Goal: Use online tool/utility: Use online tool/utility

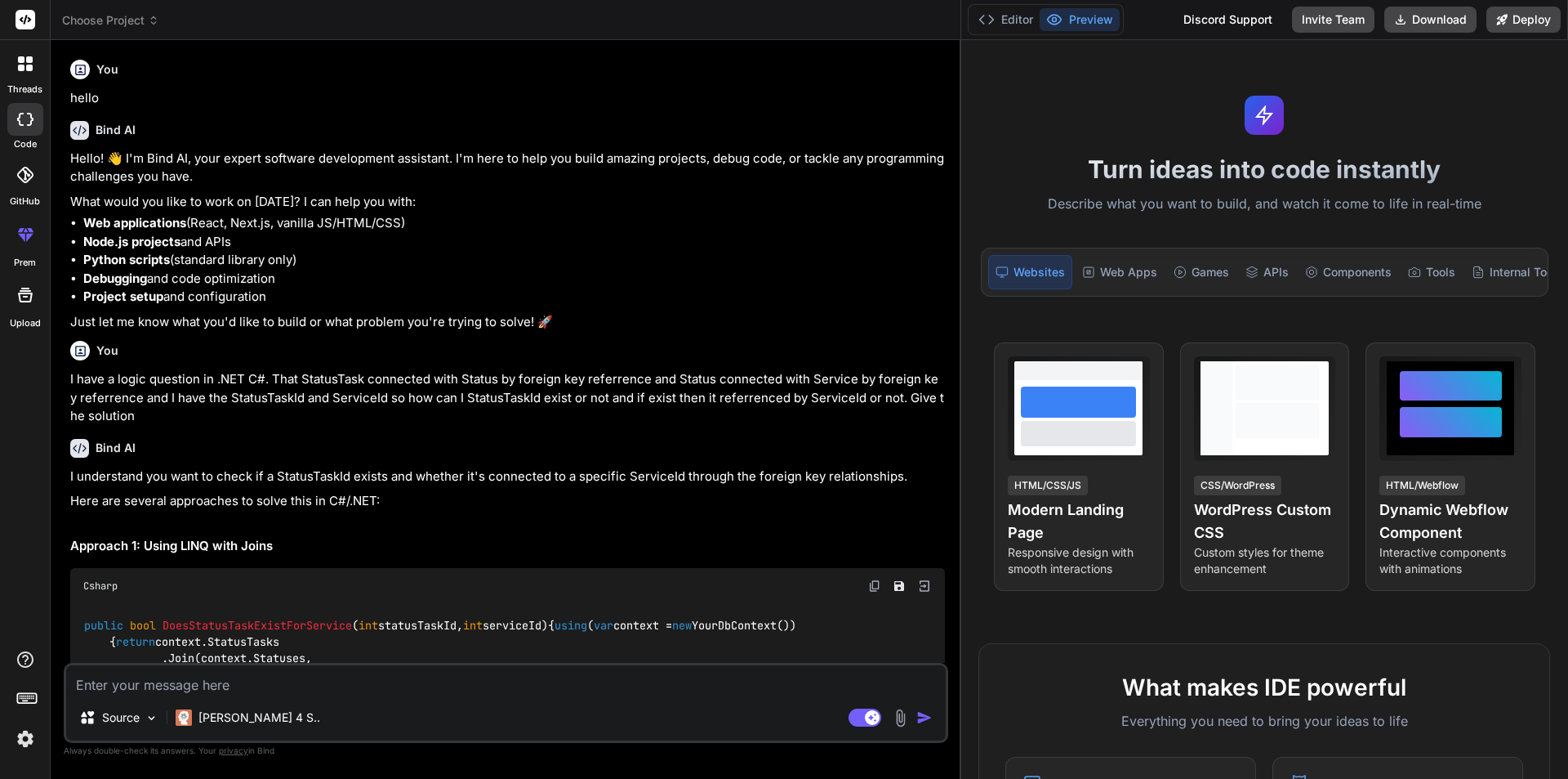
click at [357, 680] on textarea at bounding box center [505, 679] width 879 height 30
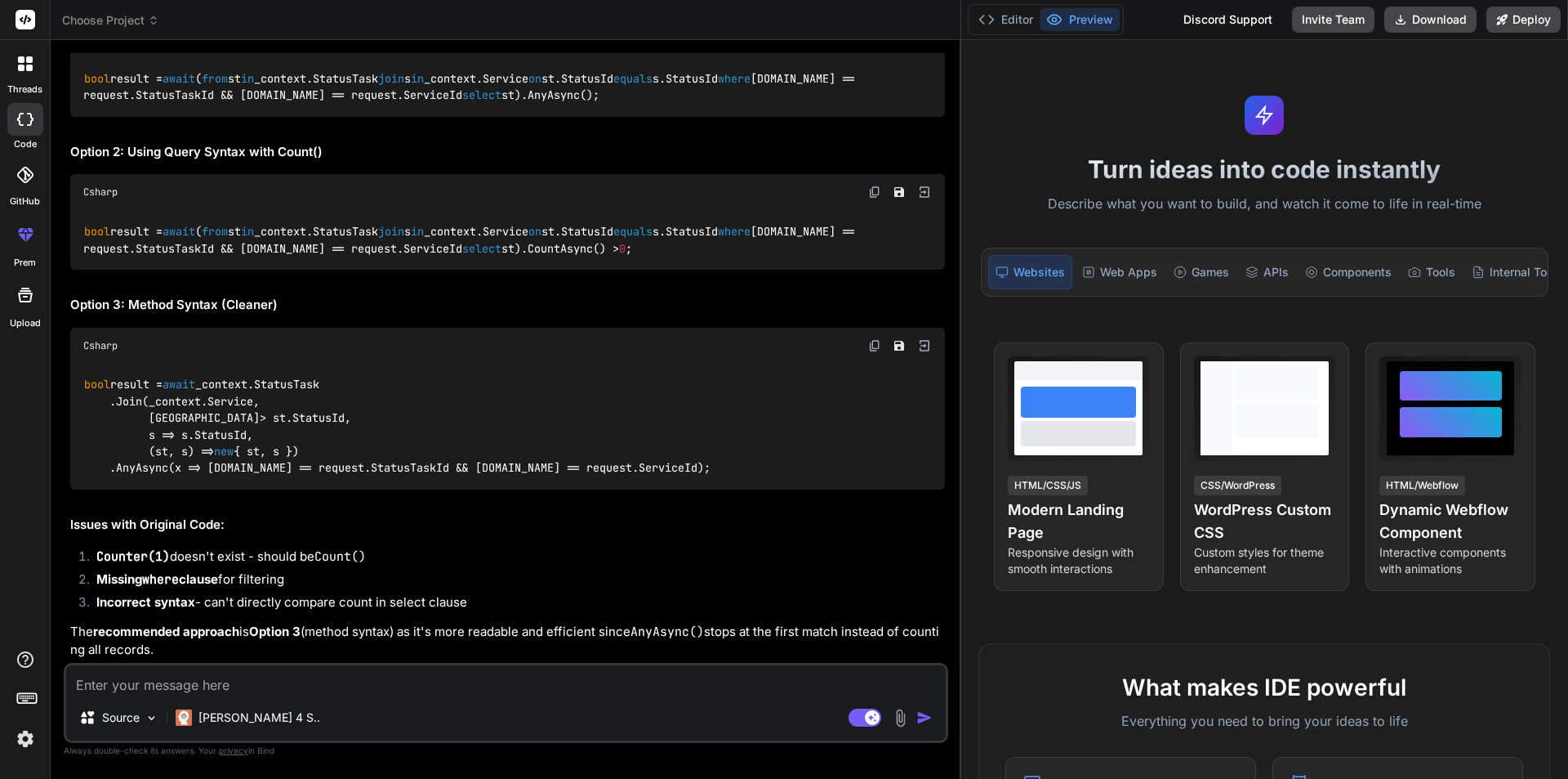
type textarea "int serviceTaskRes = await _context.SaveChangesAsync(); int newserviceTaskId = …"
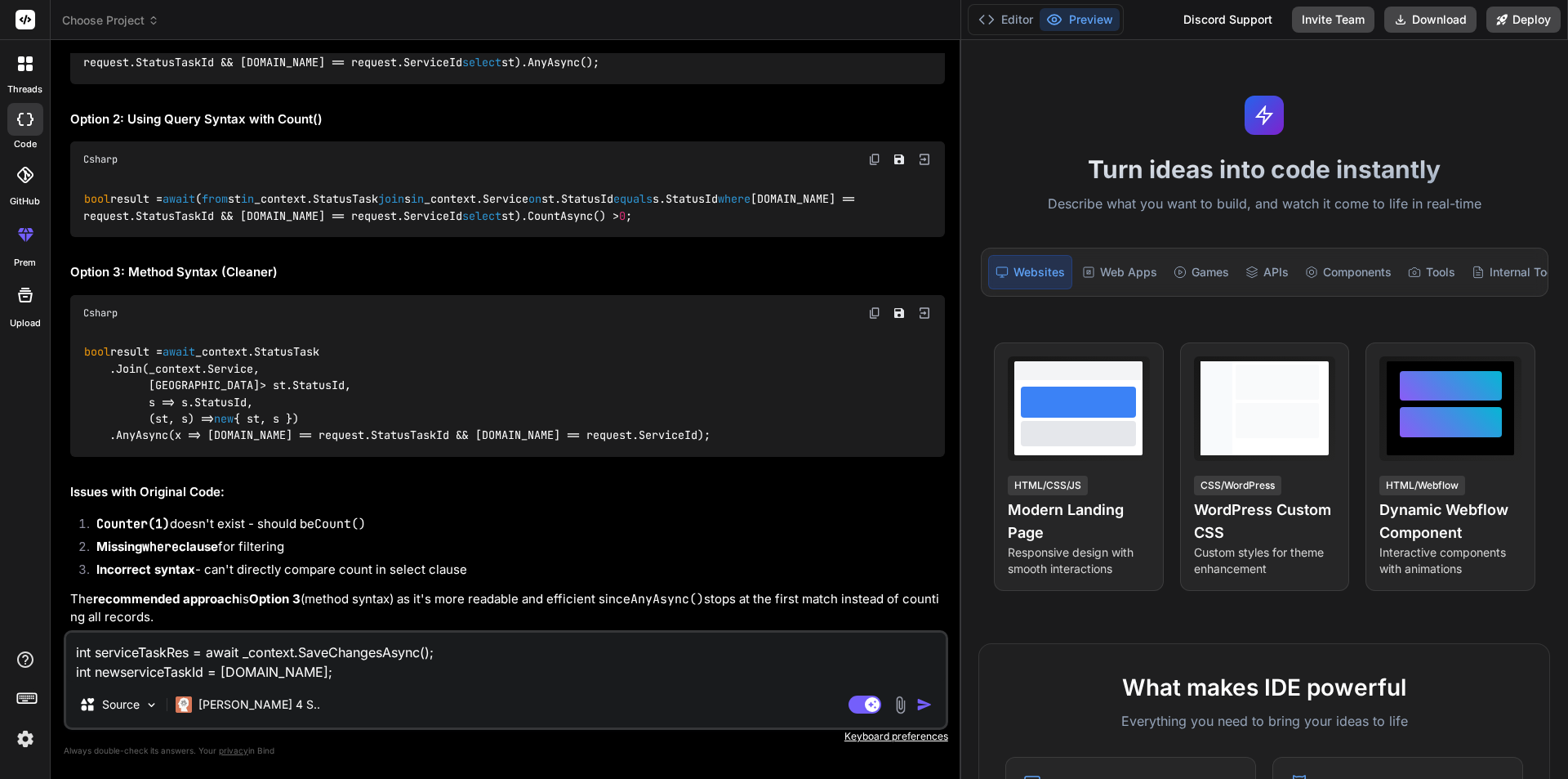
type textarea "x"
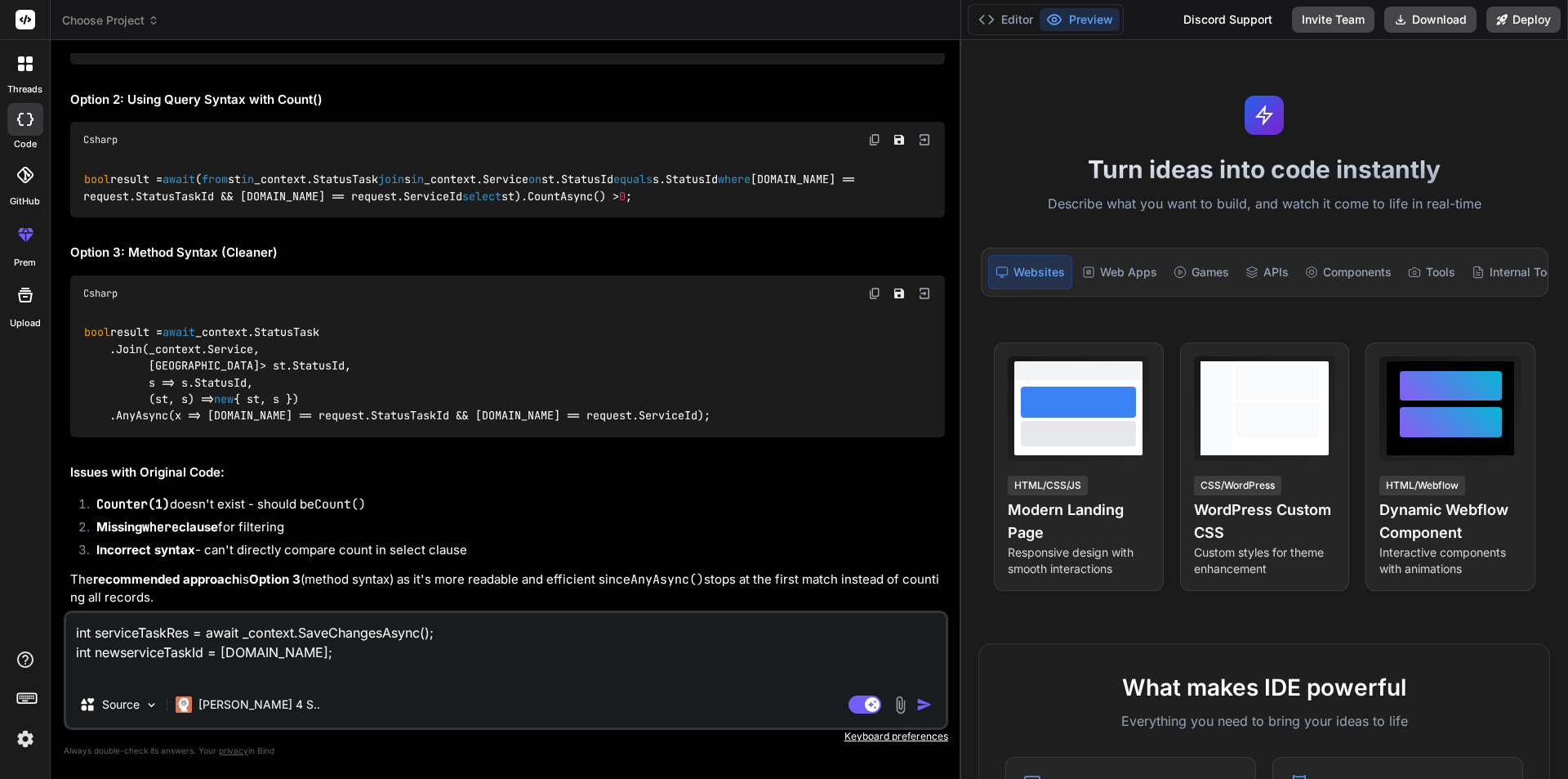
type textarea "int serviceTaskRes = await _context.SaveChangesAsync(); int newserviceTaskId = …"
type textarea "x"
type textarea "int serviceTaskRes = await _context.SaveChangesAsync(); int newserviceTaskId = …"
type textarea "x"
type textarea "int serviceTaskRes = await _context.SaveChangesAsync(); int newserviceTaskId = …"
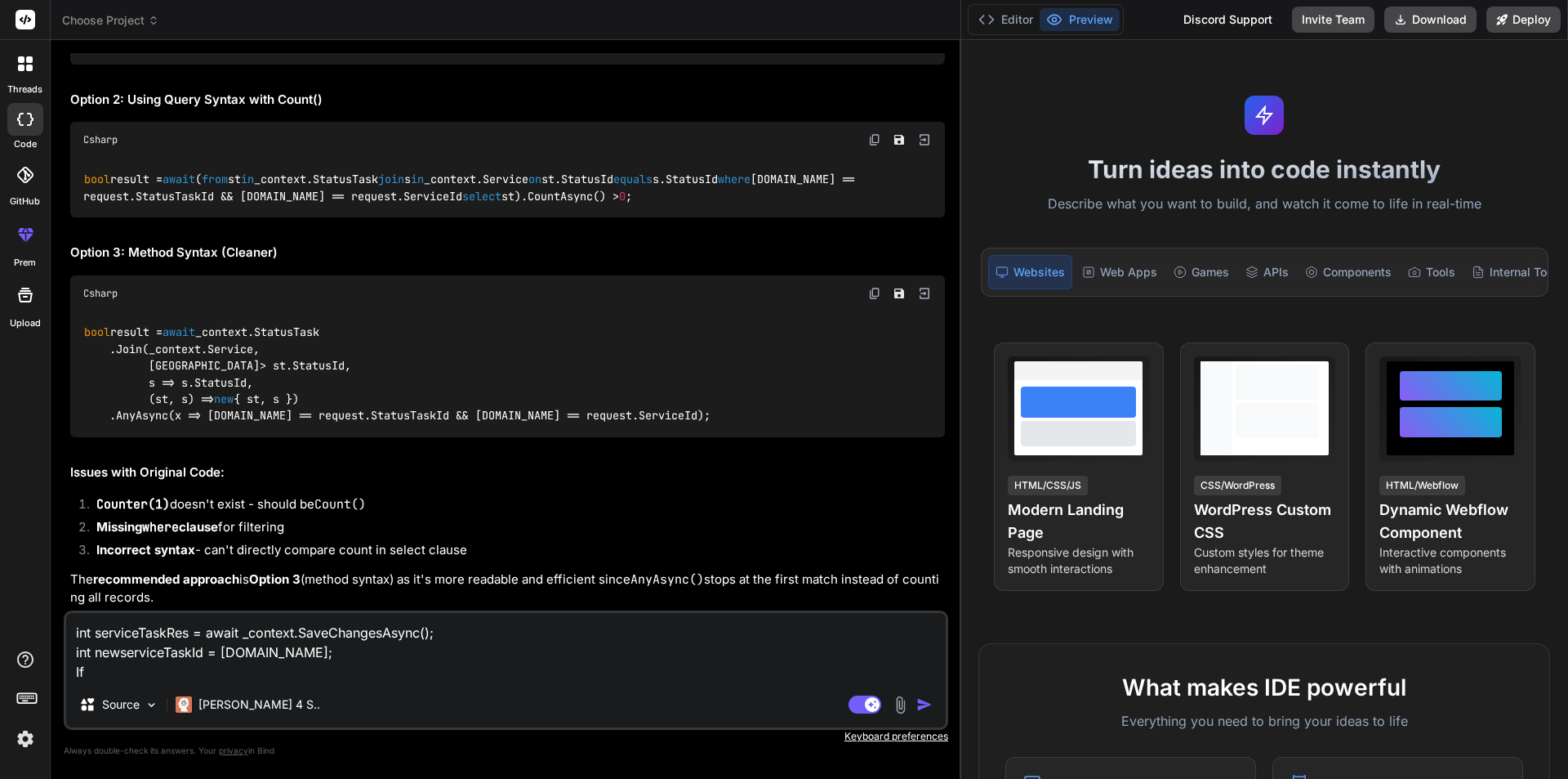
type textarea "x"
type textarea "int serviceTaskRes = await _context.SaveChangesAsync(); int newserviceTaskId = …"
type textarea "x"
type textarea "int serviceTaskRes = await _context.SaveChangesAsync(); int newserviceTaskId = …"
type textarea "x"
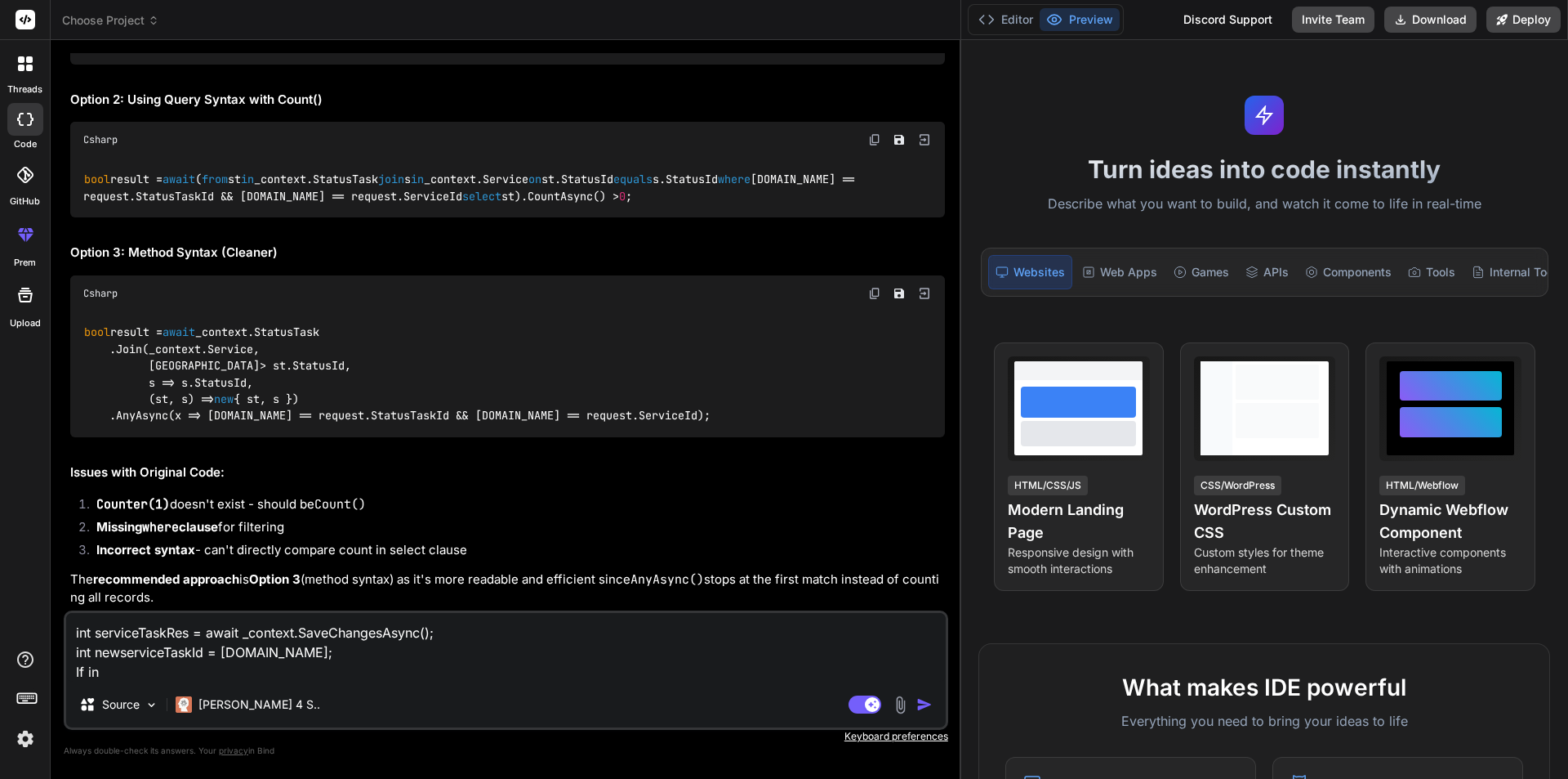
type textarea "int serviceTaskRes = await _context.SaveChangesAsync(); int newserviceTaskId = …"
type textarea "x"
type textarea "int serviceTaskRes = await _context.SaveChangesAsync(); int newserviceTaskId = …"
type textarea "x"
type textarea "int serviceTaskRes = await _context.SaveChangesAsync(); int newserviceTaskId = …"
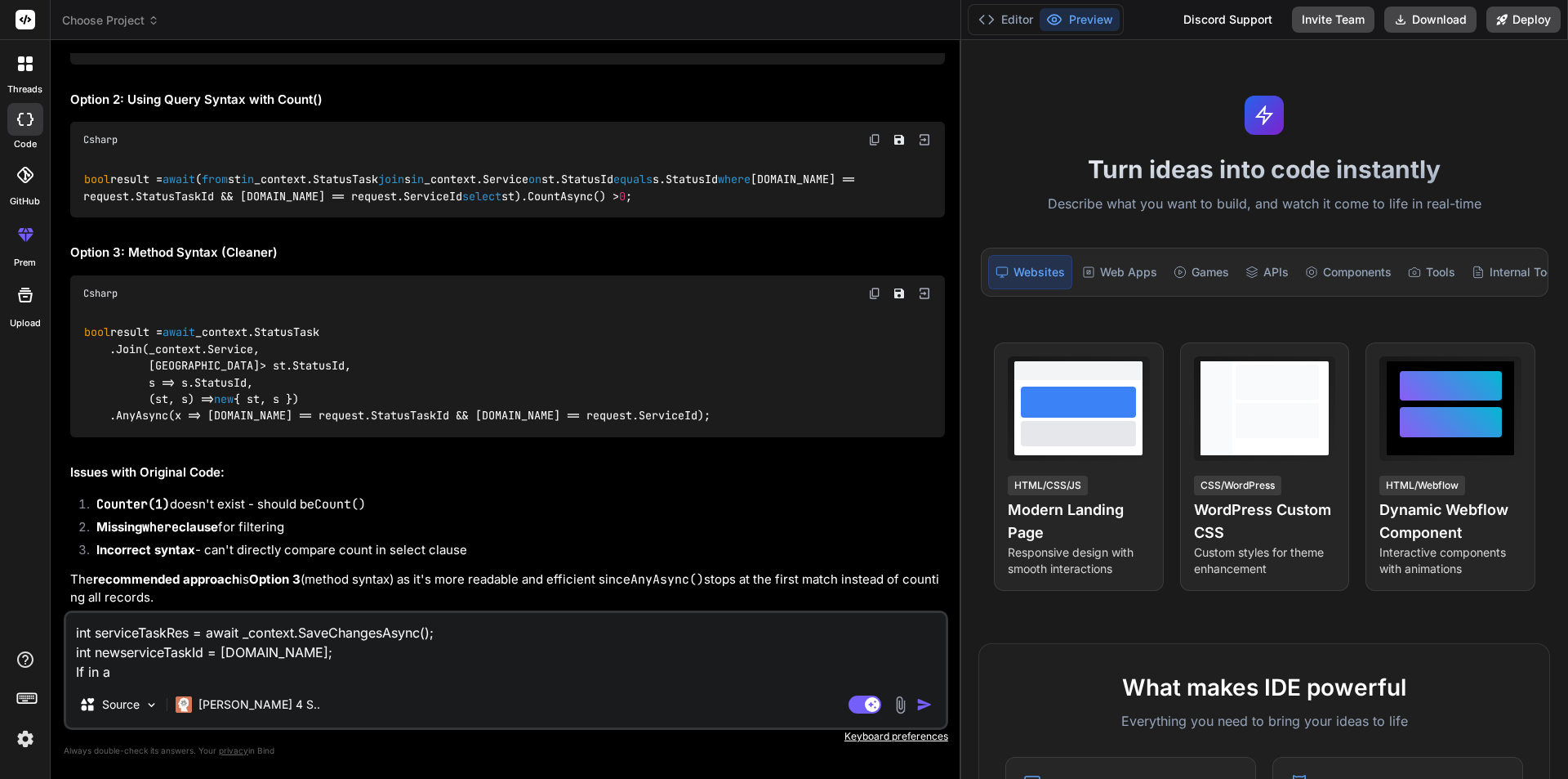
type textarea "x"
type textarea "int serviceTaskRes = await _context.SaveChangesAsync(); int newserviceTaskId = …"
type textarea "x"
type textarea "int serviceTaskRes = await _context.SaveChangesAsync(); int newserviceTaskId = …"
type textarea "x"
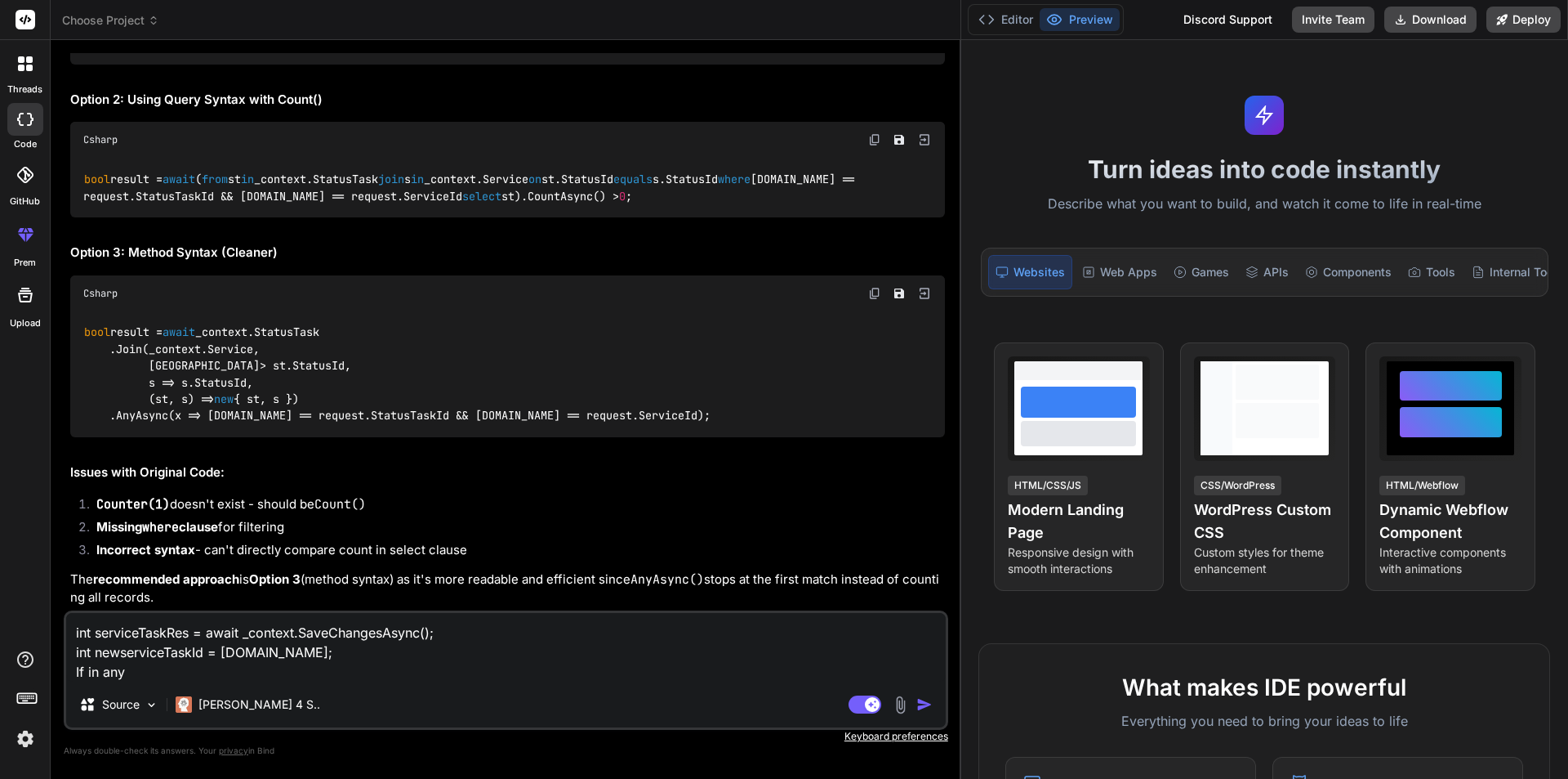
type textarea "int serviceTaskRes = await _context.SaveChangesAsync(); int newserviceTaskId = …"
type textarea "x"
type textarea "int serviceTaskRes = await _context.SaveChangesAsync(); int newserviceTaskId = …"
type textarea "x"
type textarea "int serviceTaskRes = await _context.SaveChangesAsync(); int newserviceTaskId = …"
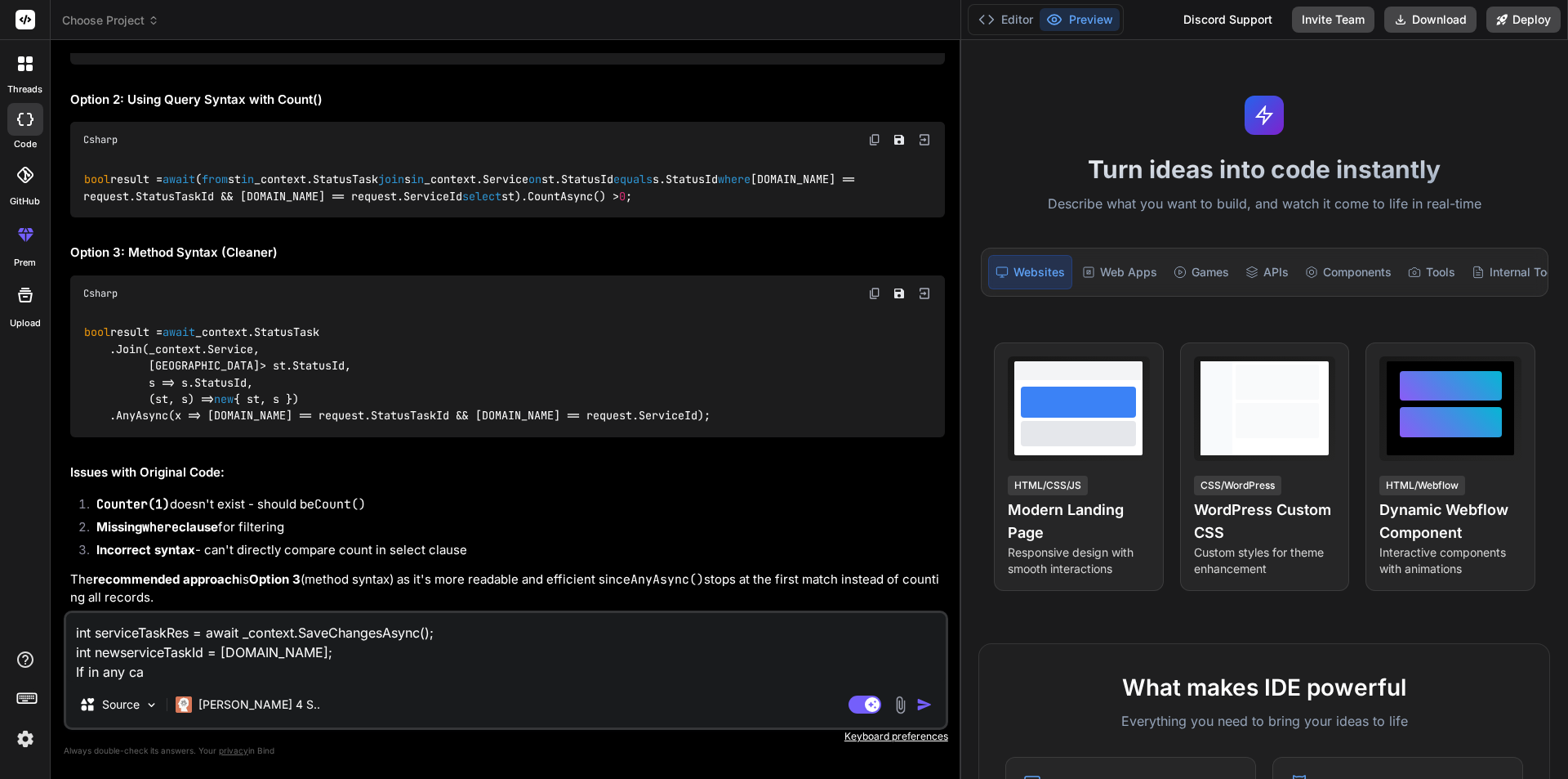
type textarea "x"
type textarea "int serviceTaskRes = await _context.SaveChangesAsync(); int newserviceTaskId = …"
type textarea "x"
type textarea "int serviceTaskRes = await _context.SaveChangesAsync(); int newserviceTaskId = …"
type textarea "x"
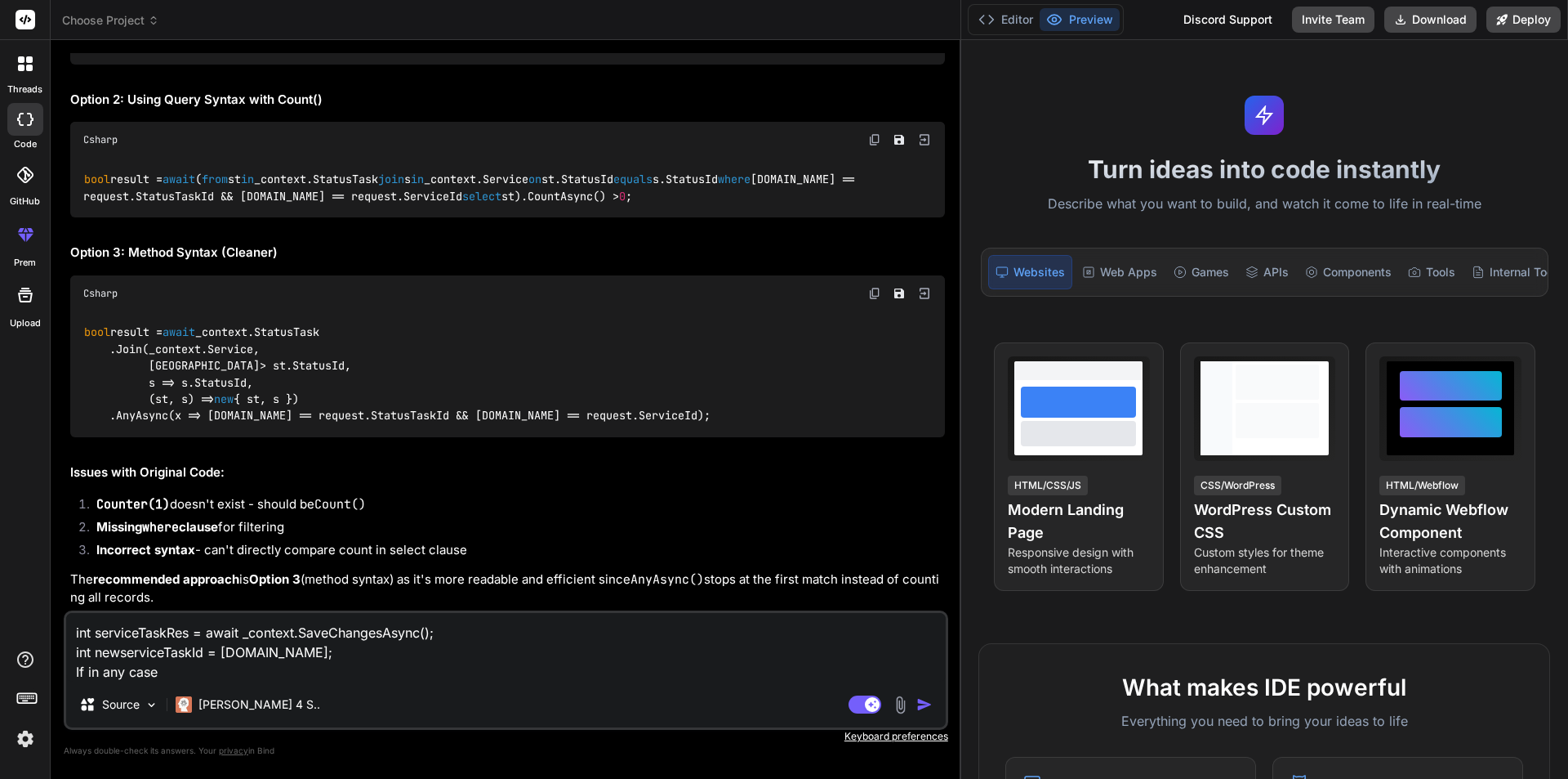
type textarea "int serviceTaskRes = await _context.SaveChangesAsync(); int newserviceTaskId = …"
type textarea "x"
type textarea "int serviceTaskRes = await _context.SaveChangesAsync(); int newserviceTaskId = …"
type textarea "x"
type textarea "int serviceTaskRes = await _context.SaveChangesAsync(); int newserviceTaskId = …"
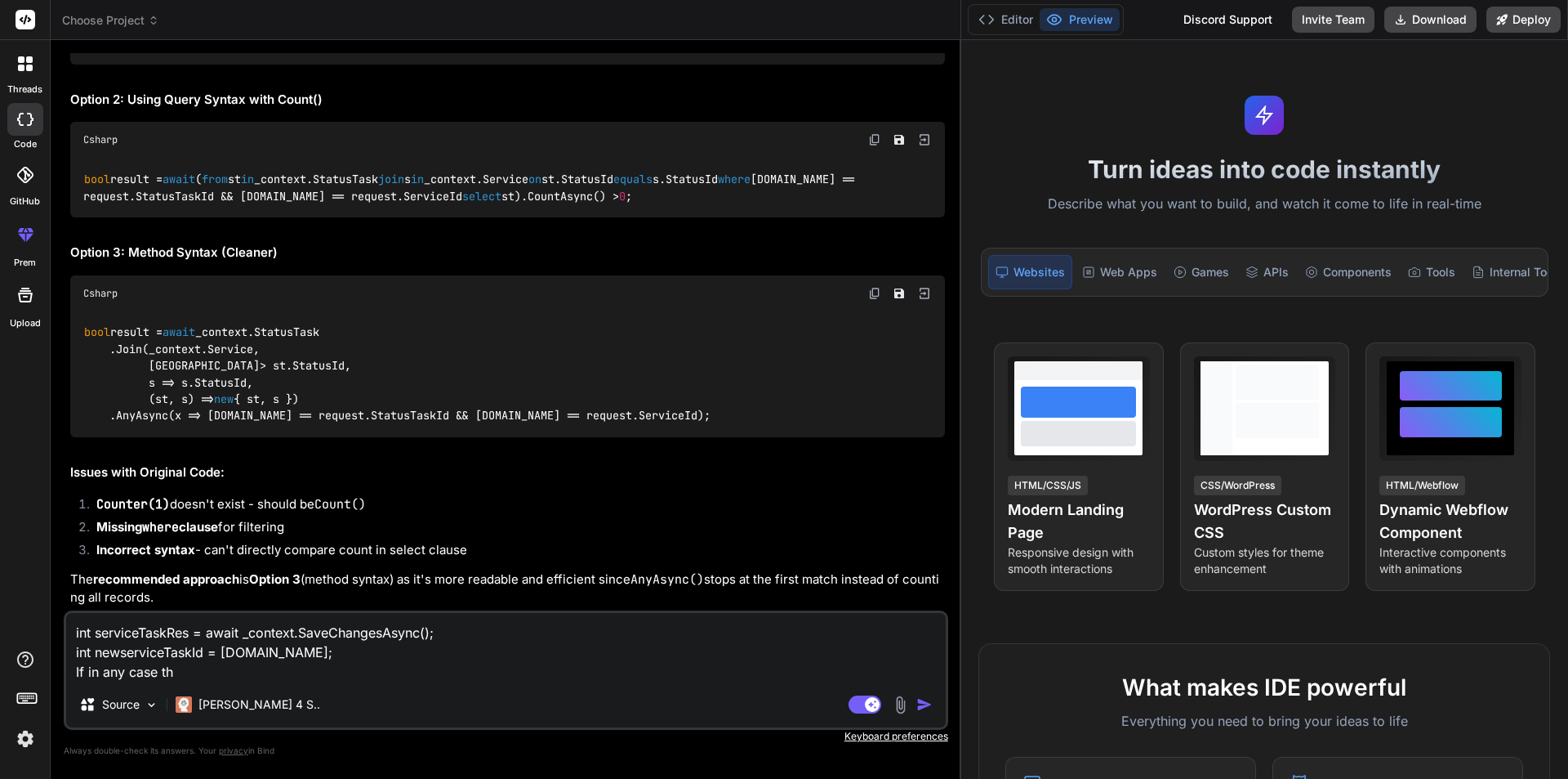
type textarea "x"
type textarea "int serviceTaskRes = await _context.SaveChangesAsync(); int newserviceTaskId = …"
type textarea "x"
type textarea "int serviceTaskRes = await _context.SaveChangesAsync(); int newserviceTaskId = …"
type textarea "x"
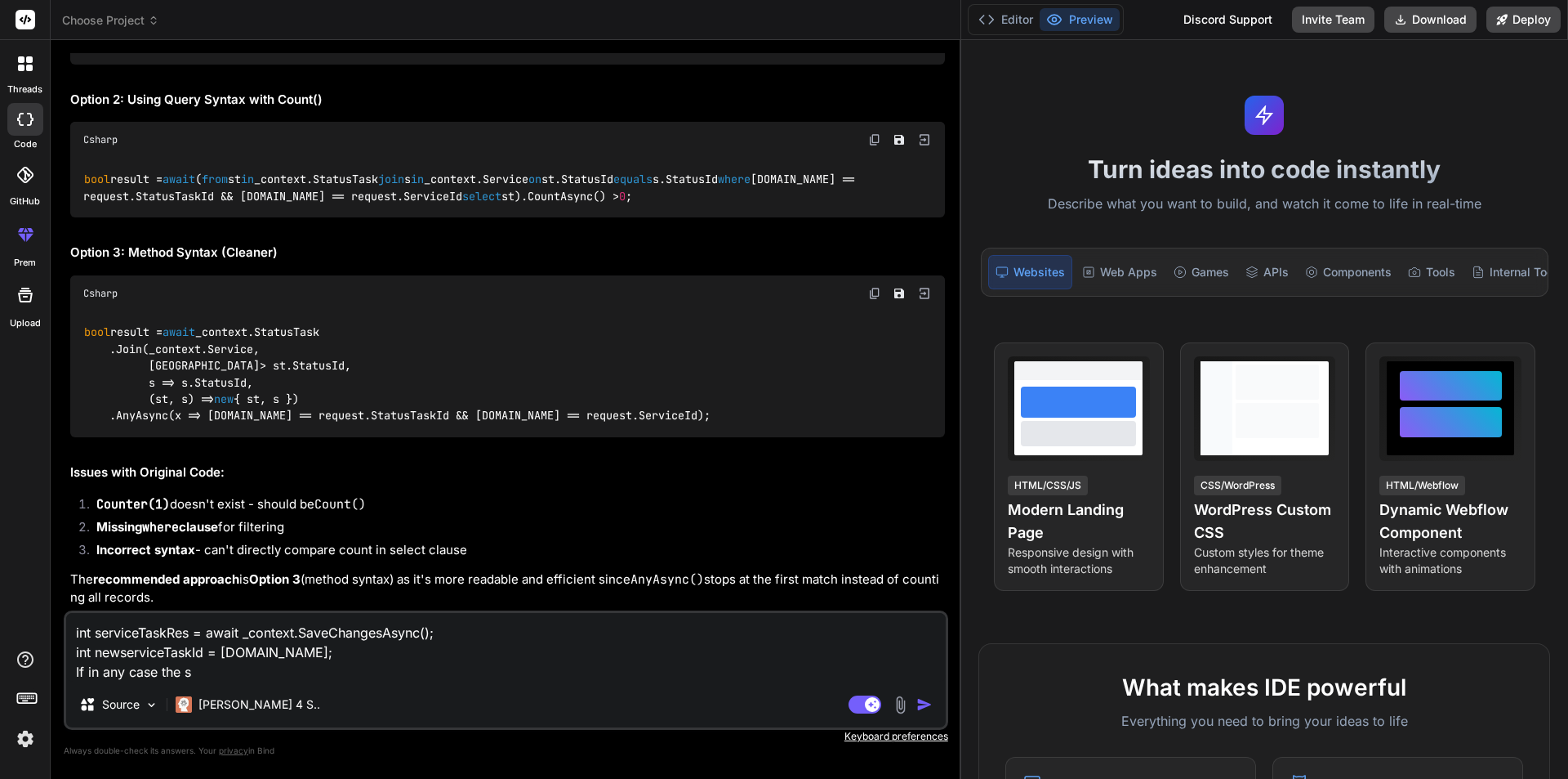
type textarea "int serviceTaskRes = await _context.SaveChangesAsync(); int newserviceTaskId = …"
type textarea "x"
type textarea "int serviceTaskRes = await _context.SaveChangesAsync(); int newserviceTaskId = …"
type textarea "x"
type textarea "int serviceTaskRes = await _context.SaveChangesAsync(); int newserviceTaskId = …"
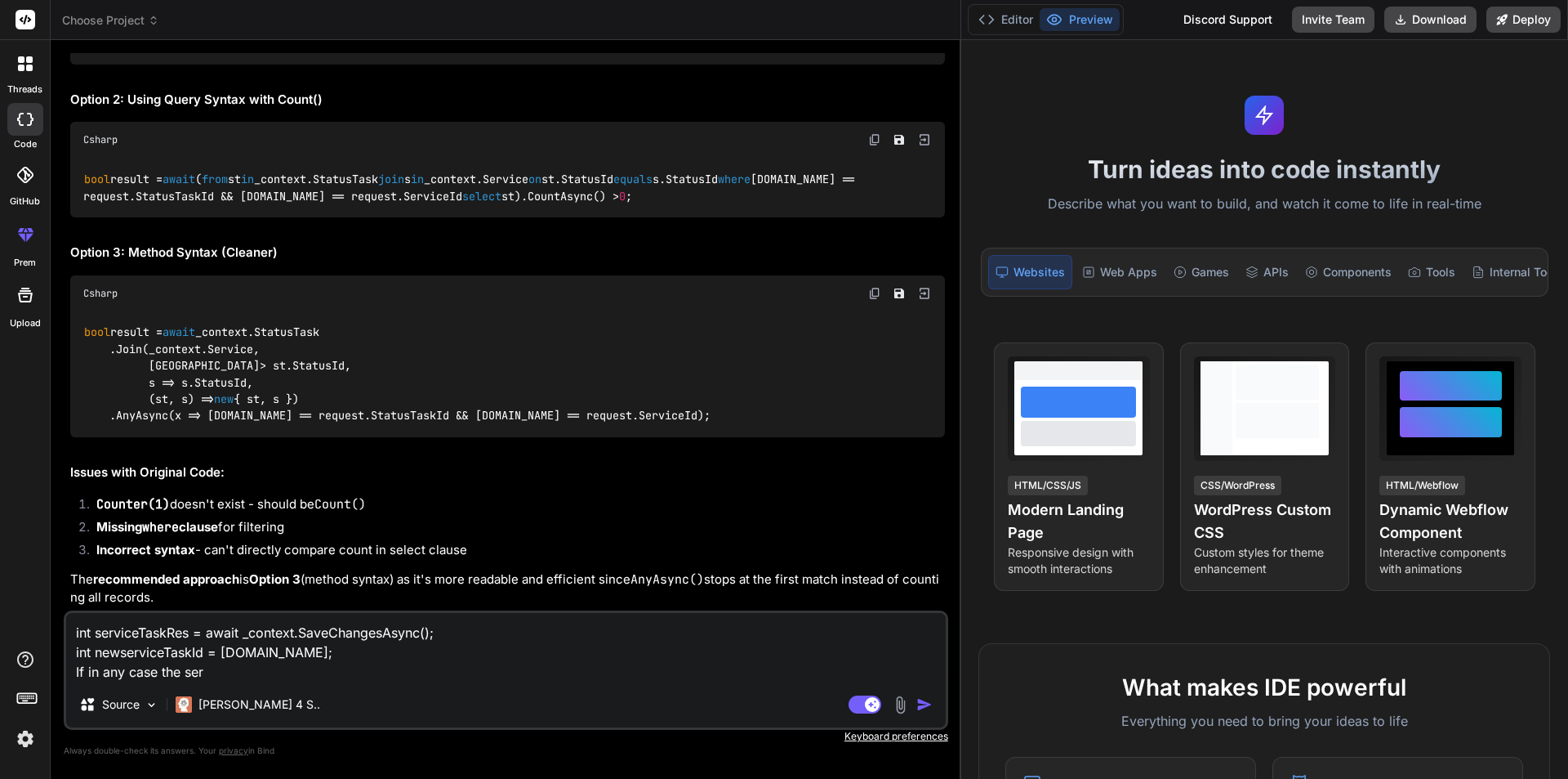
type textarea "x"
type textarea "int serviceTaskRes = await _context.SaveChangesAsync(); int newserviceTaskId = …"
type textarea "x"
type textarea "int serviceTaskRes = await _context.SaveChangesAsync(); int newserviceTaskId = …"
type textarea "x"
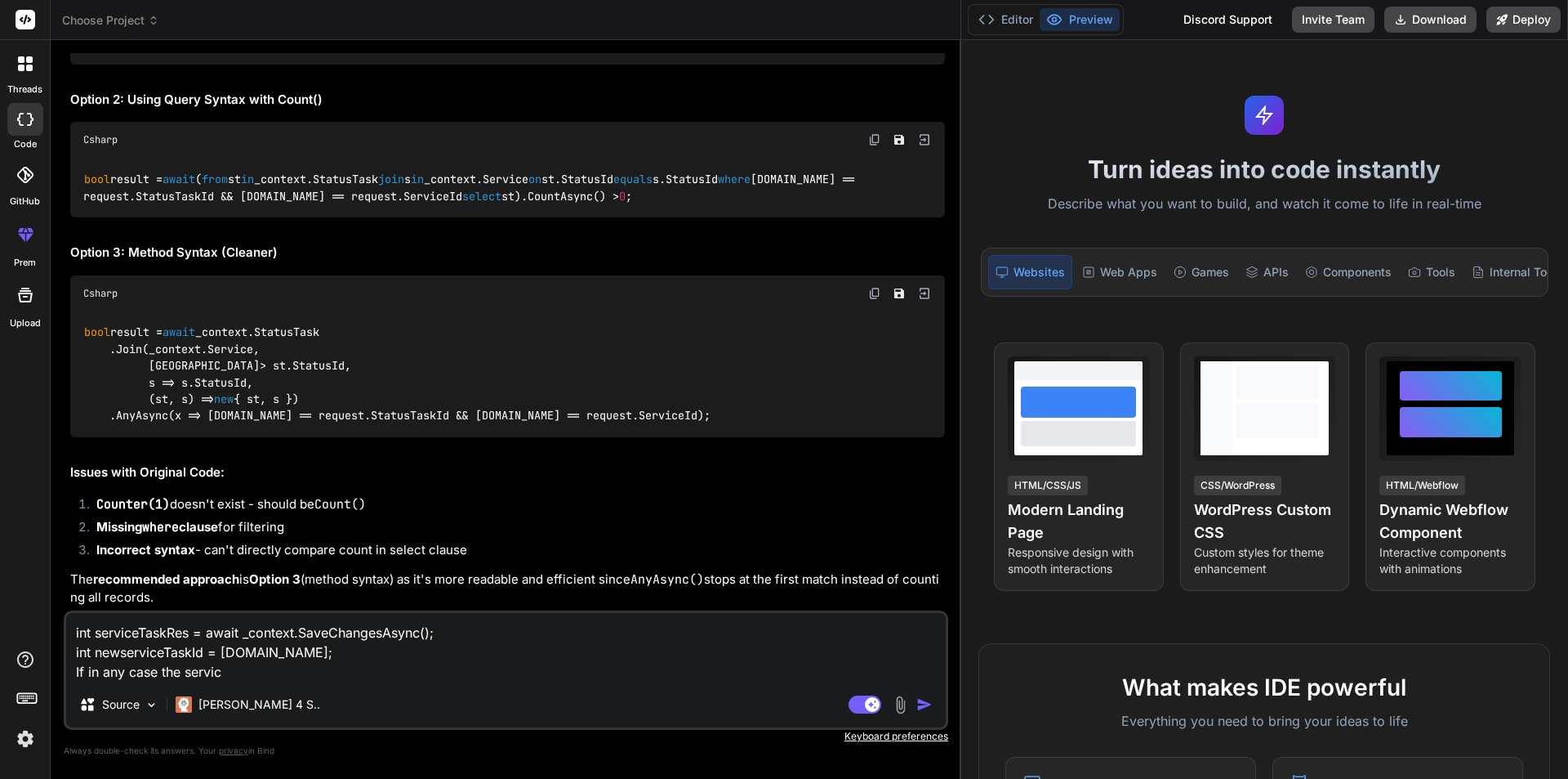
type textarea "int serviceTaskRes = await _context.SaveChangesAsync(); int newserviceTaskId = …"
type textarea "x"
type textarea "int serviceTaskRes = await _context.SaveChangesAsync(); int newserviceTaskId = …"
type textarea "x"
type textarea "int serviceTaskRes = await _context.SaveChangesAsync(); int newserviceTaskId = …"
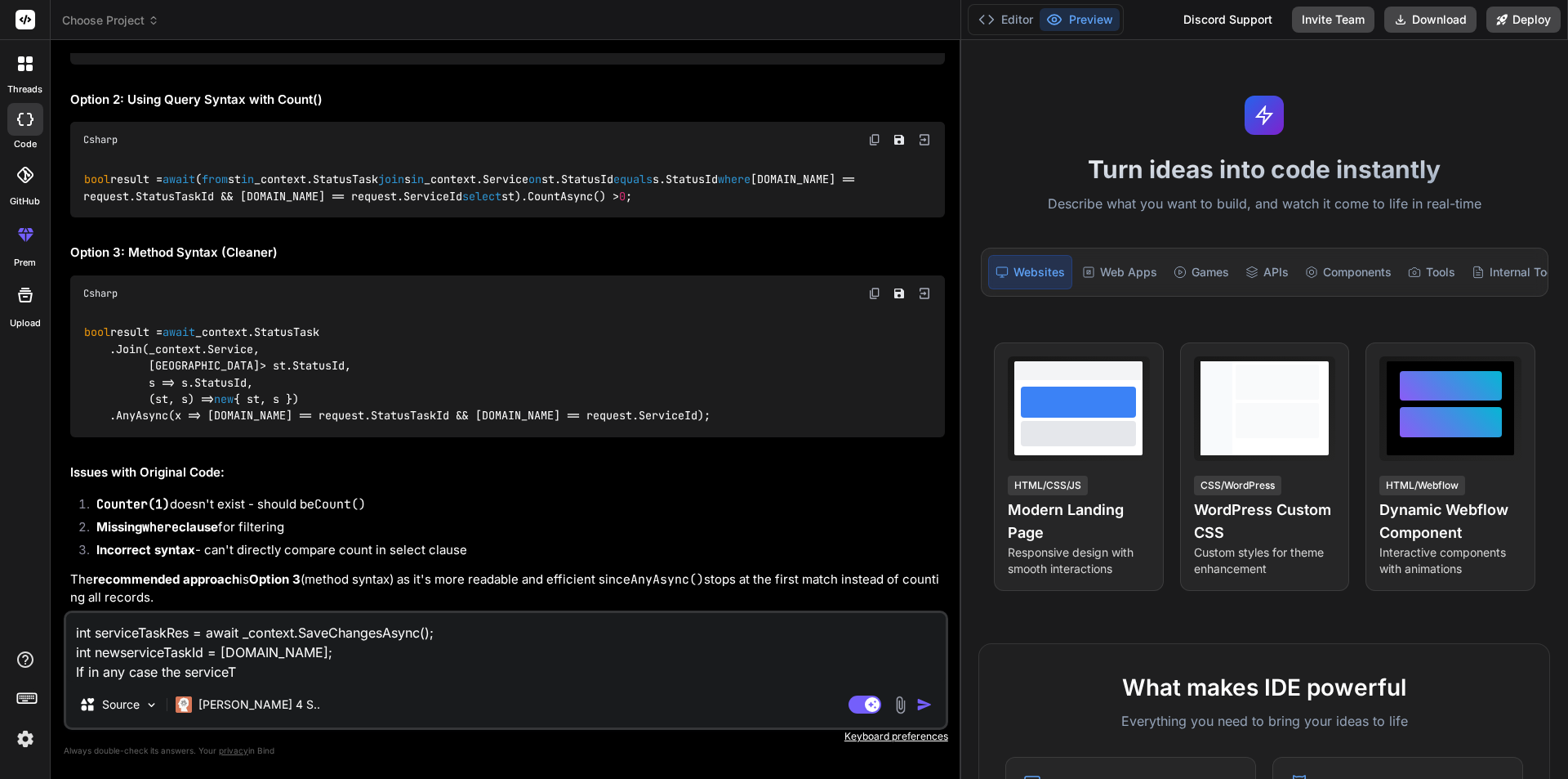
type textarea "x"
type textarea "int serviceTaskRes = await _context.SaveChangesAsync(); int newserviceTaskId = …"
type textarea "x"
type textarea "int serviceTaskRes = await _context.SaveChangesAsync(); int newserviceTaskId = …"
type textarea "x"
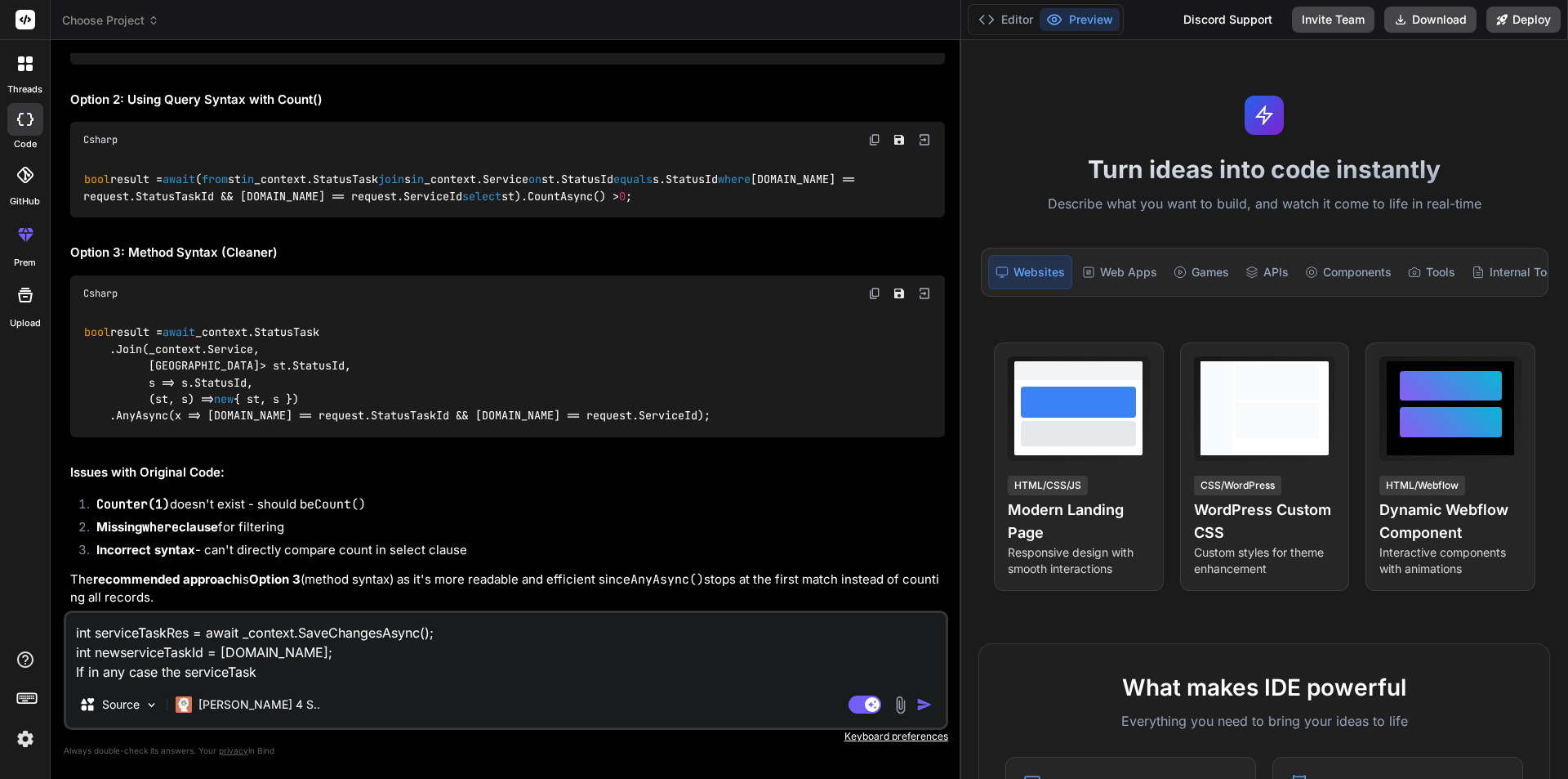
type textarea "int serviceTaskRes = await _context.SaveChangesAsync(); int newserviceTaskId = …"
type textarea "x"
type textarea "int serviceTaskRes = await _context.SaveChangesAsync(); int newserviceTaskId = …"
type textarea "x"
type textarea "int serviceTaskRes = await _context.SaveChangesAsync(); int newserviceTaskId = …"
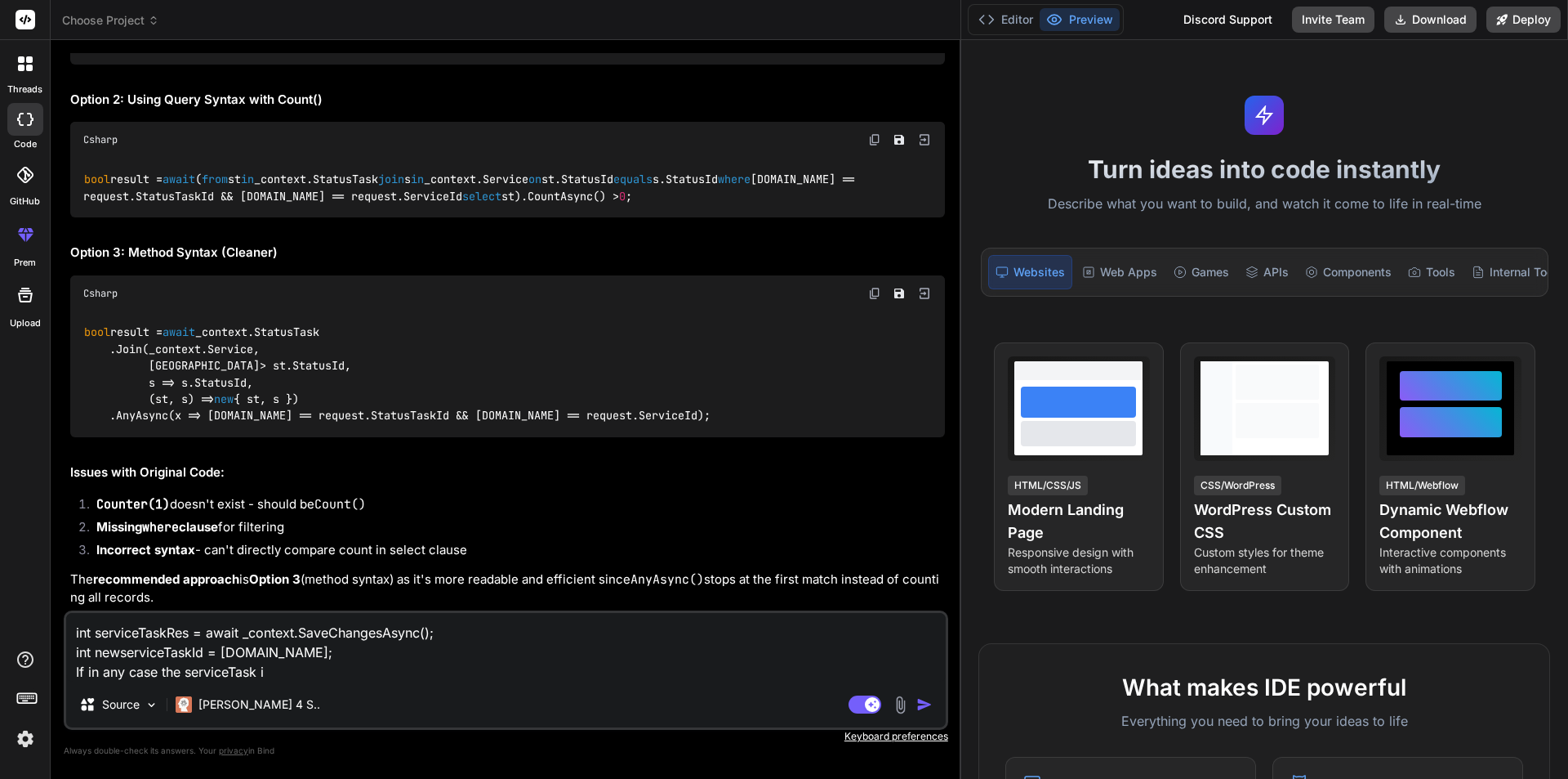
type textarea "x"
type textarea "int serviceTaskRes = await _context.SaveChangesAsync(); int newserviceTaskId = …"
type textarea "x"
type textarea "int serviceTaskRes = await _context.SaveChangesAsync(); int newserviceTaskId = …"
type textarea "x"
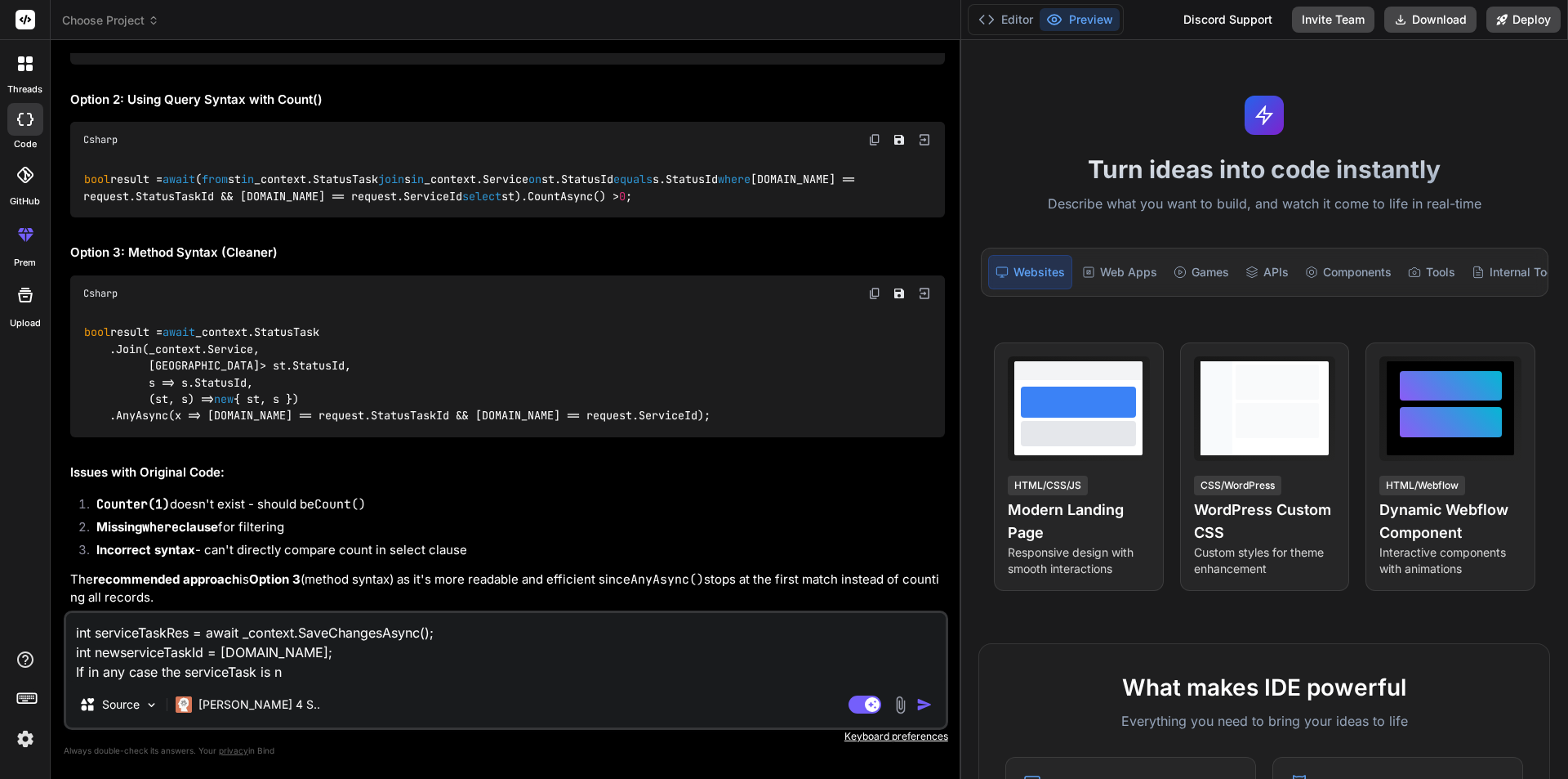
type textarea "int serviceTaskRes = await _context.SaveChangesAsync(); int newserviceTaskId = …"
type textarea "x"
type textarea "int serviceTaskRes = await _context.SaveChangesAsync(); int newserviceTaskId = …"
type textarea "x"
type textarea "int serviceTaskRes = await _context.SaveChangesAsync(); int newserviceTaskId = …"
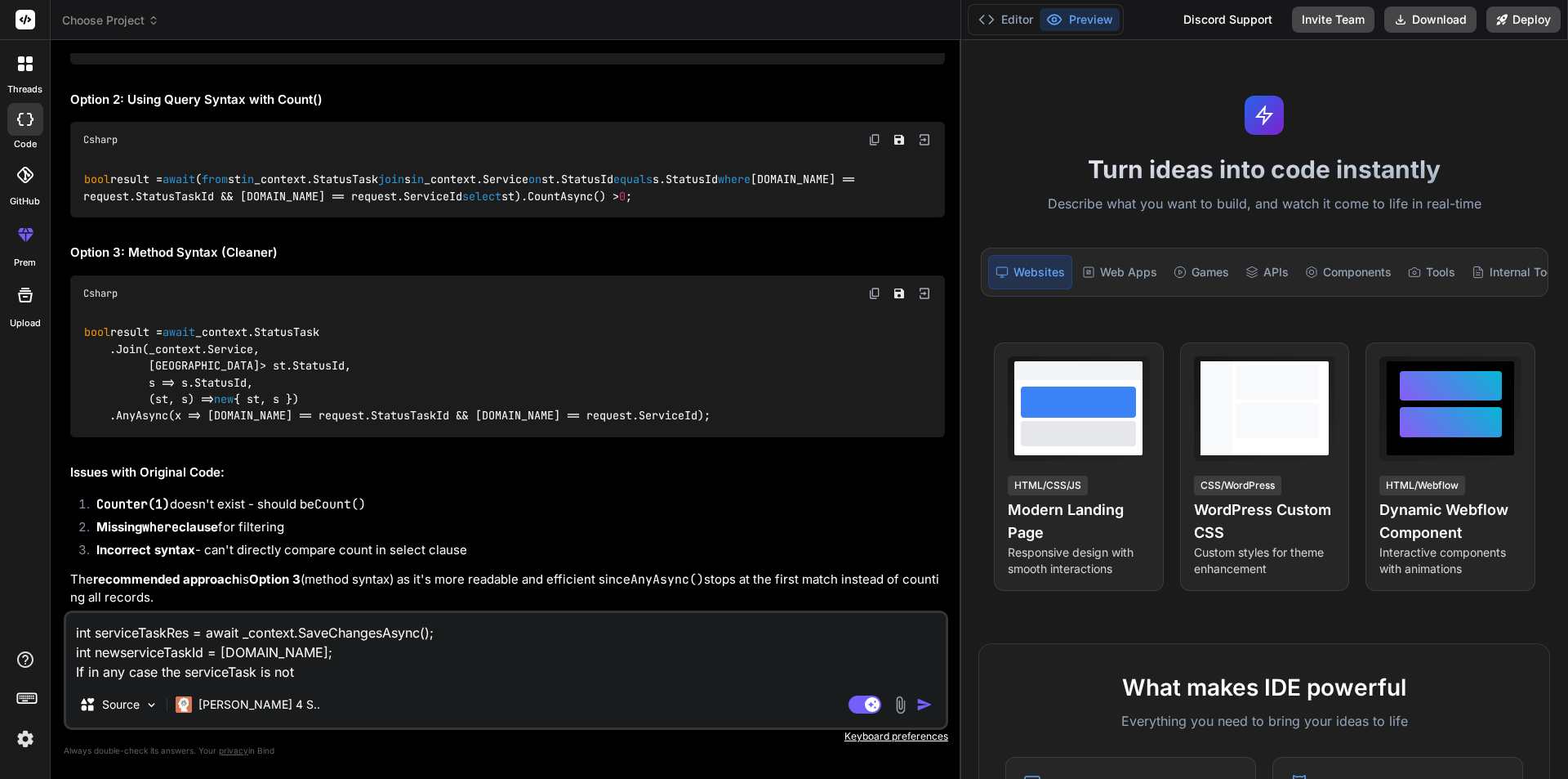
type textarea "x"
type textarea "int serviceTaskRes = await _context.SaveChangesAsync(); int newserviceTaskId = …"
type textarea "x"
type textarea "int serviceTaskRes = await _context.SaveChangesAsync(); int newserviceTaskId = …"
type textarea "x"
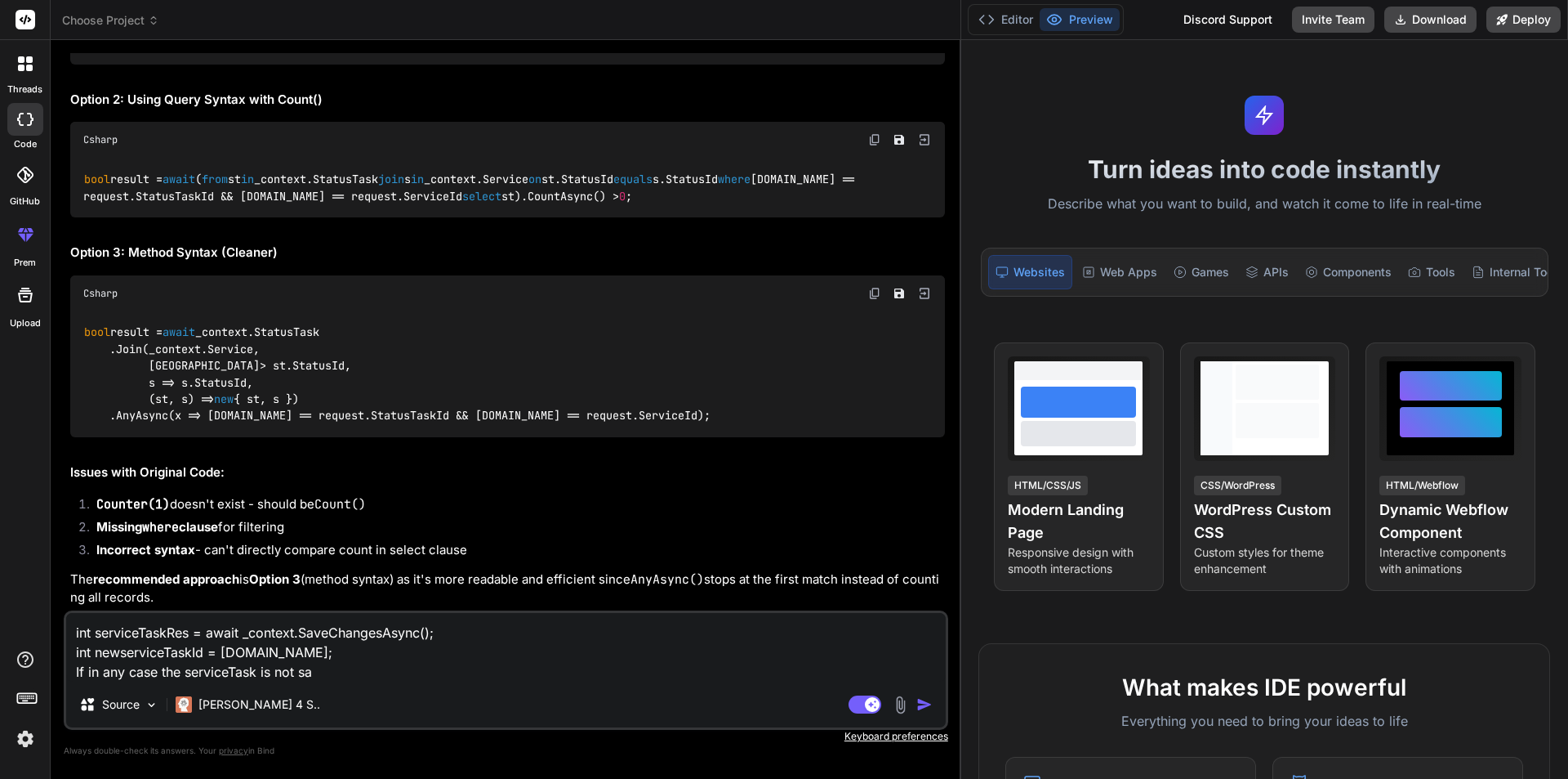
type textarea "int serviceTaskRes = await _context.SaveChangesAsync(); int newserviceTaskId = …"
type textarea "x"
type textarea "int serviceTaskRes = await _context.SaveChangesAsync(); int newserviceTaskId = …"
type textarea "x"
type textarea "int serviceTaskRes = await _context.SaveChangesAsync(); int newserviceTaskId = …"
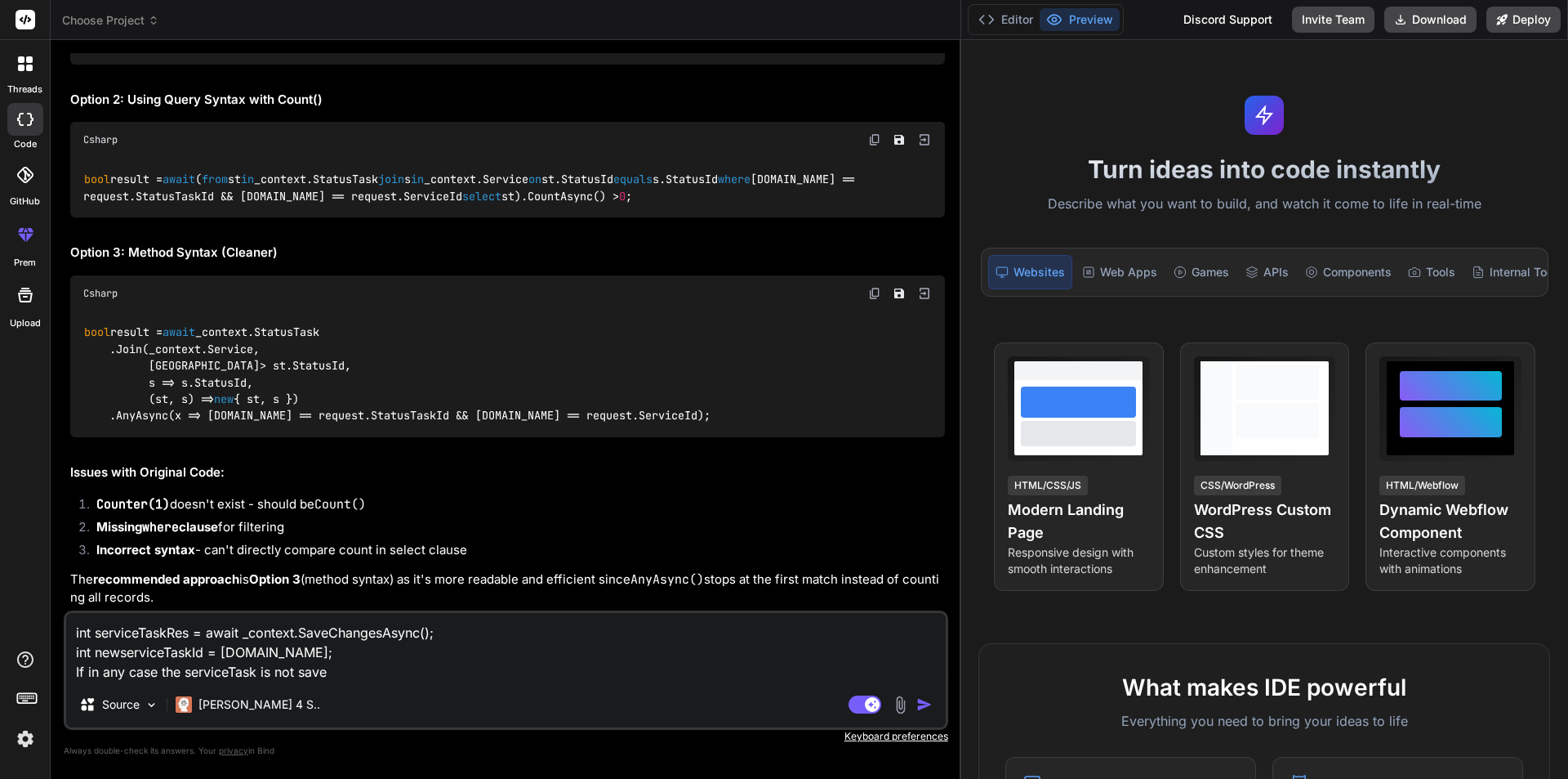
type textarea "x"
type textarea "int serviceTaskRes = await _context.SaveChangesAsync(); int newserviceTaskId = …"
type textarea "x"
type textarea "int serviceTaskRes = await _context.SaveChangesAsync(); int newserviceTaskId = …"
type textarea "x"
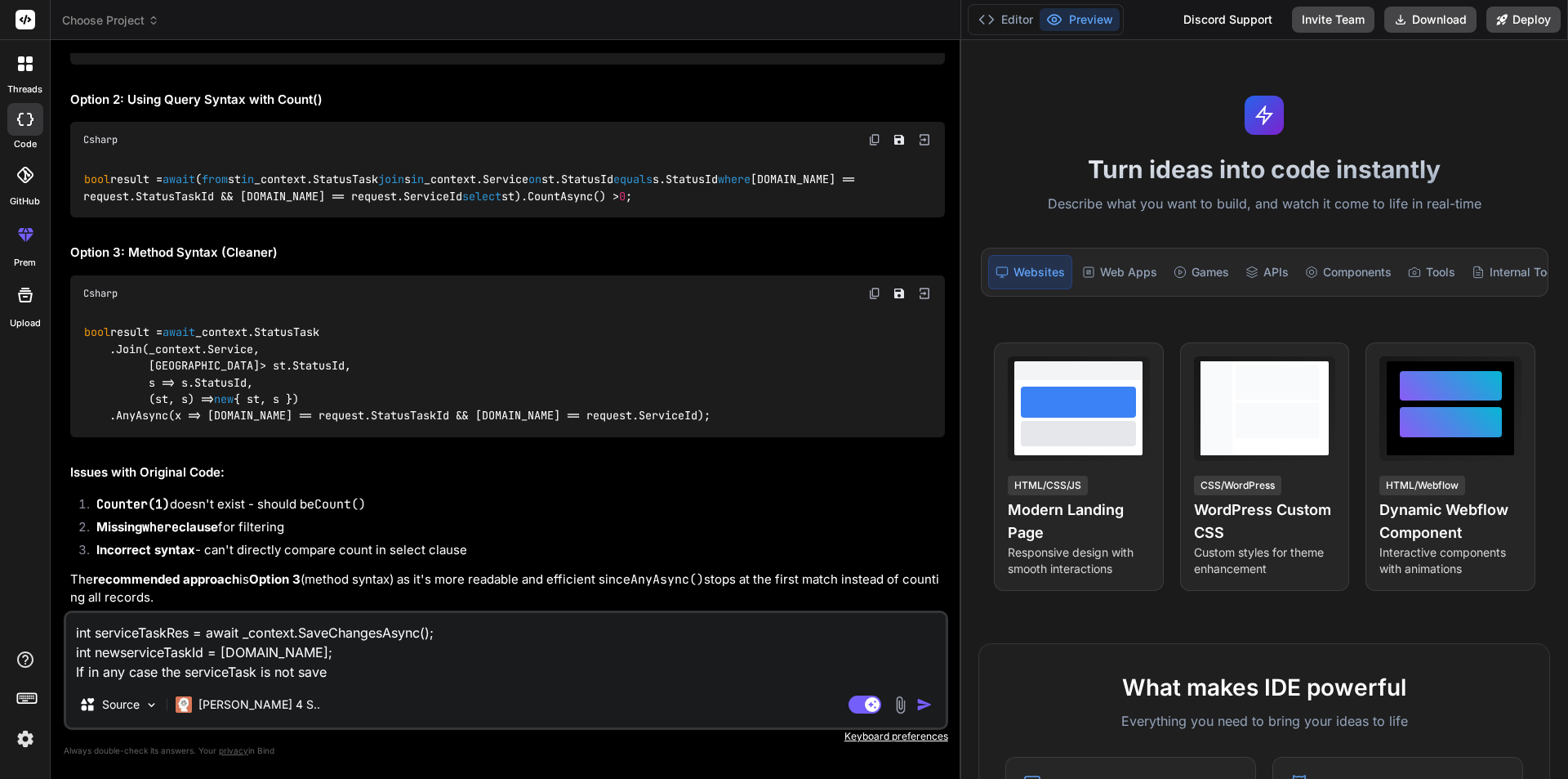
type textarea "int serviceTaskRes = await _context.SaveChangesAsync(); int newserviceTaskId = …"
type textarea "x"
type textarea "int serviceTaskRes = await _context.SaveChangesAsync(); int newserviceTaskId = …"
type textarea "x"
type textarea "int serviceTaskRes = await _context.SaveChangesAsync(); int newserviceTaskId = …"
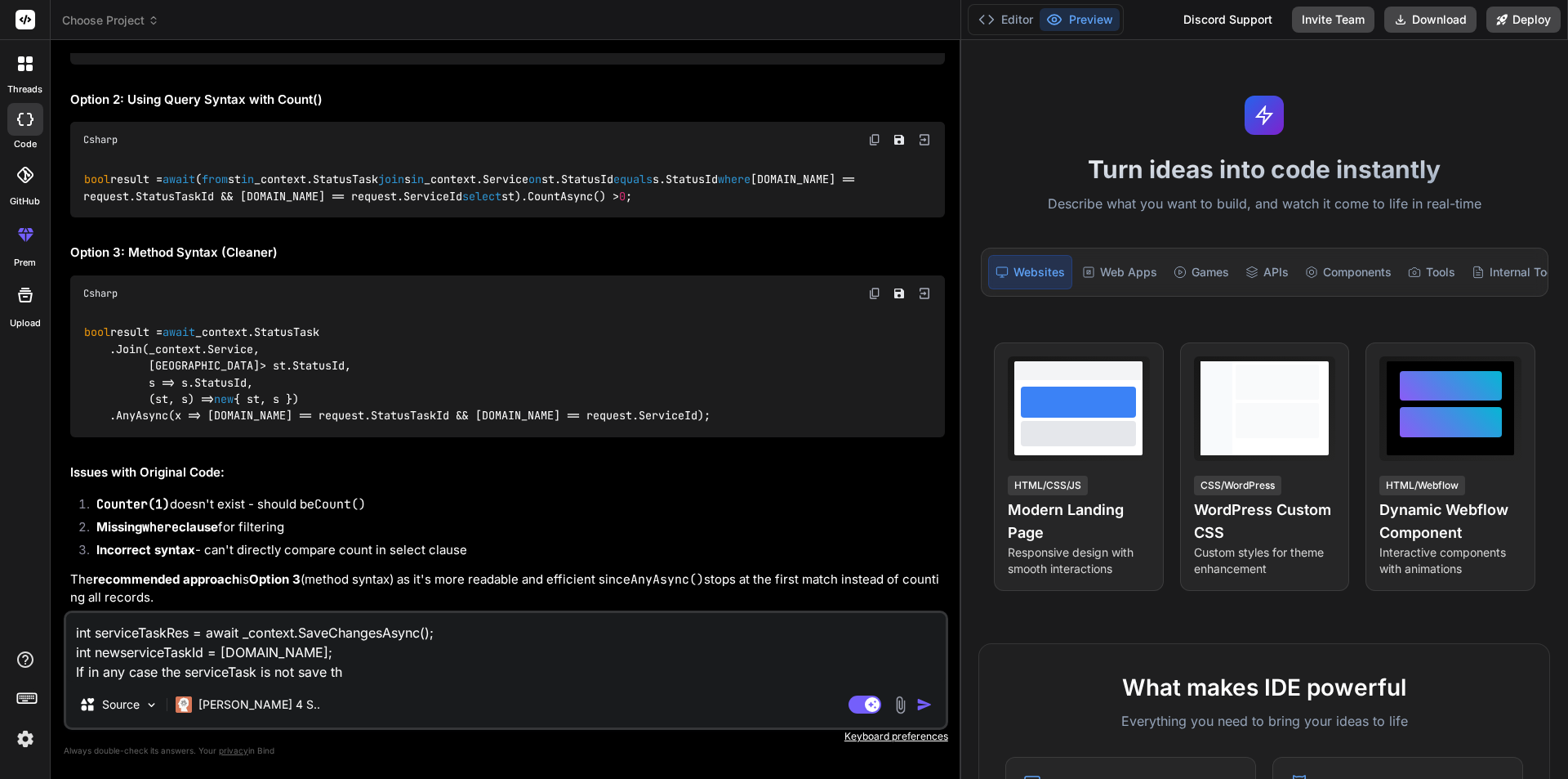
type textarea "x"
type textarea "int serviceTaskRes = await _context.SaveChangesAsync(); int newserviceTaskId = …"
type textarea "x"
type textarea "int serviceTaskRes = await _context.SaveChangesAsync(); int newserviceTaskId = …"
type textarea "x"
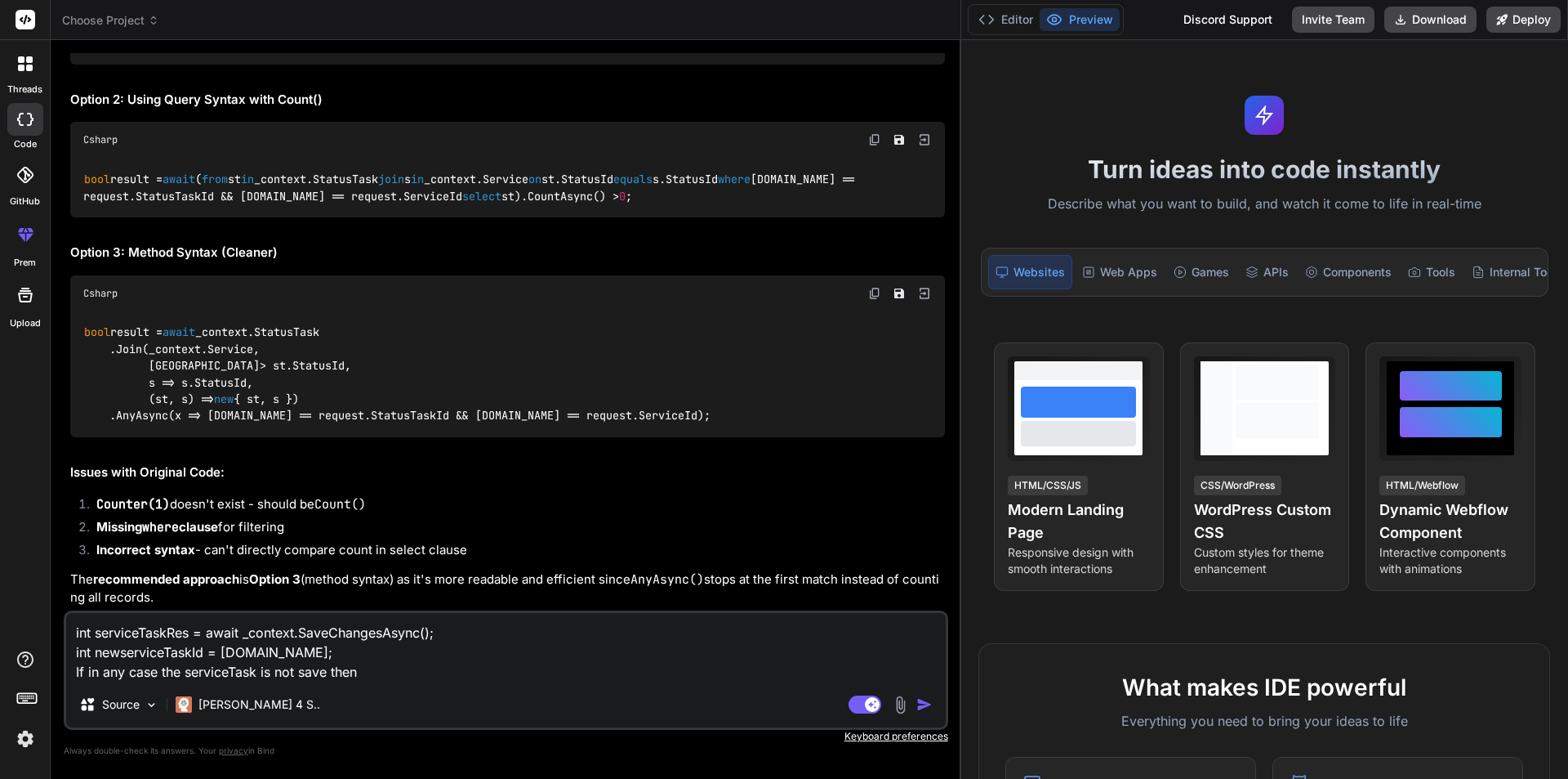
type textarea "int serviceTaskRes = await _context.SaveChangesAsync(); int newserviceTaskId = …"
type textarea "x"
type textarea "int serviceTaskRes = await _context.SaveChangesAsync(); int newserviceTaskId = …"
type textarea "x"
type textarea "int serviceTaskRes = await _context.SaveChangesAsync(); int newserviceTaskId = …"
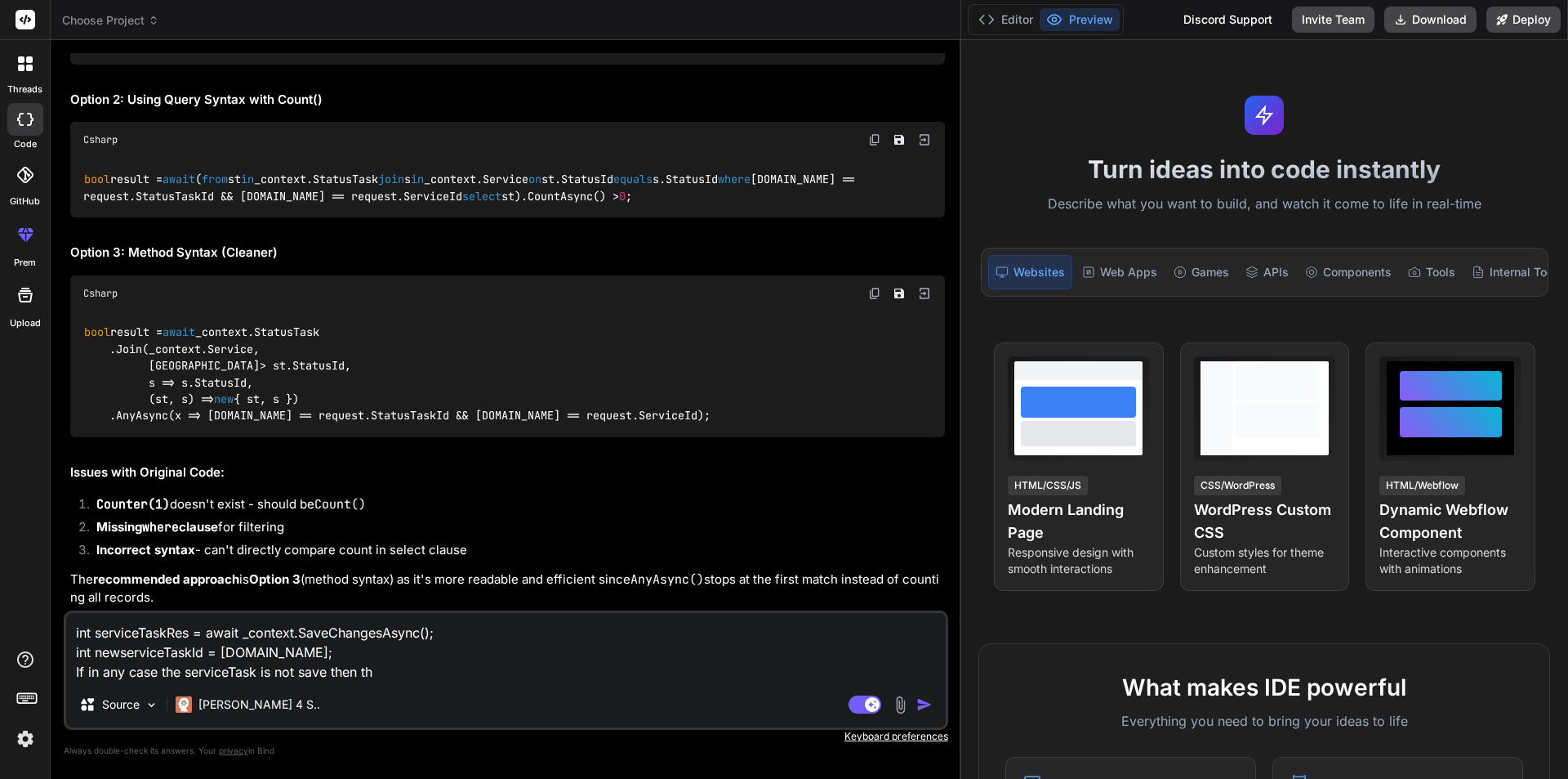
type textarea "x"
type textarea "int serviceTaskRes = await _context.SaveChangesAsync(); int newserviceTaskId = …"
type textarea "x"
type textarea "int serviceTaskRes = await _context.SaveChangesAsync(); int newserviceTaskId = …"
type textarea "x"
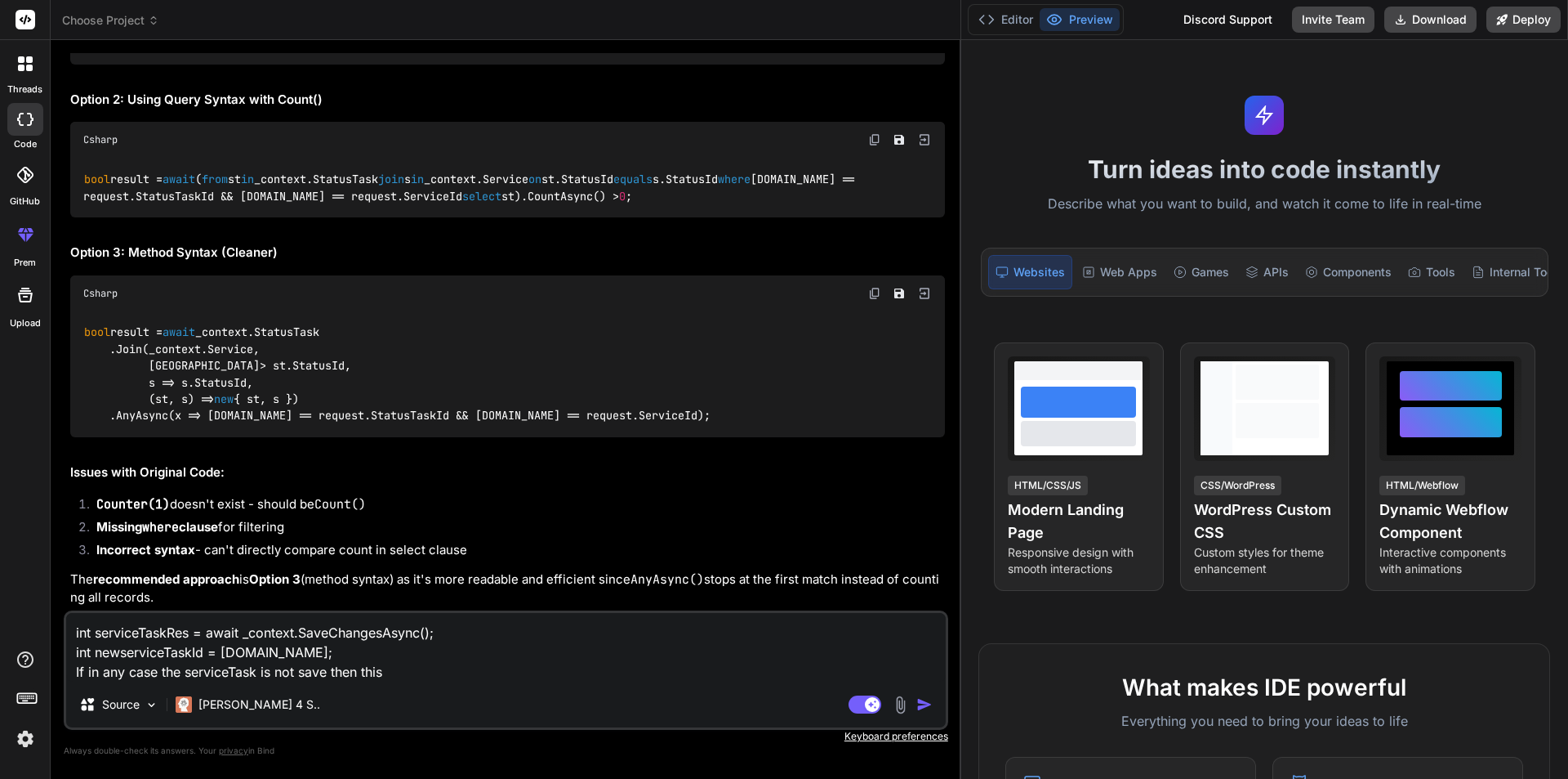
type textarea "int serviceTaskRes = await _context.SaveChangesAsync(); int newserviceTaskId = …"
type textarea "x"
type textarea "int serviceTaskRes = await _context.SaveChangesAsync(); int newserviceTaskId = …"
type textarea "x"
type textarea "int serviceTaskRes = await _context.SaveChangesAsync(); int newserviceTaskId = …"
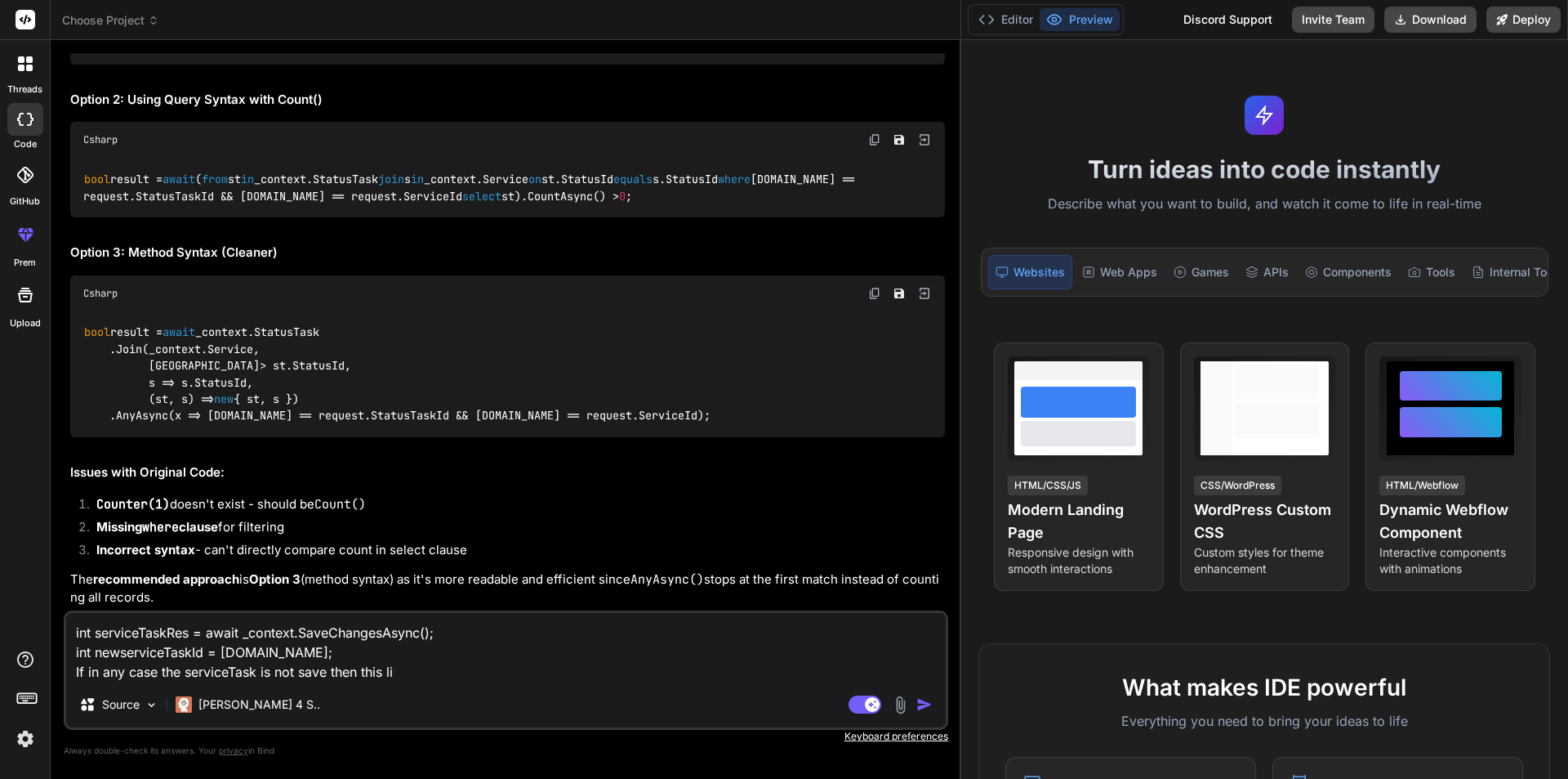
type textarea "x"
type textarea "int serviceTaskRes = await _context.SaveChangesAsync(); int newserviceTaskId = …"
type textarea "x"
type textarea "int serviceTaskRes = await _context.SaveChangesAsync(); int newserviceTaskId = …"
type textarea "x"
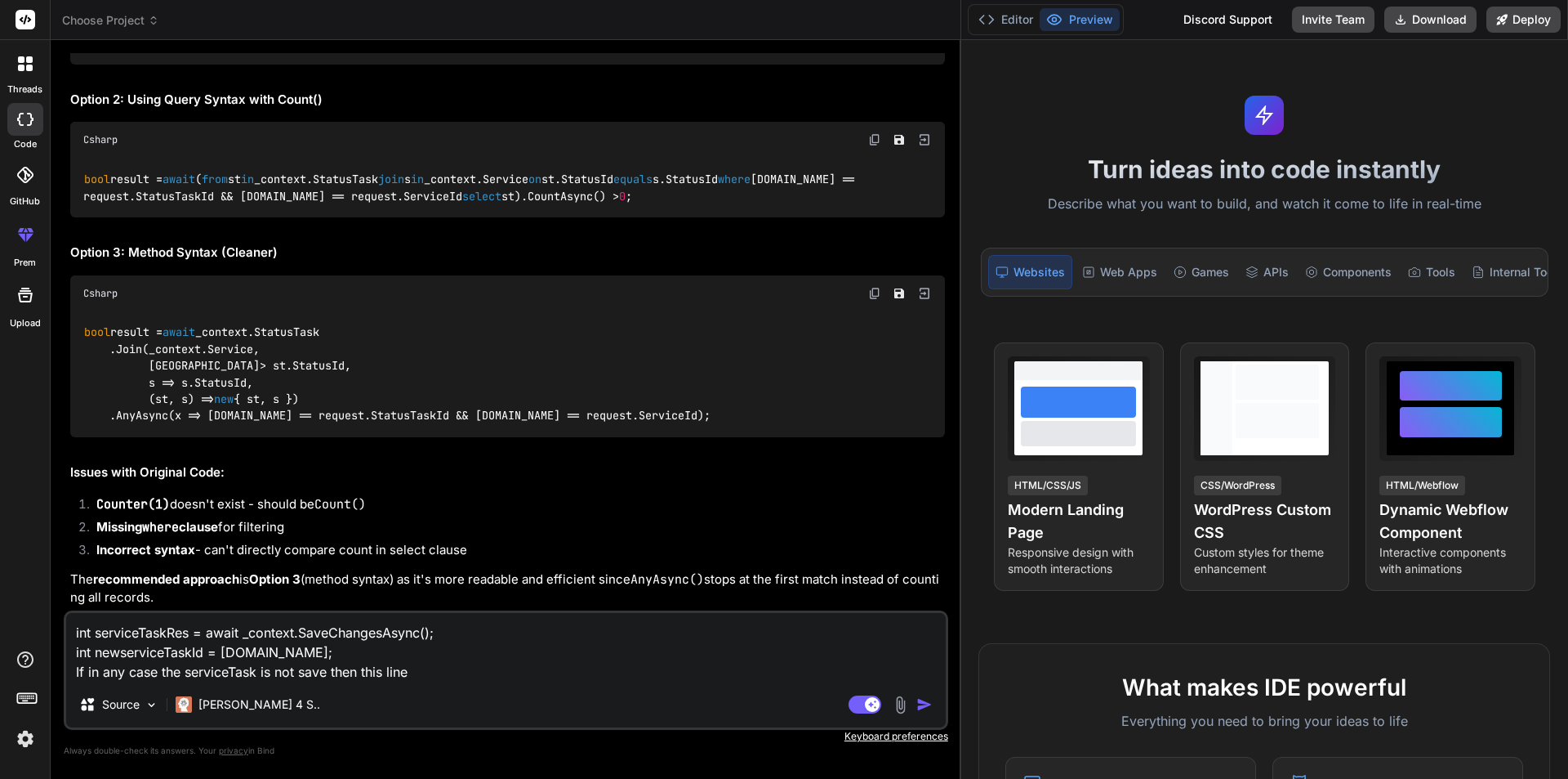
type textarea "int serviceTaskRes = await _context.SaveChangesAsync(); int newserviceTaskId = …"
type textarea "x"
type textarea "int serviceTaskRes = await _context.SaveChangesAsync(); int newserviceTaskId = …"
type textarea "x"
type textarea "int serviceTaskRes = await _context.SaveChangesAsync(); int newserviceTaskId = …"
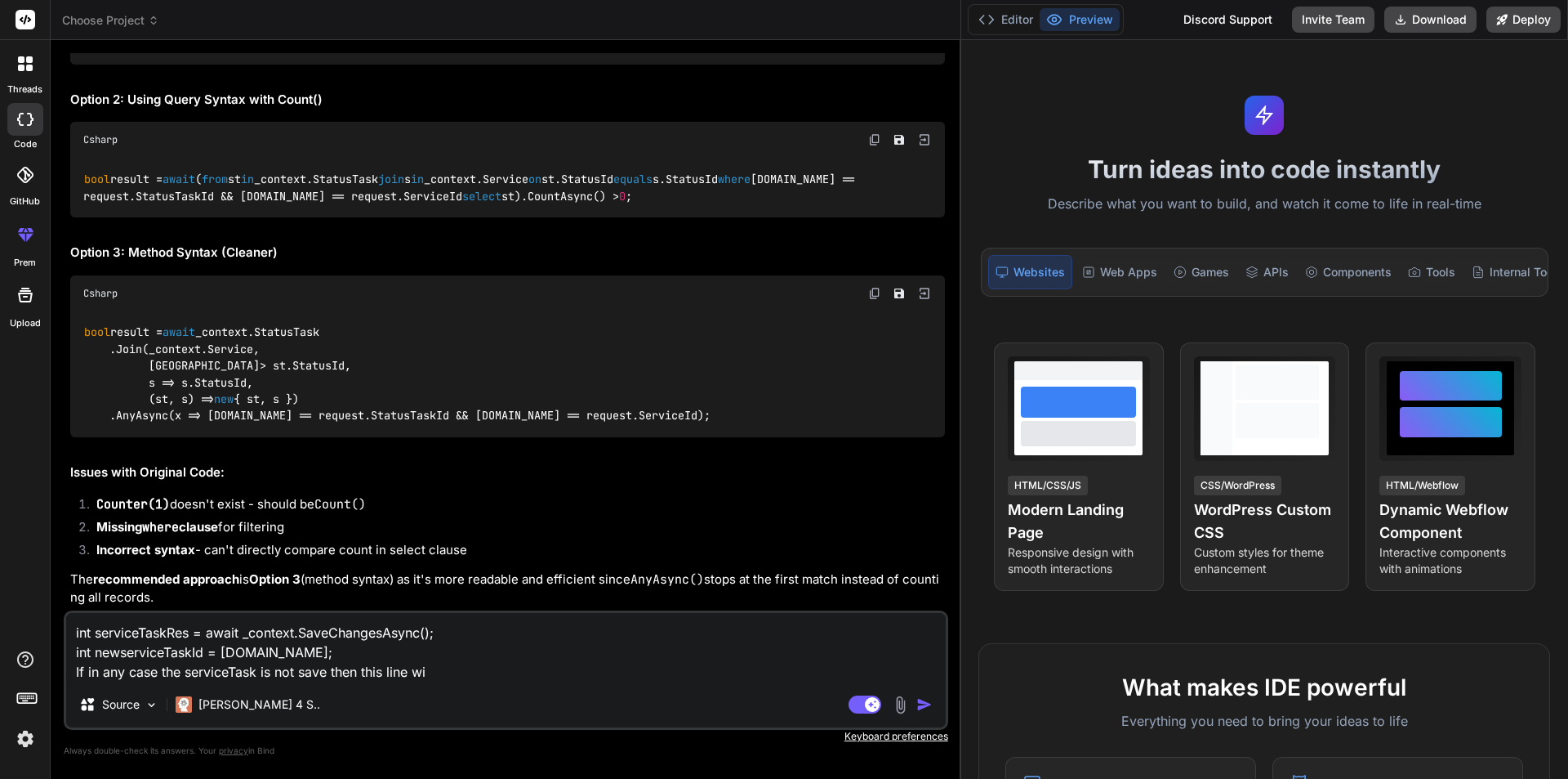
type textarea "x"
type textarea "int serviceTaskRes = await _context.SaveChangesAsync(); int newserviceTaskId = …"
type textarea "x"
type textarea "int serviceTaskRes = await _context.SaveChangesAsync(); int newserviceTaskId = …"
type textarea "x"
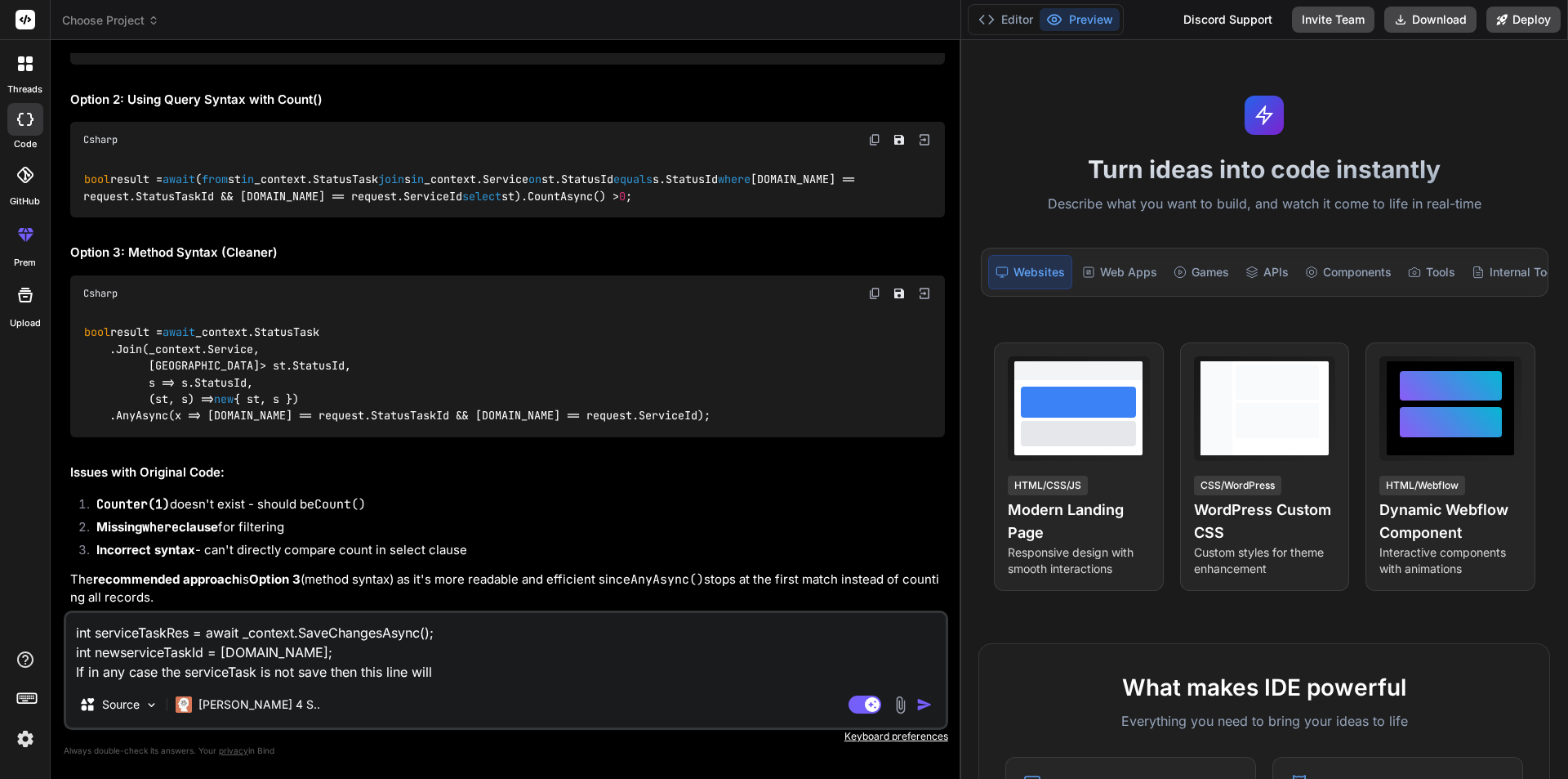
type textarea "int serviceTaskRes = await _context.SaveChangesAsync(); int newserviceTaskId = …"
type textarea "x"
type textarea "int serviceTaskRes = await _context.SaveChangesAsync(); int newserviceTaskId = …"
type textarea "x"
type textarea "int serviceTaskRes = await _context.SaveChangesAsync(); int newserviceTaskId = …"
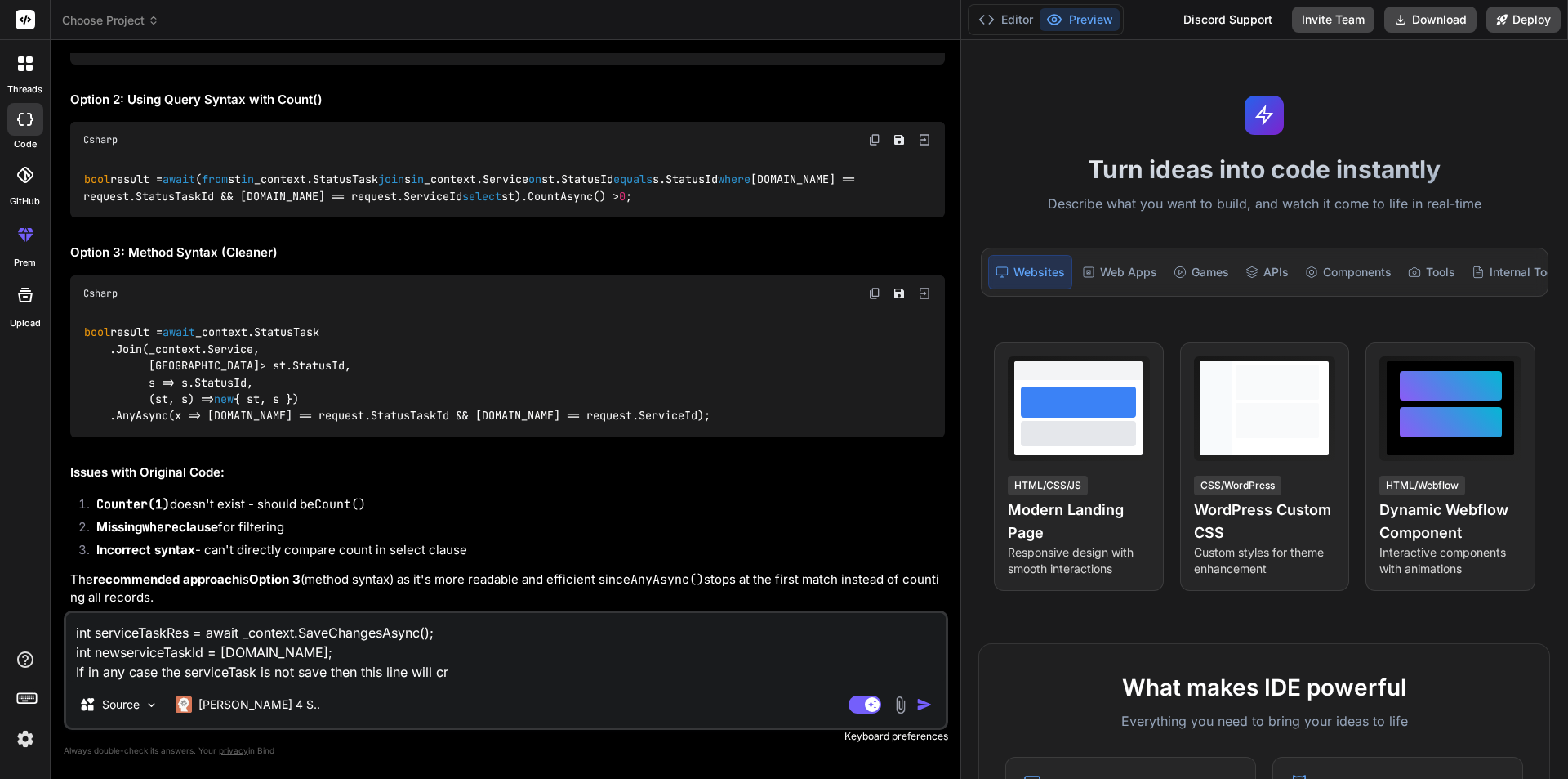
type textarea "x"
type textarea "int serviceTaskRes = await _context.SaveChangesAsync(); int newserviceTaskId = …"
type textarea "x"
type textarea "int serviceTaskRes = await _context.SaveChangesAsync(); int newserviceTaskId = …"
type textarea "x"
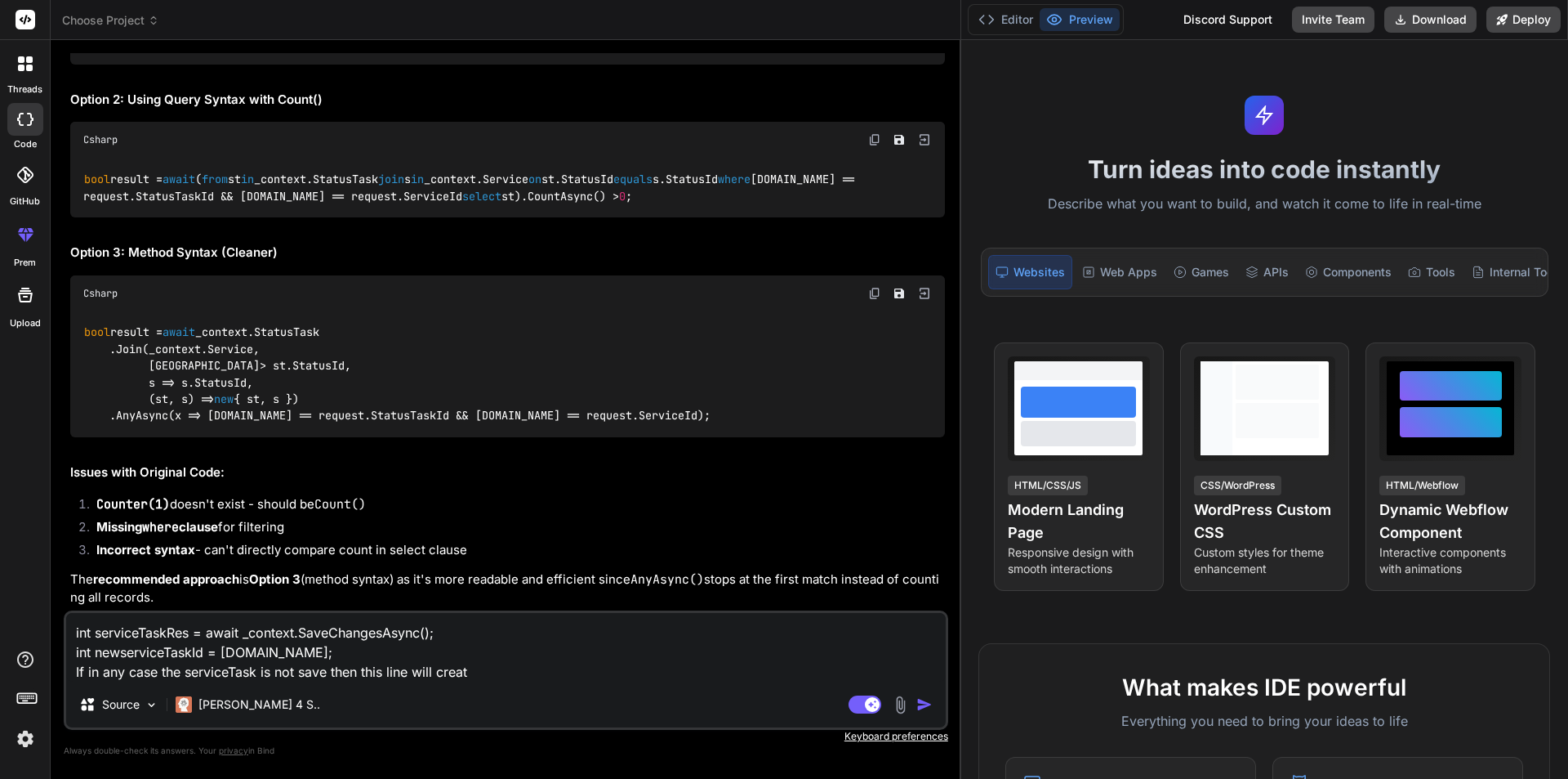
type textarea "int serviceTaskRes = await _context.SaveChangesAsync(); int newserviceTaskId = …"
type textarea "x"
type textarea "int serviceTaskRes = await _context.SaveChangesAsync(); int newserviceTaskId = …"
type textarea "x"
type textarea "int serviceTaskRes = await _context.SaveChangesAsync(); int newserviceTaskId = …"
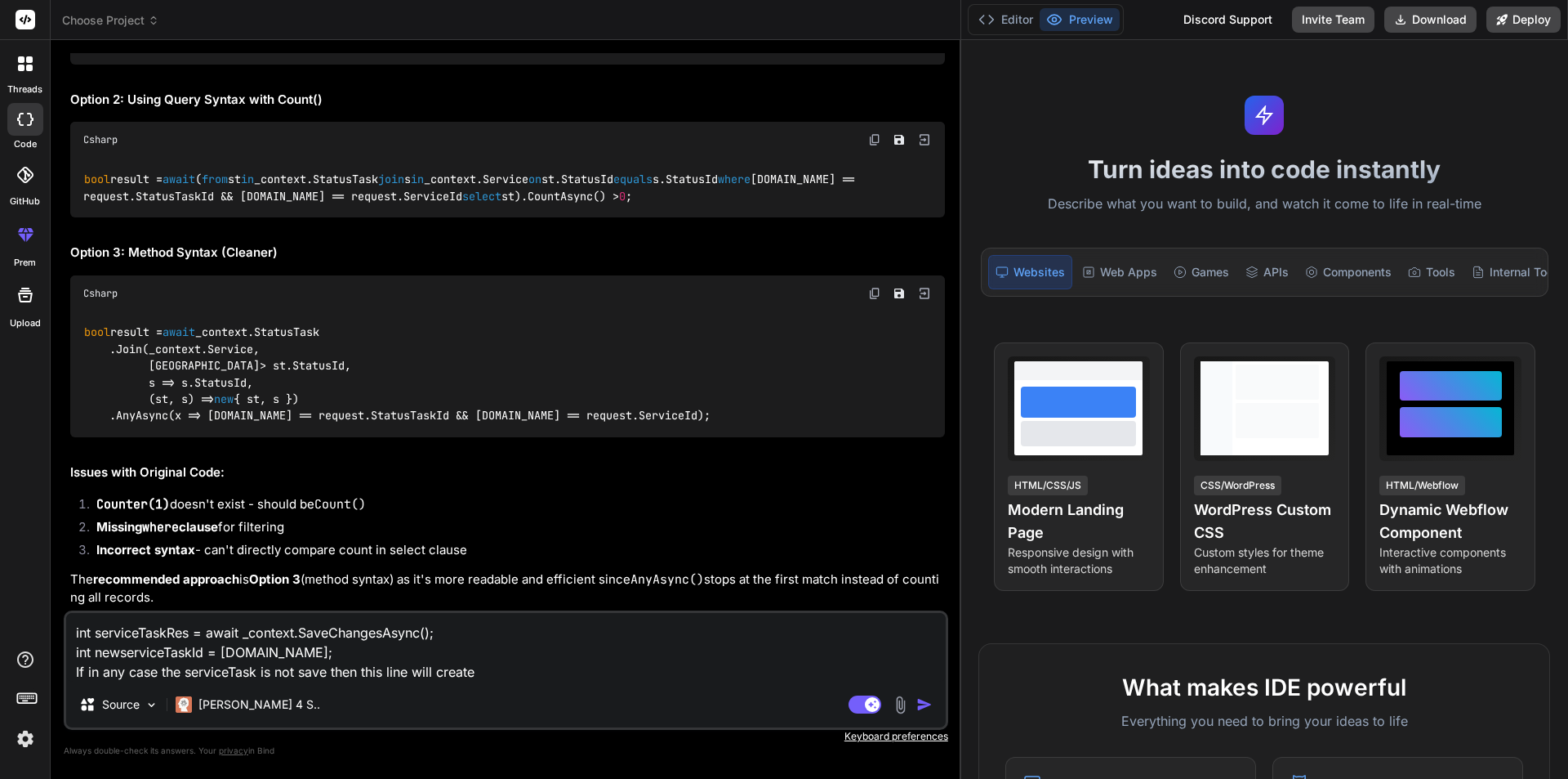
type textarea "x"
type textarea "int serviceTaskRes = await _context.SaveChangesAsync(); int newserviceTaskId = …"
type textarea "x"
type textarea "int serviceTaskRes = await _context.SaveChangesAsync(); int newserviceTaskId = …"
type textarea "x"
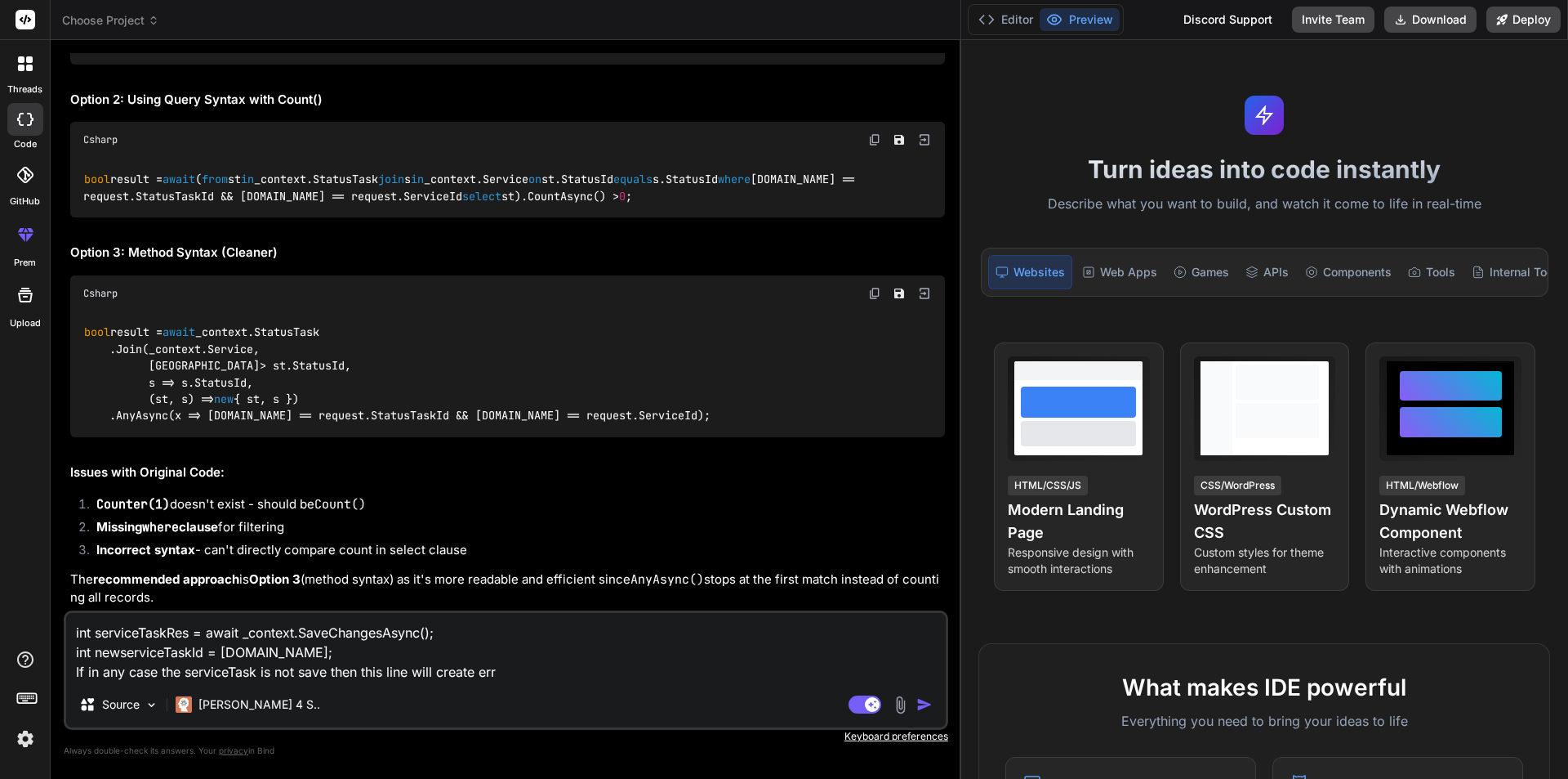
type textarea "int serviceTaskRes = await _context.SaveChangesAsync(); int newserviceTaskId = …"
type textarea "x"
type textarea "int serviceTaskRes = await _context.SaveChangesAsync(); int newserviceTaskId = …"
type textarea "x"
type textarea "int serviceTaskRes = await _context.SaveChangesAsync(); int newserviceTaskId = …"
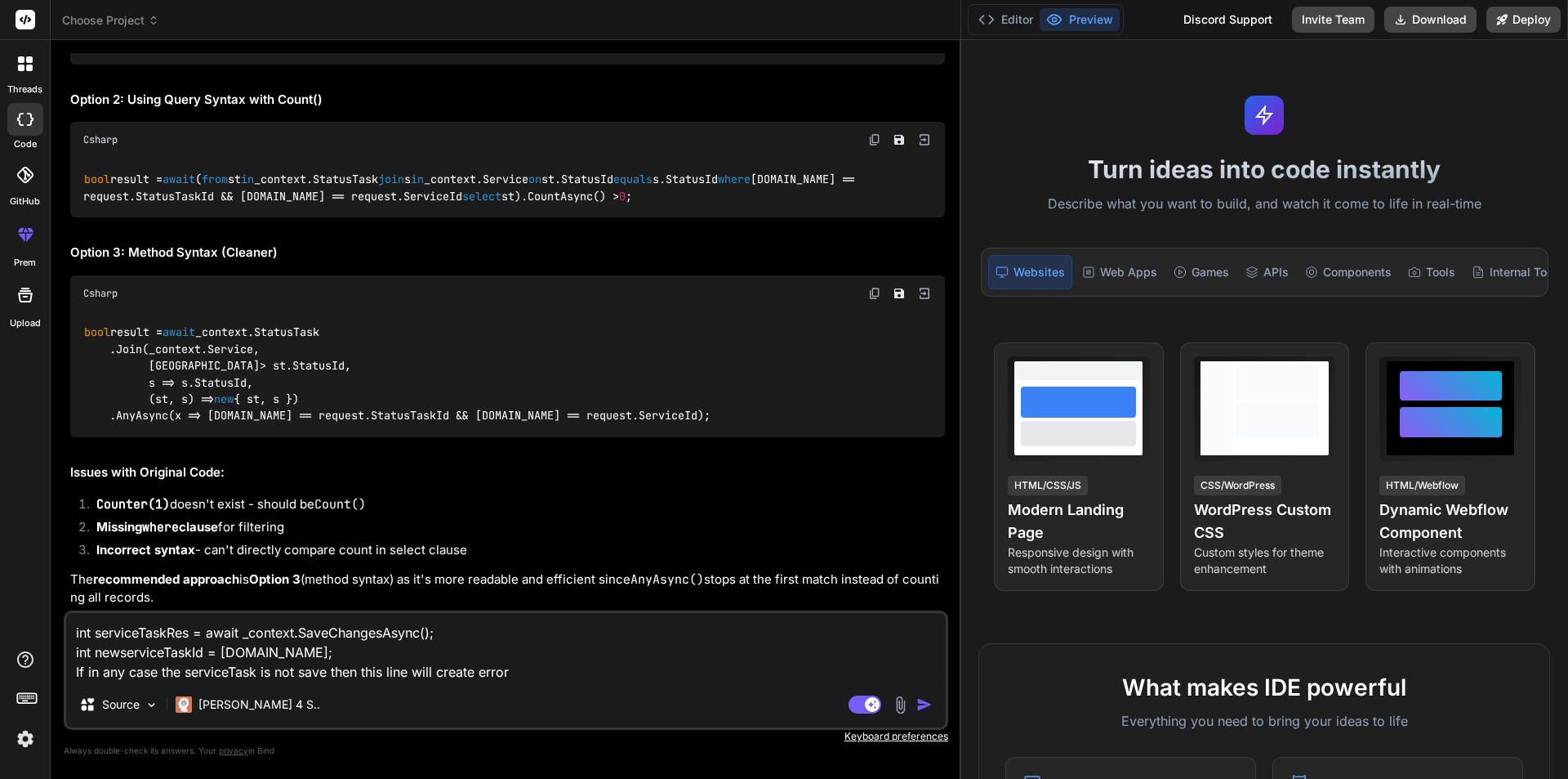
type textarea "x"
type textarea "int serviceTaskRes = await _context.SaveChangesAsync(); int newserviceTaskId = …"
type textarea "x"
type textarea "int serviceTaskRes = await _context.SaveChangesAsync(); int newserviceTaskId = …"
type textarea "x"
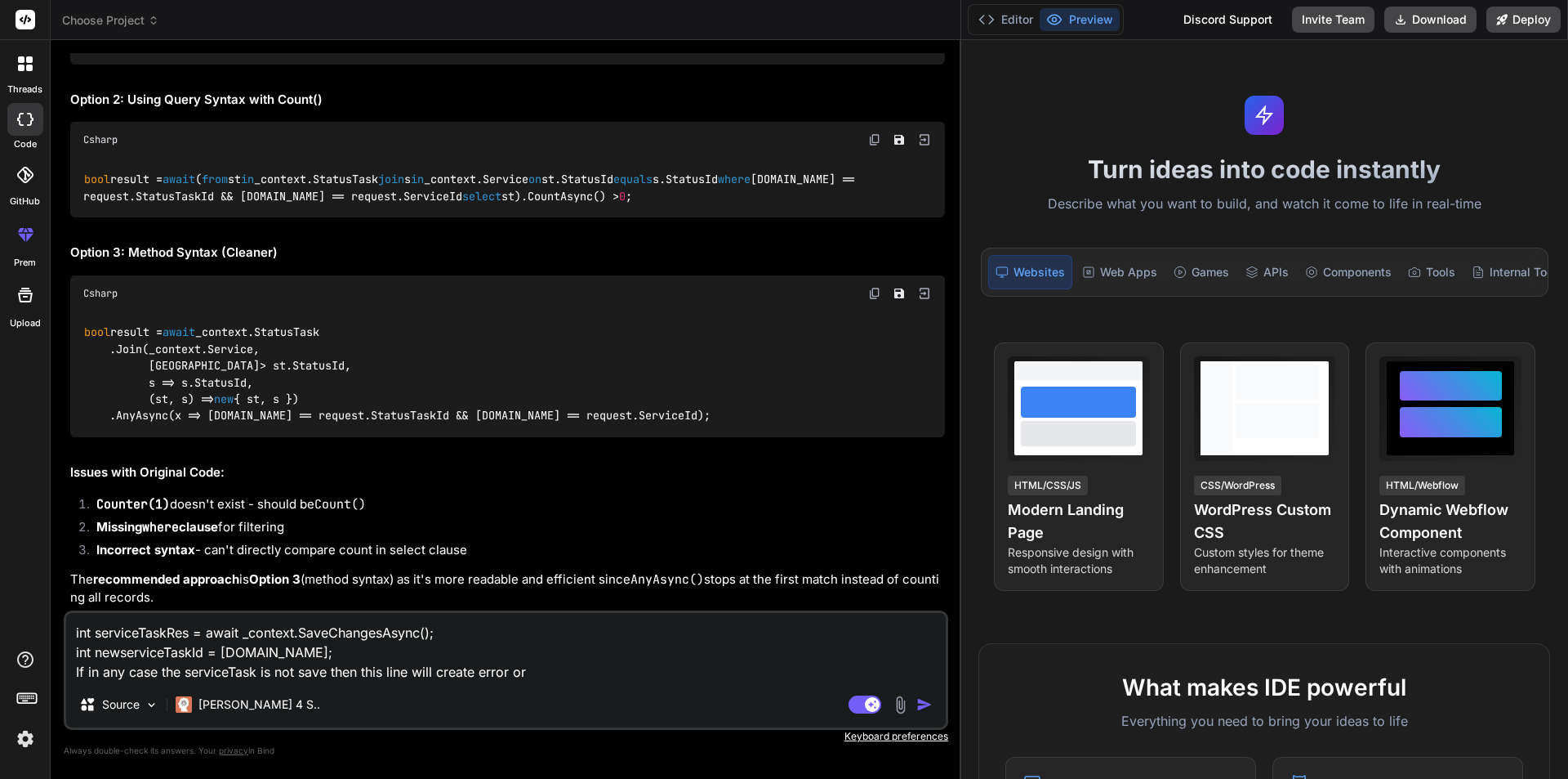
type textarea "int serviceTaskRes = await _context.SaveChangesAsync(); int newserviceTaskId = …"
type textarea "x"
type textarea "int serviceTaskRes = await _context.SaveChangesAsync(); int newserviceTaskId = …"
type textarea "x"
type textarea "int serviceTaskRes = await _context.SaveChangesAsync(); int newserviceTaskId = …"
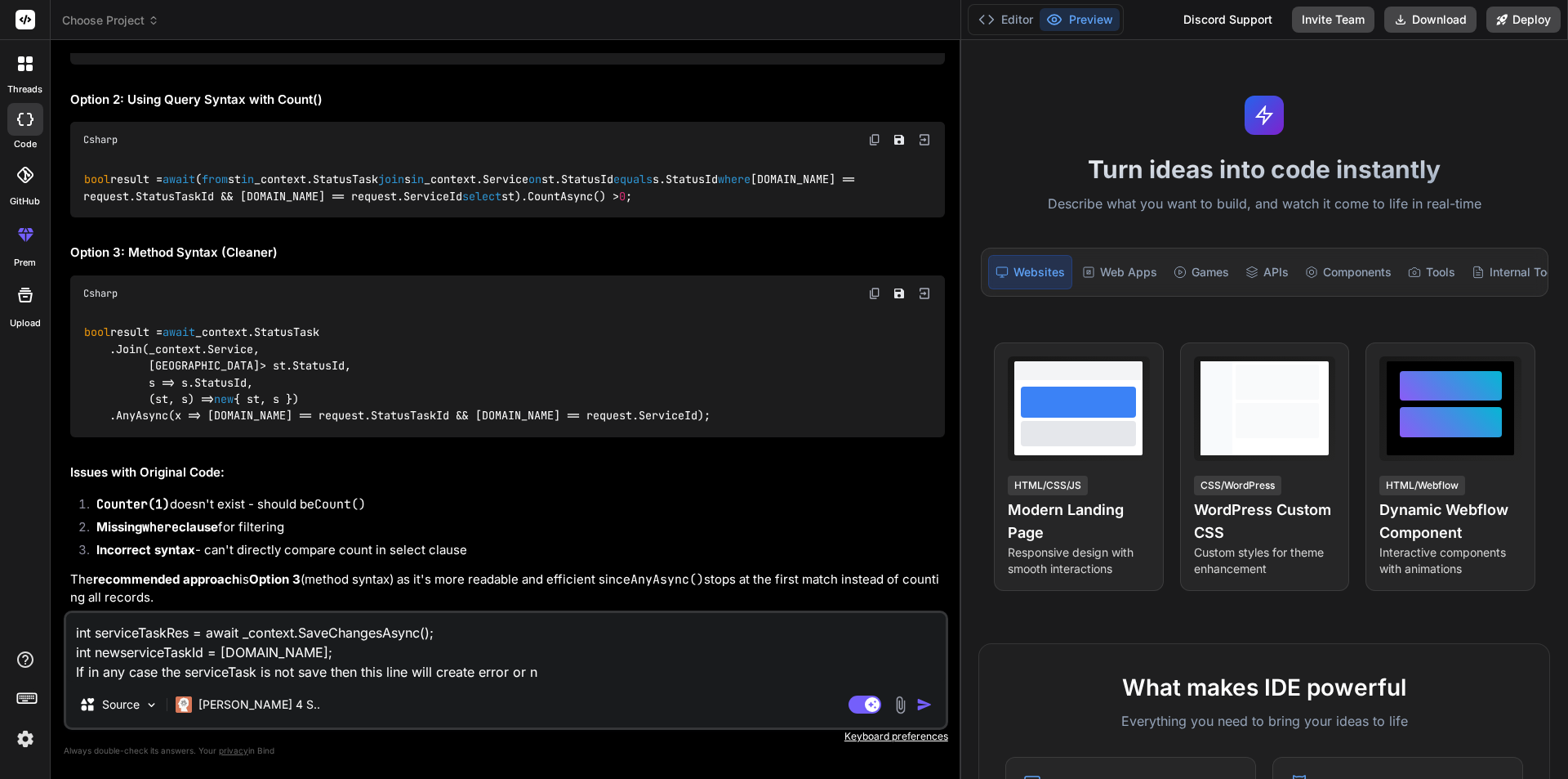
type textarea "x"
type textarea "int serviceTaskRes = await _context.SaveChangesAsync(); int newserviceTaskId = …"
type textarea "x"
type textarea "int serviceTaskRes = await _context.SaveChangesAsync(); int newserviceTaskId = …"
type textarea "x"
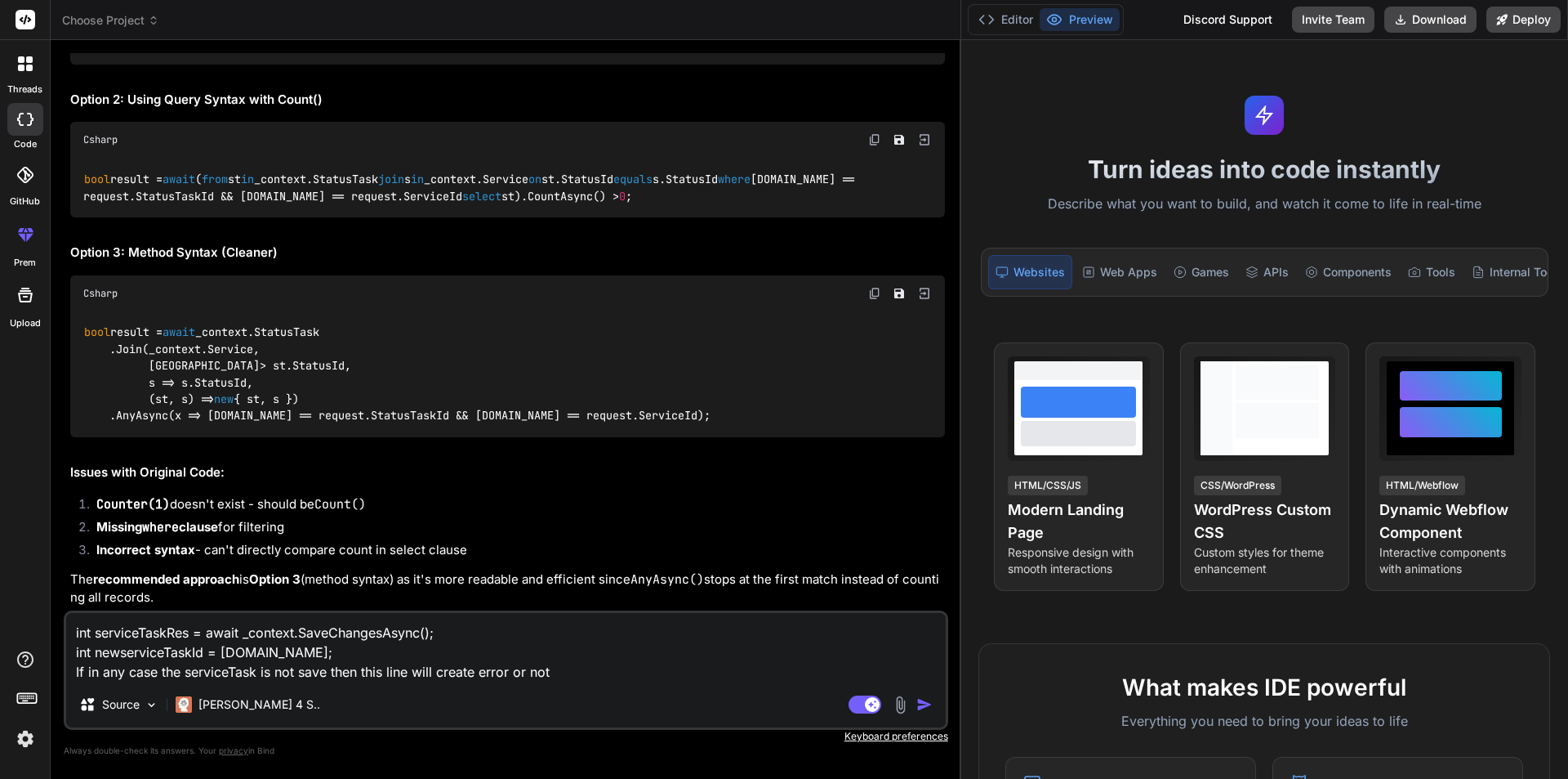
drag, startPoint x: 219, startPoint y: 651, endPoint x: 378, endPoint y: 658, distance: 159.2
click at [378, 658] on textarea "int serviceTaskRes = await _context.SaveChangesAsync(); int newserviceTaskId = …" at bounding box center [505, 647] width 879 height 69
click at [591, 678] on textarea "int serviceTaskRes = await _context.SaveChangesAsync(); int newserviceTaskId = …" at bounding box center [505, 647] width 879 height 69
type textarea "int serviceTaskRes = await _context.SaveChangesAsync(); int newserviceTaskId = …"
type textarea "x"
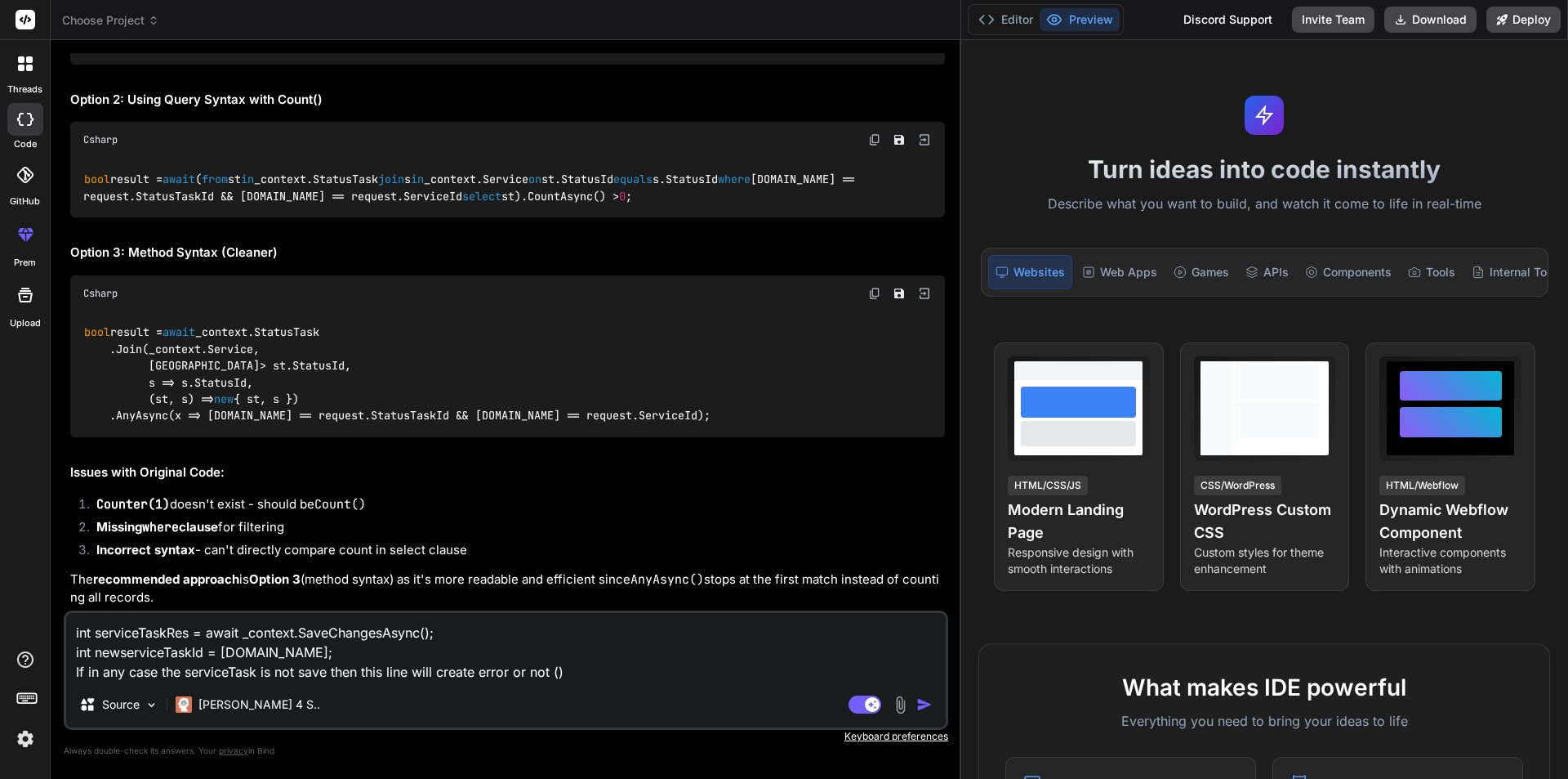
type textarea "int serviceTaskRes = await _context.SaveChangesAsync(); int newserviceTaskId = …"
type textarea "x"
type textarea "int serviceTaskRes = await _context.SaveChangesAsync(); int newserviceTaskId = …"
type textarea "x"
type textarea "int serviceTaskRes = await _context.SaveChangesAsync(); int newserviceTaskId = …"
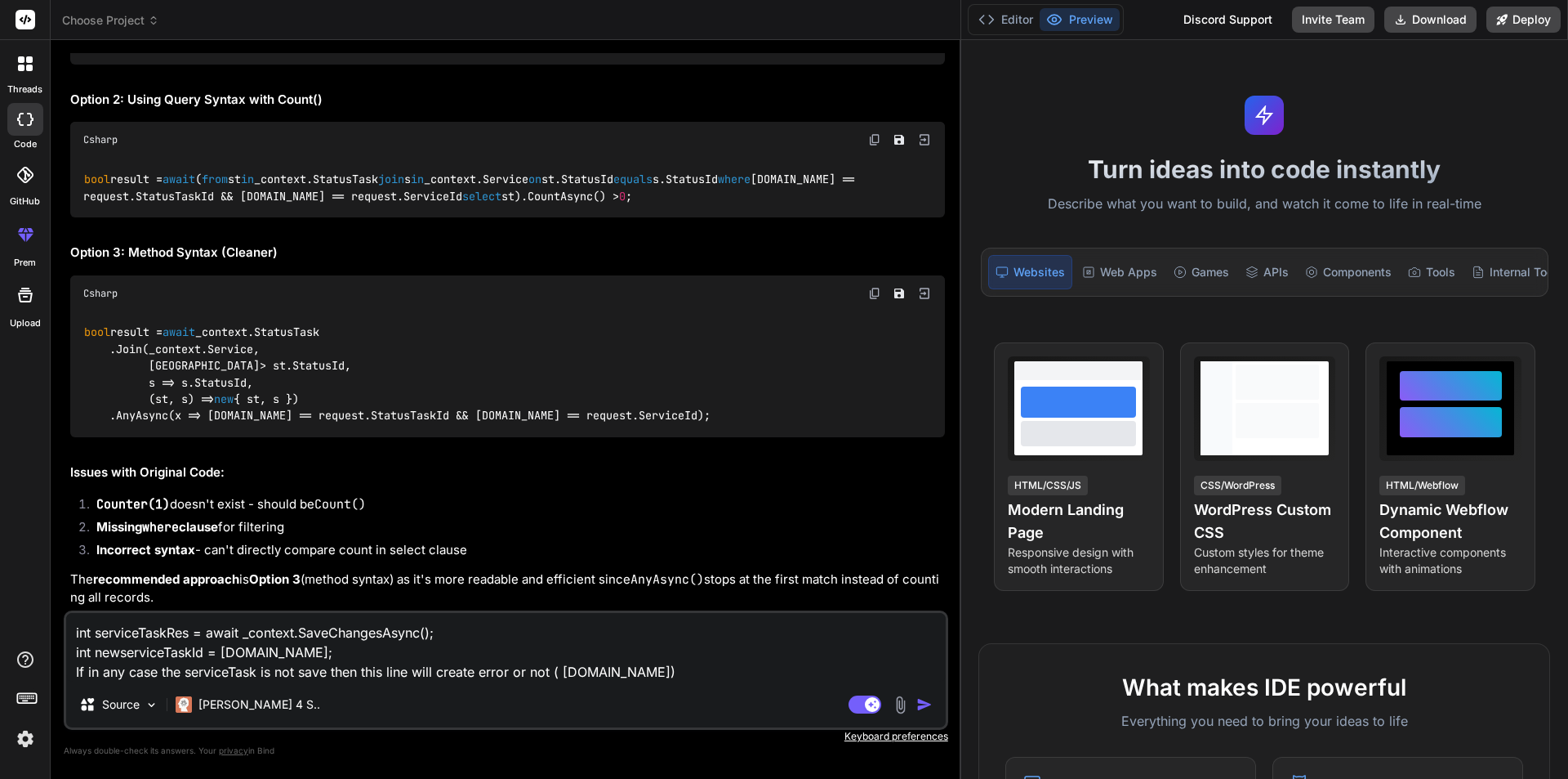
type textarea "x"
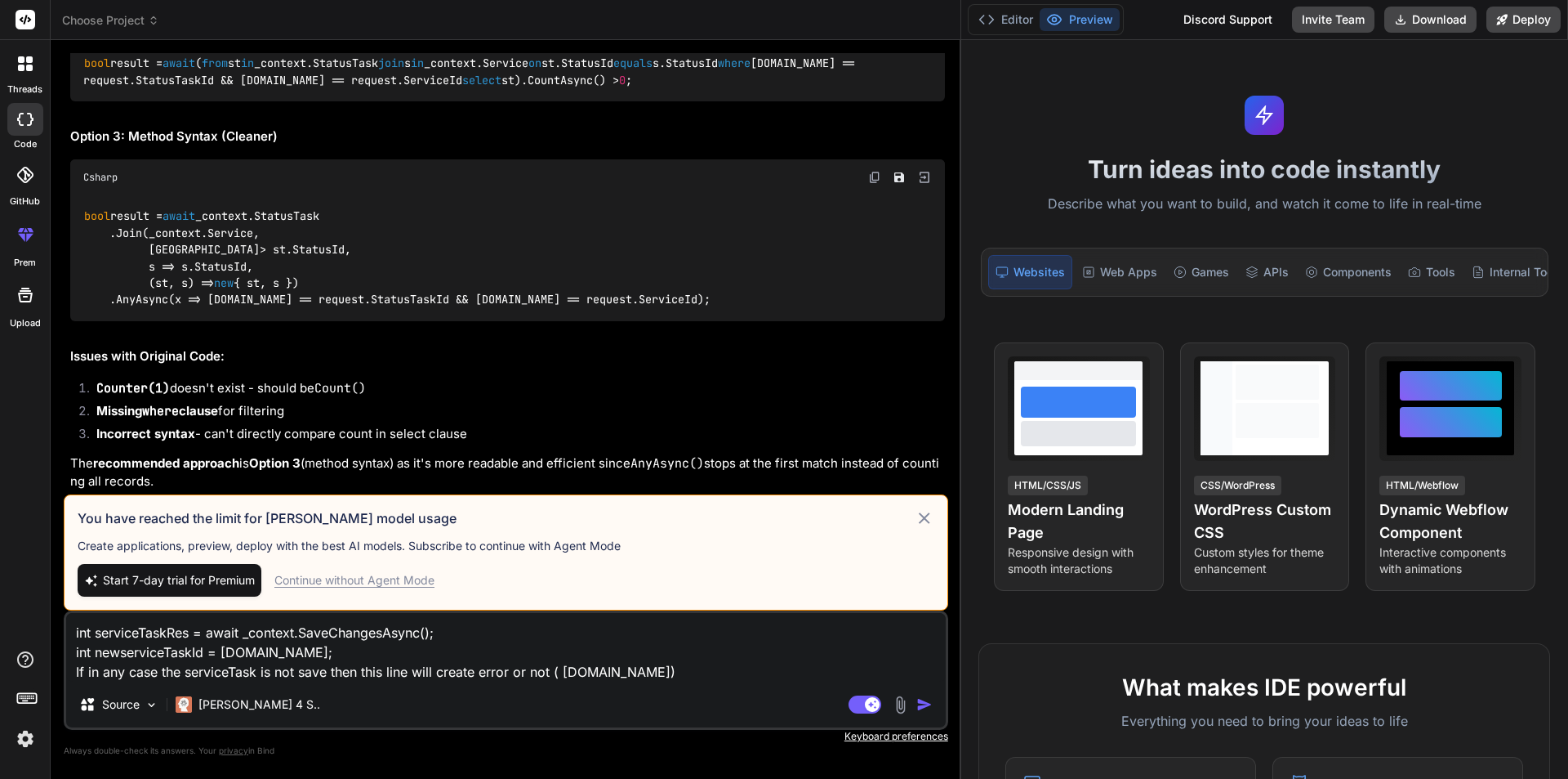
type textarea "int serviceTaskRes = await _context.SaveChangesAsync(); int newserviceTaskId = …"
click at [649, 682] on div "int serviceTaskRes = await _context.SaveChangesAsync(); int newserviceTaskId = …" at bounding box center [505, 670] width 885 height 119
click at [623, 673] on textarea "int serviceTaskRes = await _context.SaveChangesAsync(); int newserviceTaskId = …" at bounding box center [505, 647] width 879 height 69
click at [923, 521] on icon at bounding box center [924, 517] width 19 height 20
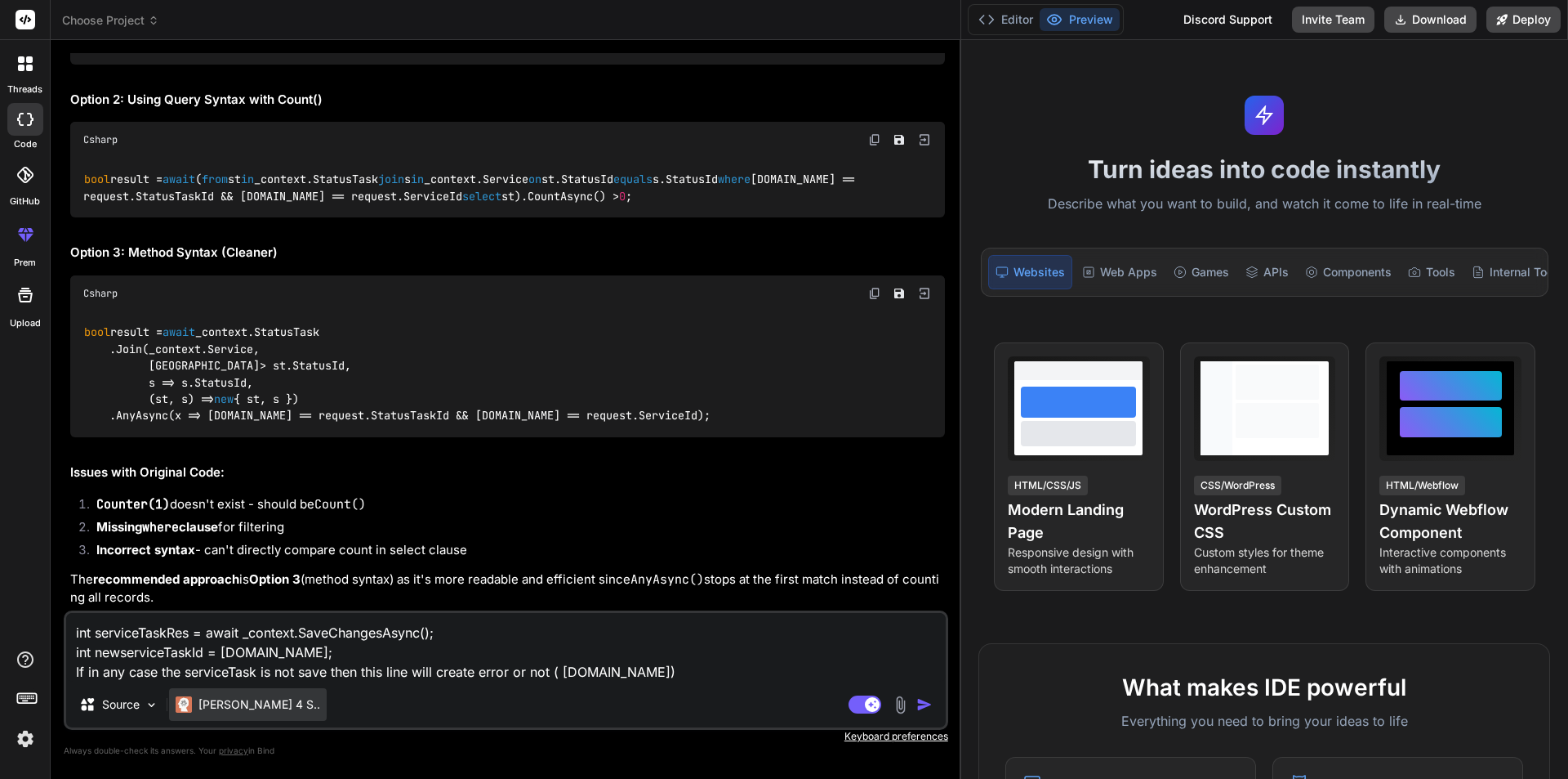
click at [224, 699] on p "[PERSON_NAME] 4 S.." at bounding box center [259, 705] width 122 height 17
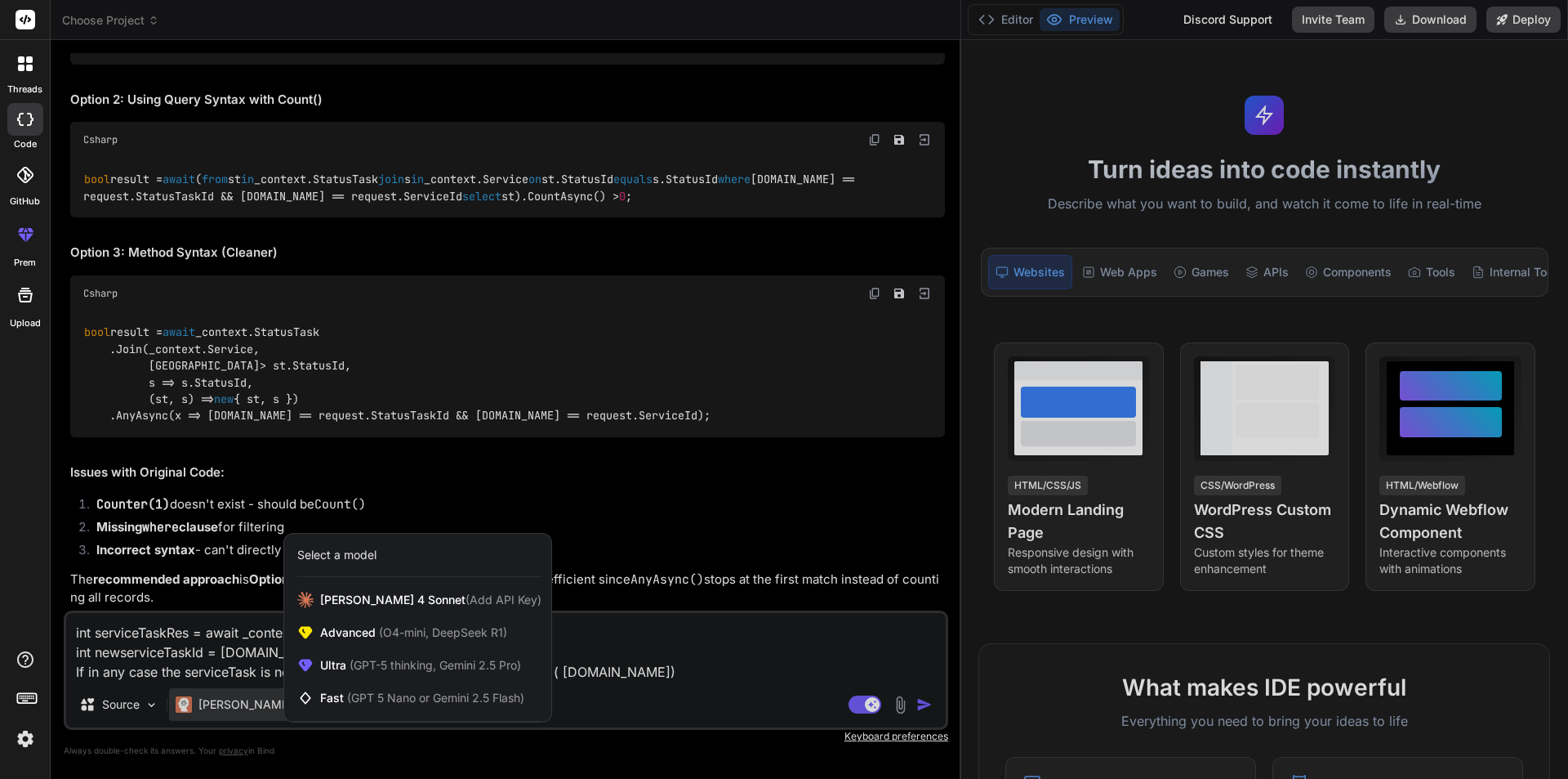
click at [837, 691] on div at bounding box center [784, 389] width 1568 height 779
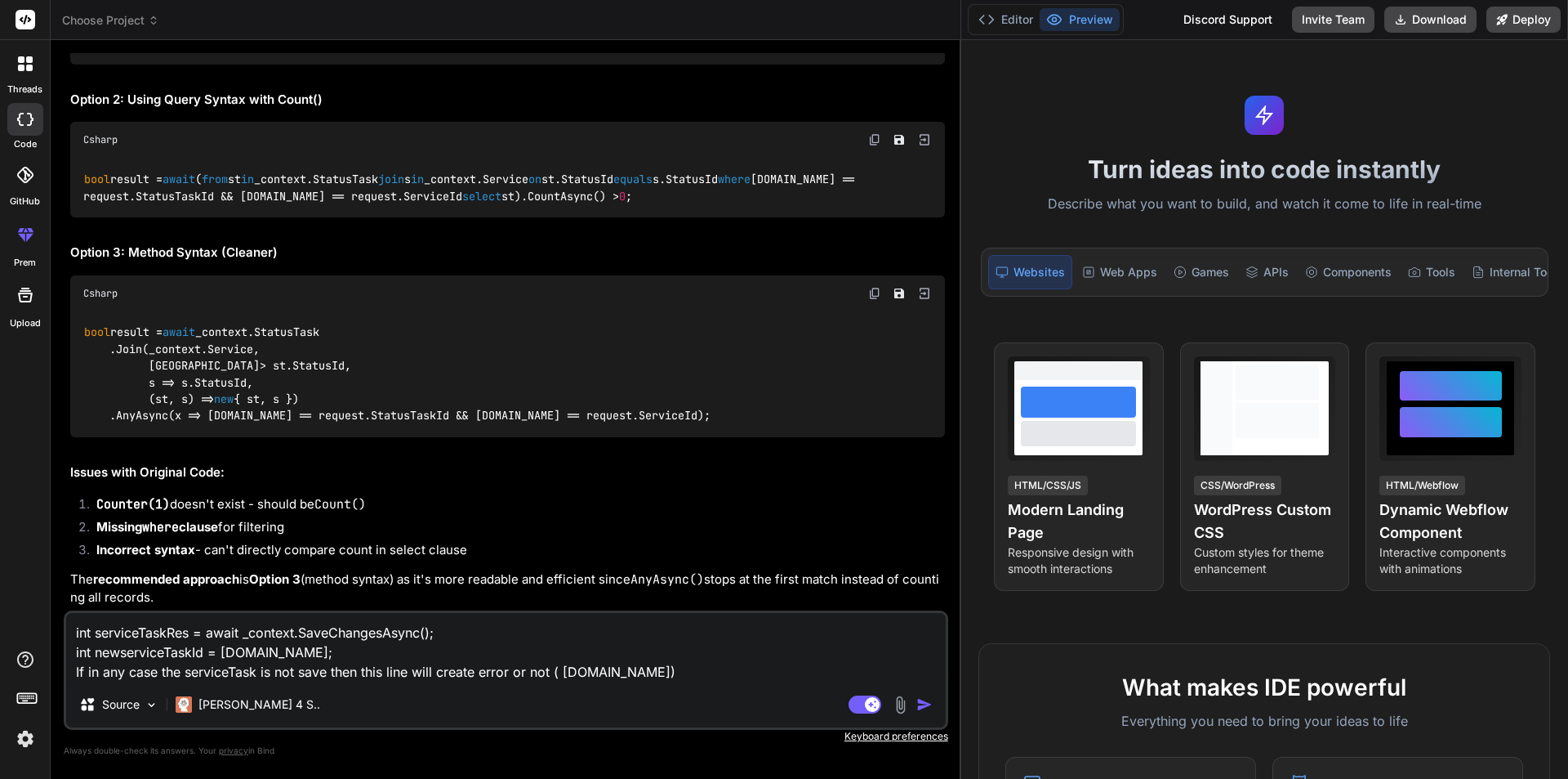
click at [918, 705] on img "button" at bounding box center [925, 705] width 17 height 17
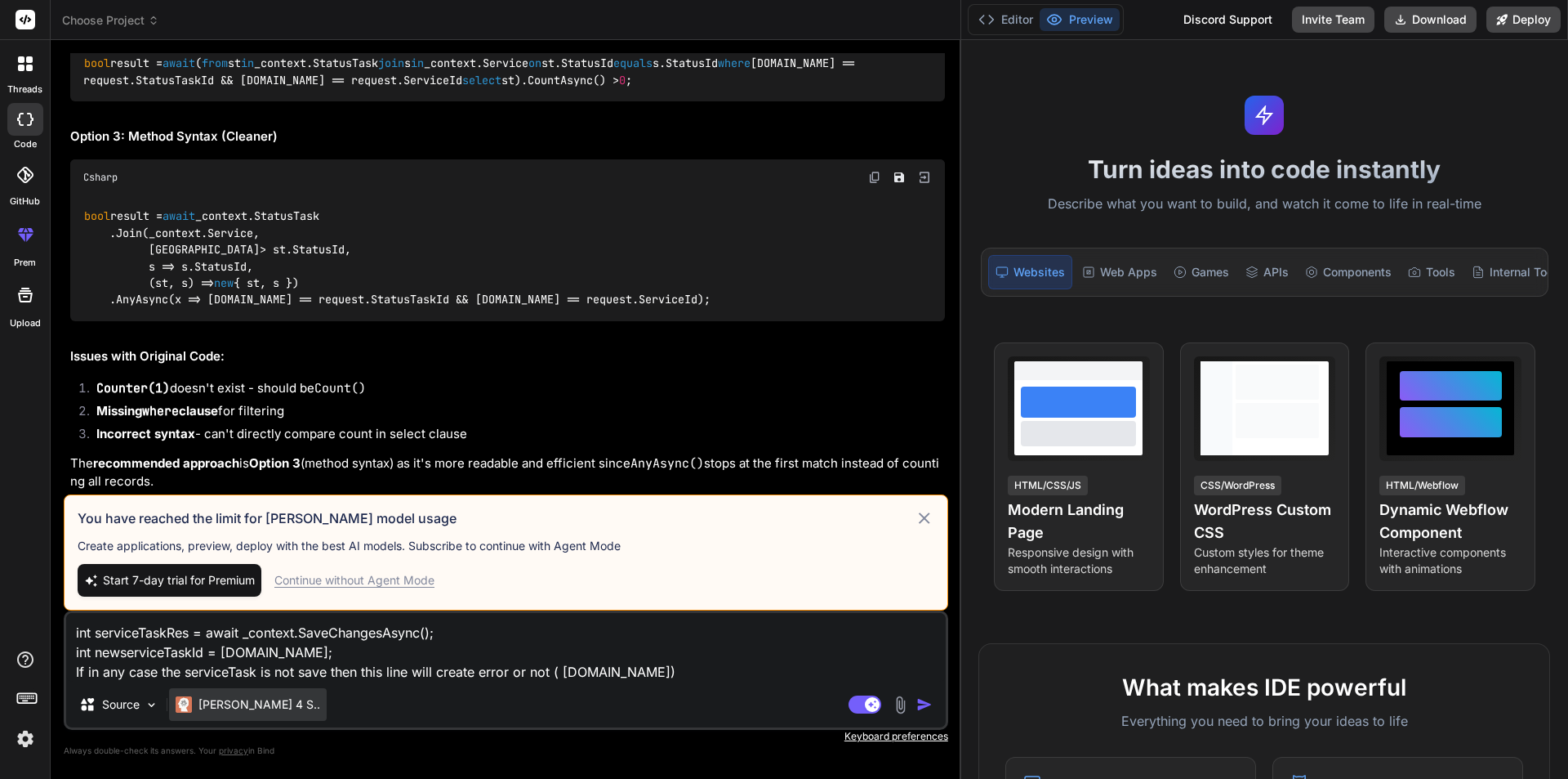
click at [241, 707] on p "[PERSON_NAME] 4 S.." at bounding box center [259, 705] width 122 height 17
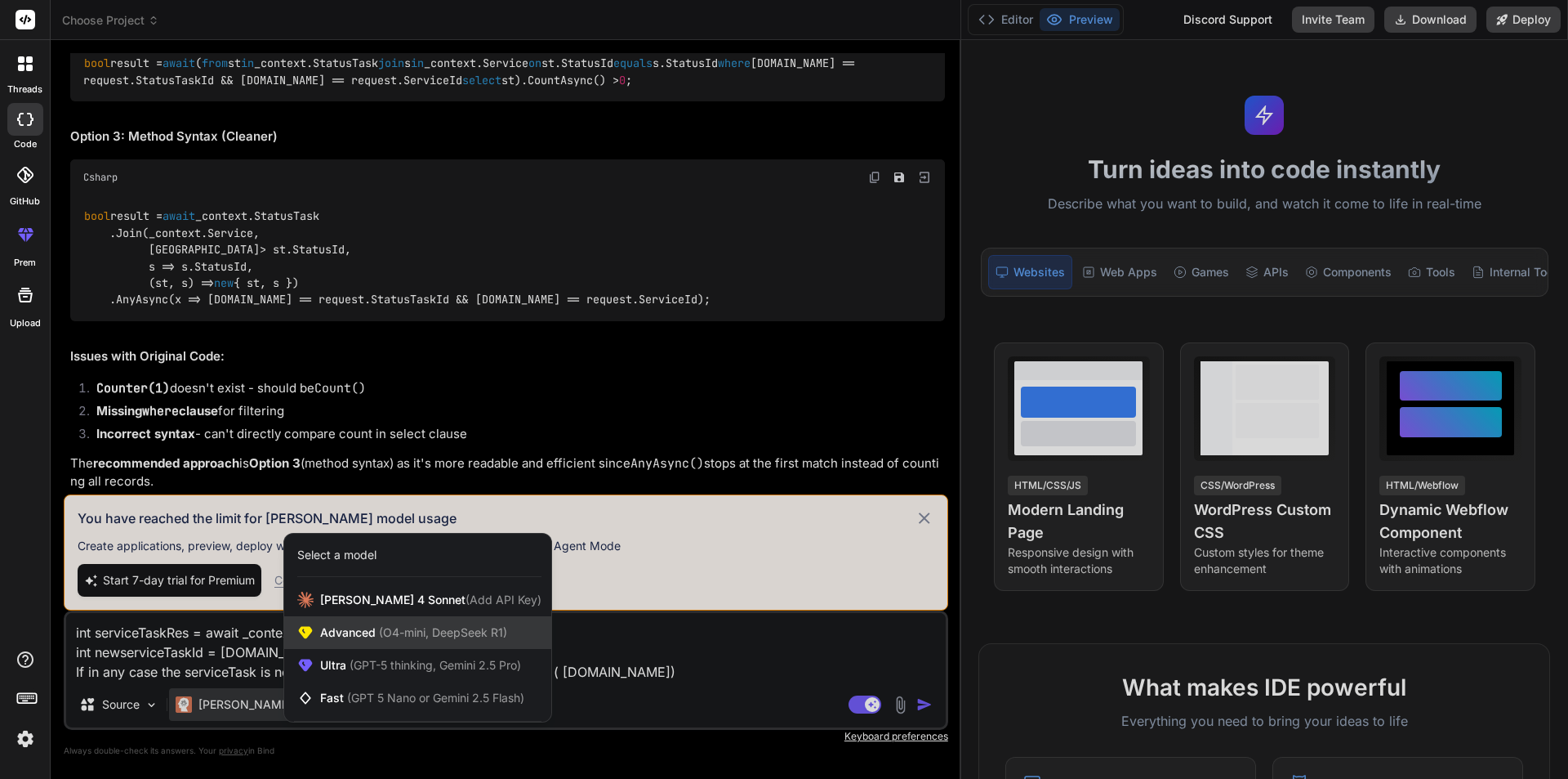
click at [325, 630] on span "Advanced (O4-mini, DeepSeek R1)" at bounding box center [413, 633] width 187 height 17
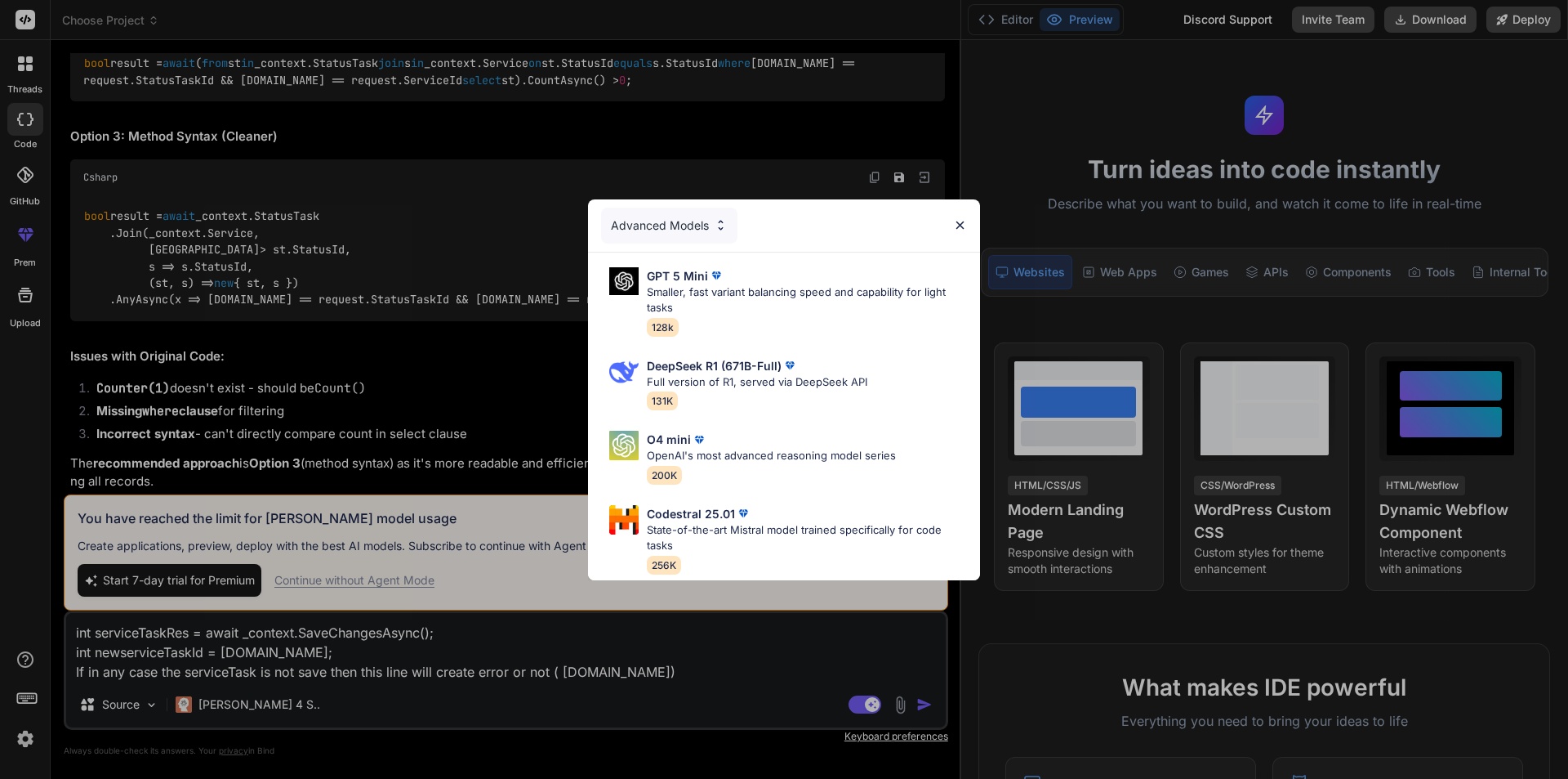
click at [961, 222] on img at bounding box center [959, 224] width 14 height 14
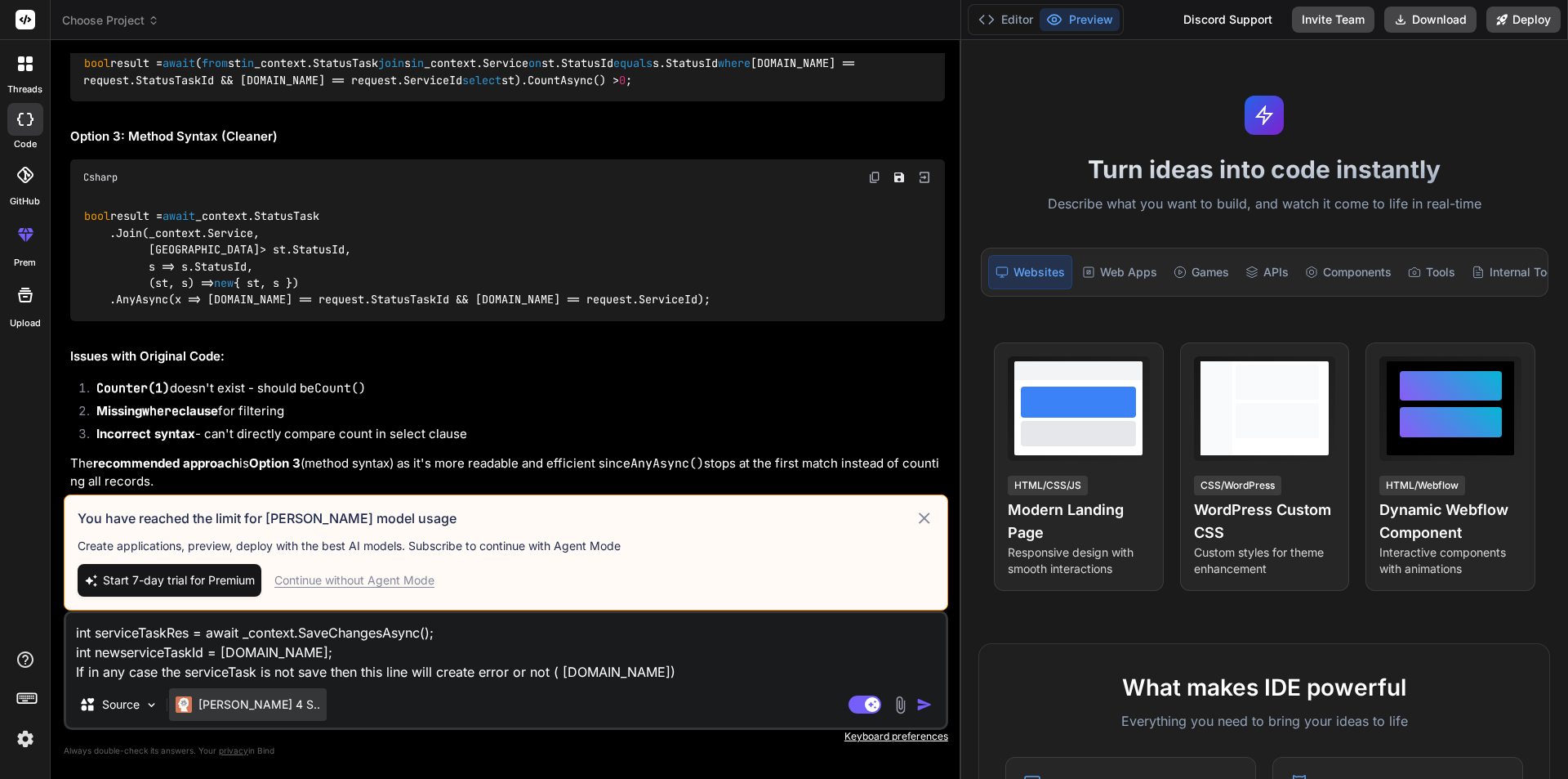
click at [235, 707] on p "[PERSON_NAME] 4 S.." at bounding box center [259, 705] width 122 height 17
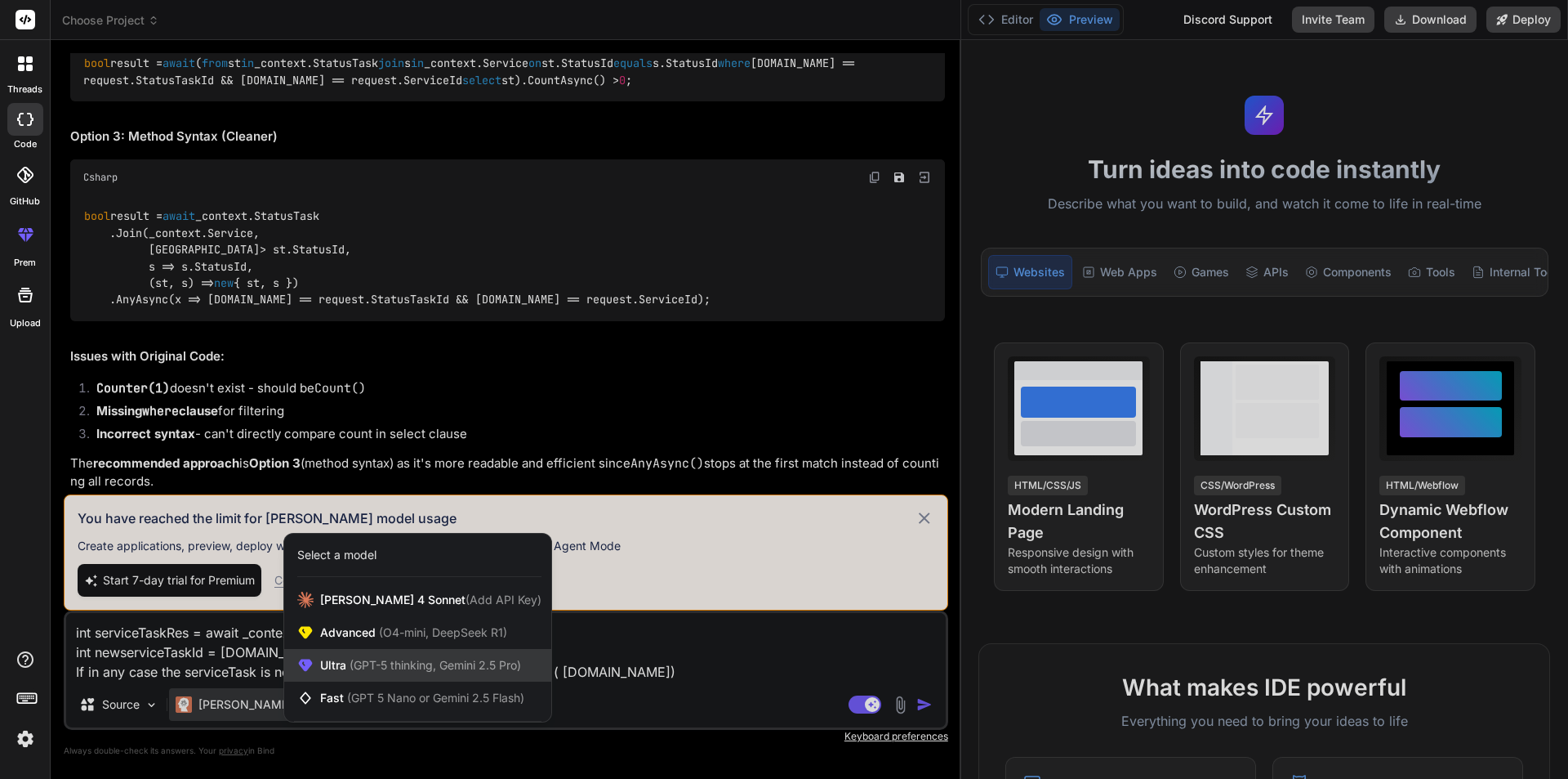
click at [338, 661] on span "Ultra (GPT-5 thinking, Gemini 2.5 Pro)" at bounding box center [421, 665] width 201 height 17
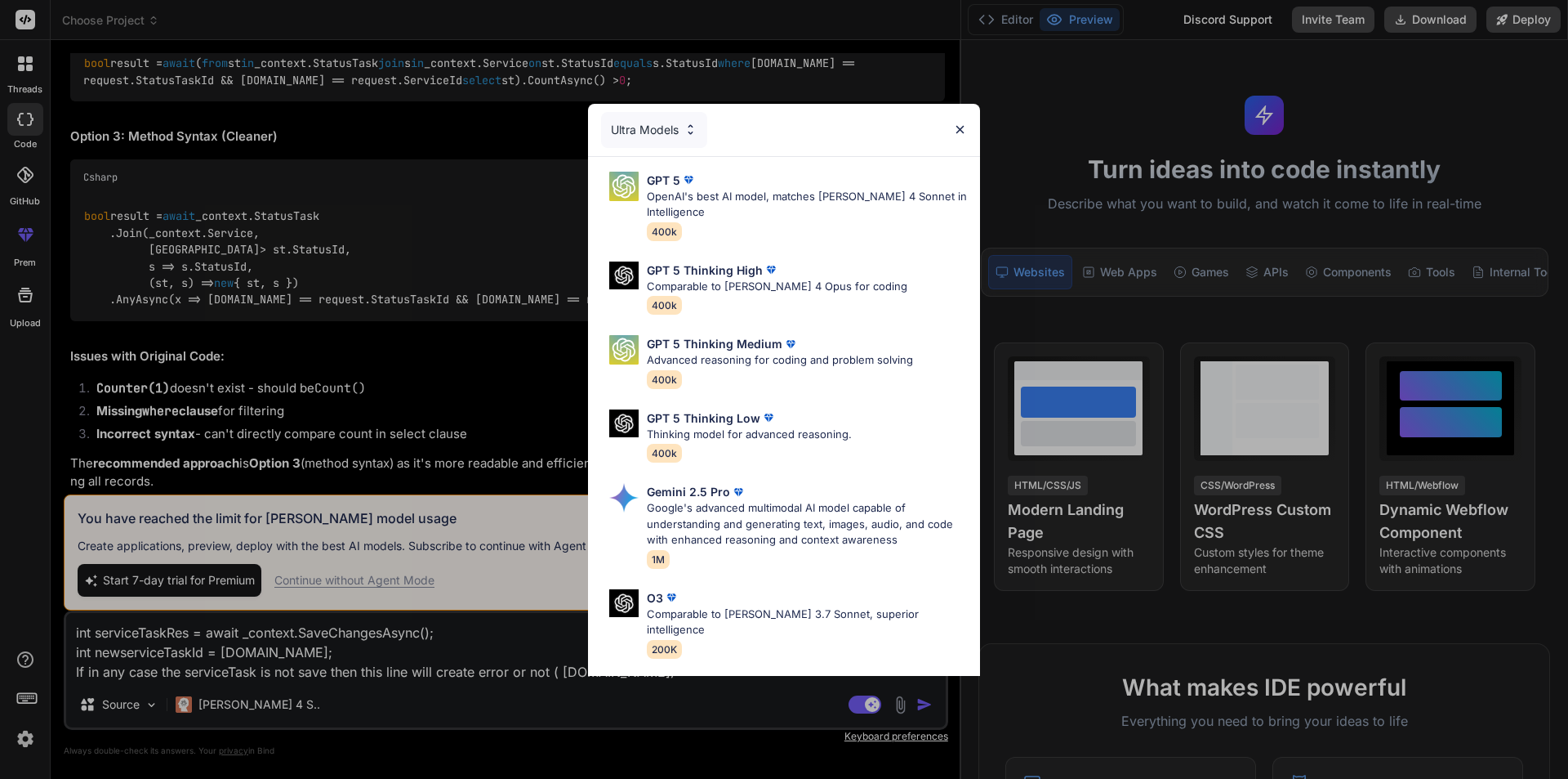
click at [952, 122] on div "Ultra Models" at bounding box center [784, 129] width 392 height 52
click at [791, 195] on p "OpenAI's best AI model, matches [PERSON_NAME] 4 Sonnet in Intelligence" at bounding box center [807, 205] width 320 height 32
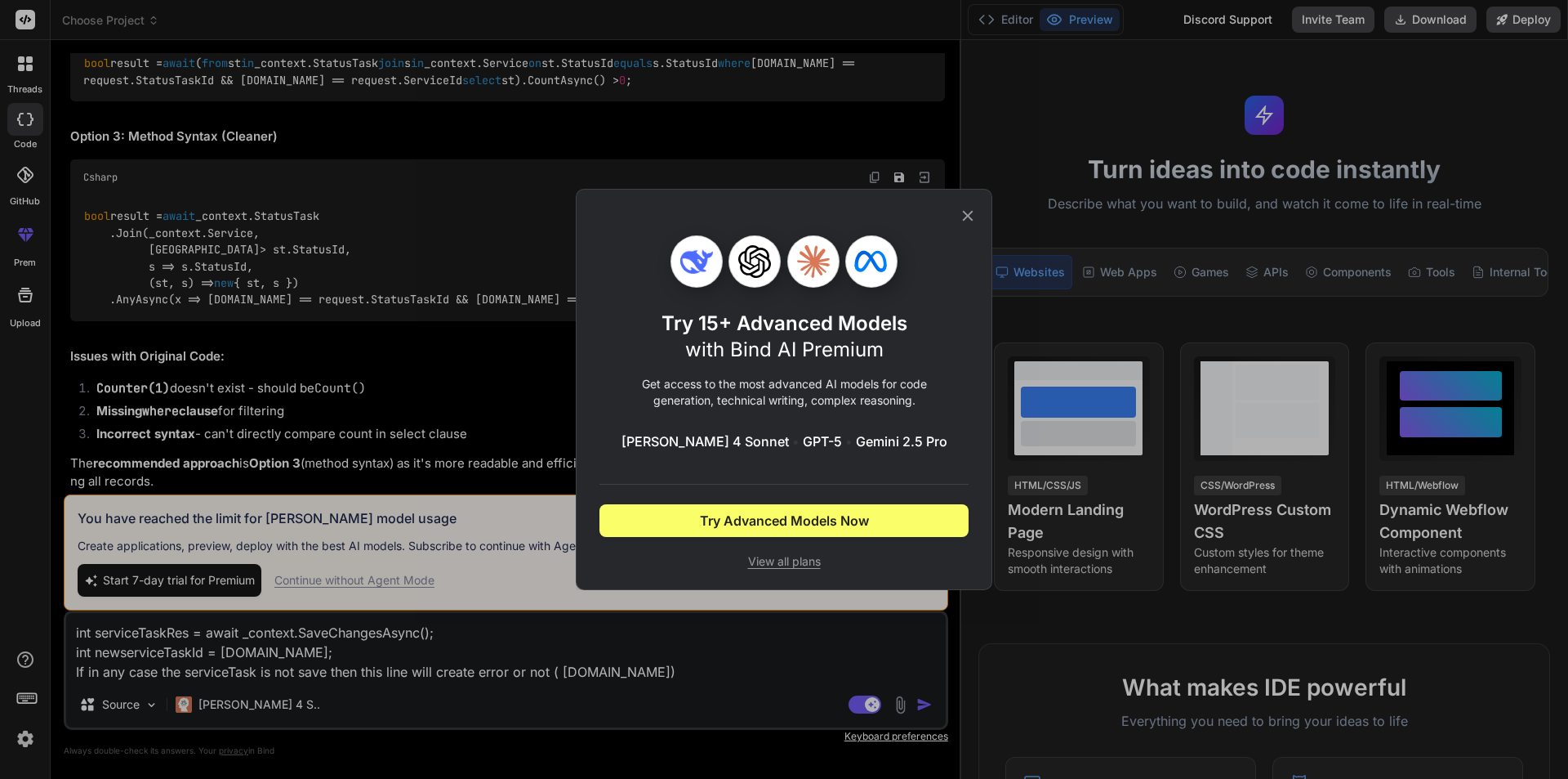
click at [792, 557] on span "View all plans" at bounding box center [784, 561] width 369 height 17
click at [964, 217] on icon at bounding box center [967, 215] width 18 height 18
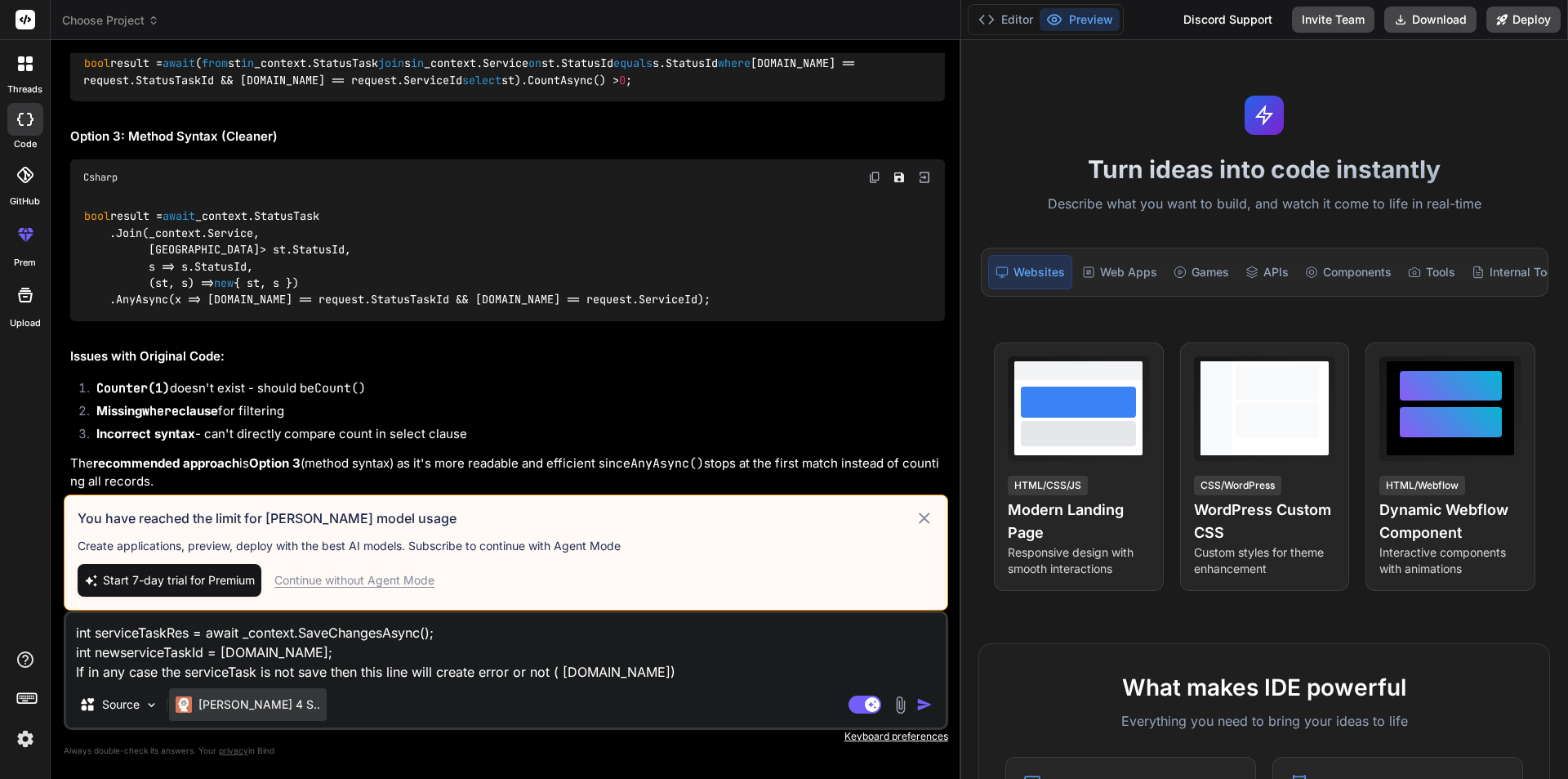
click at [253, 712] on div "[PERSON_NAME] 4 S.." at bounding box center [248, 704] width 157 height 33
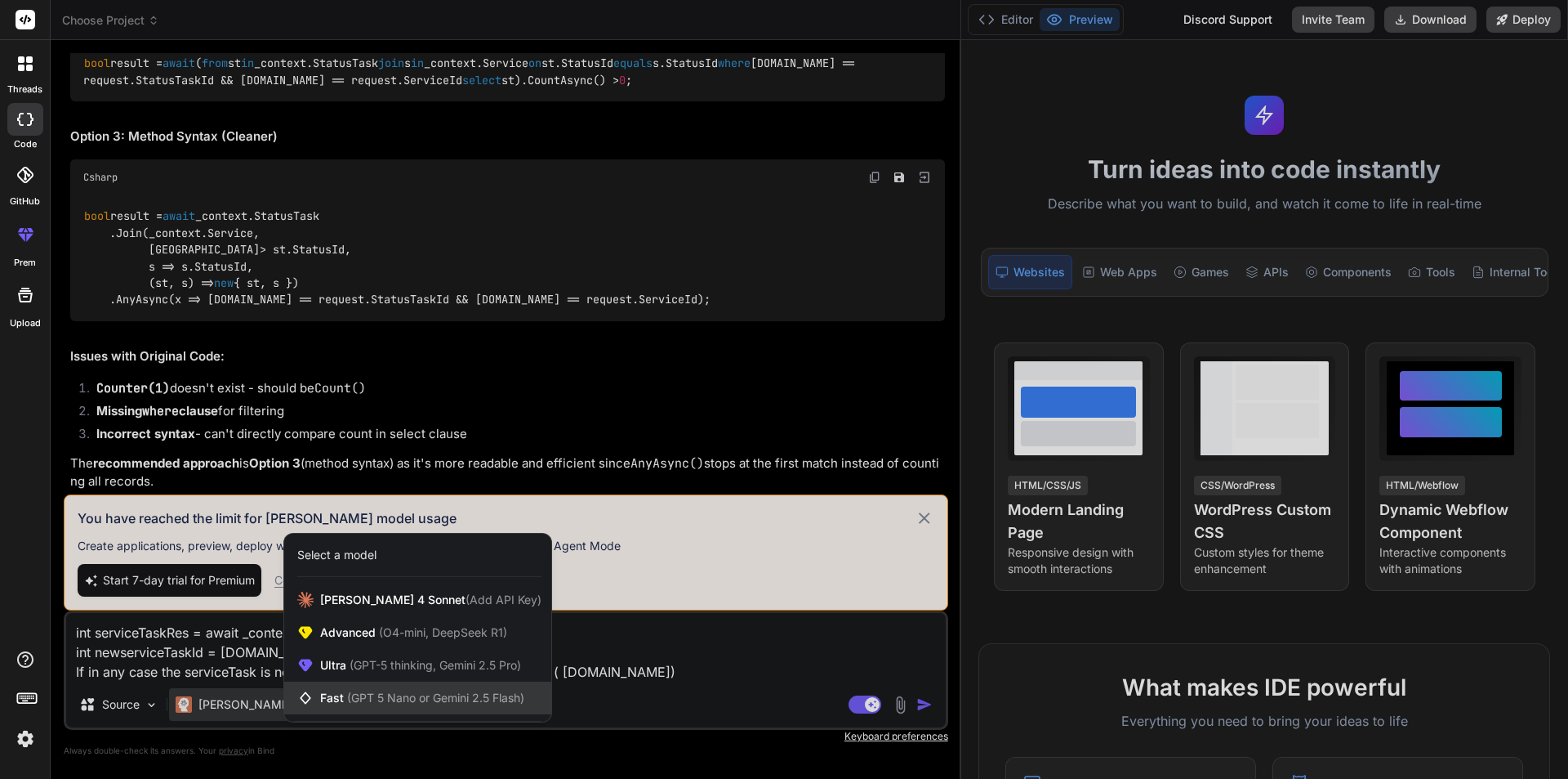
click at [327, 696] on span "Fast (GPT 5 Nano or Gemini 2.5 Flash)" at bounding box center [422, 698] width 204 height 17
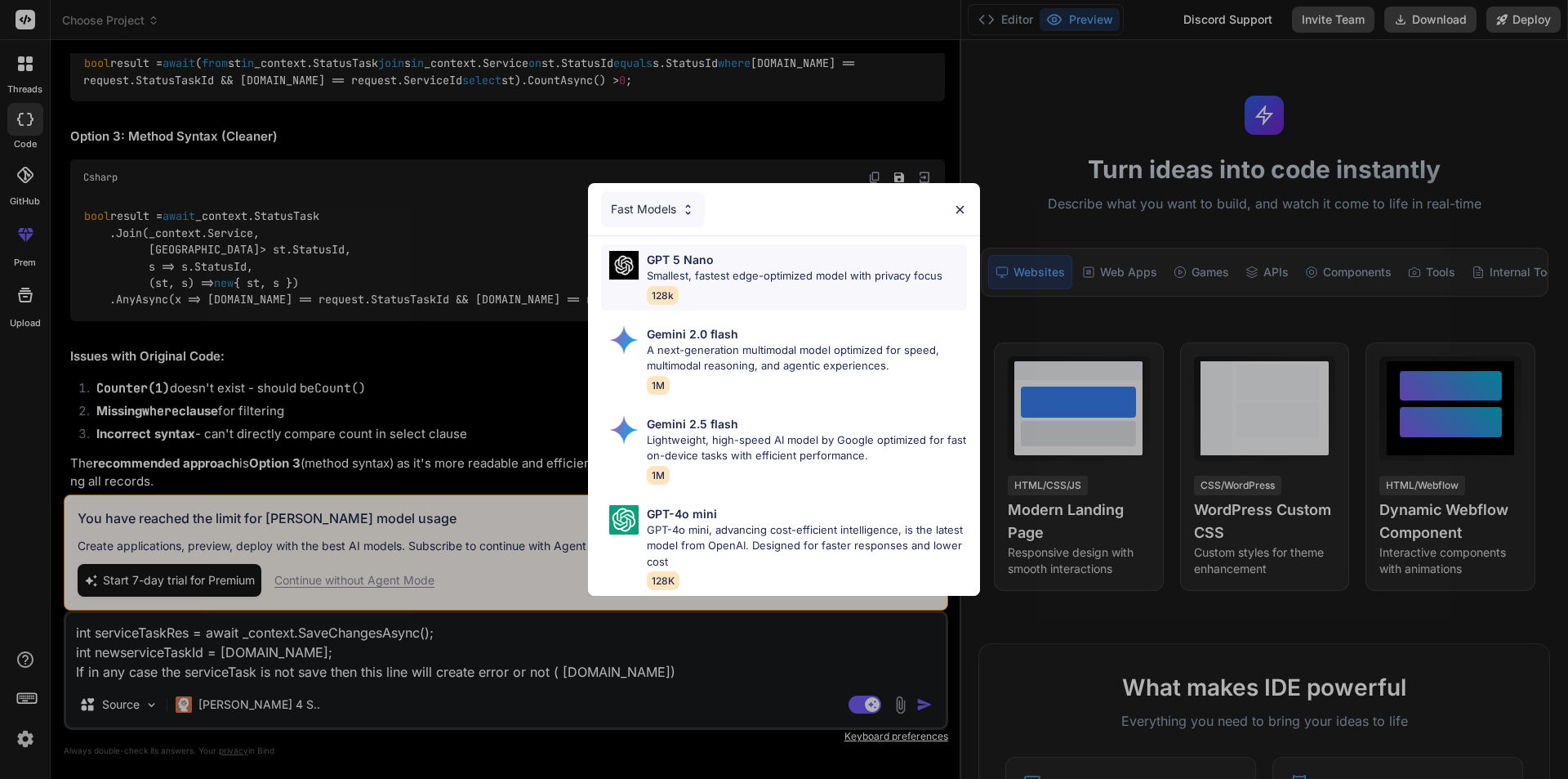
click at [770, 295] on div "GPT 5 Nano Smallest, fastest edge-optimized model with privacy focus 128k" at bounding box center [795, 276] width 296 height 53
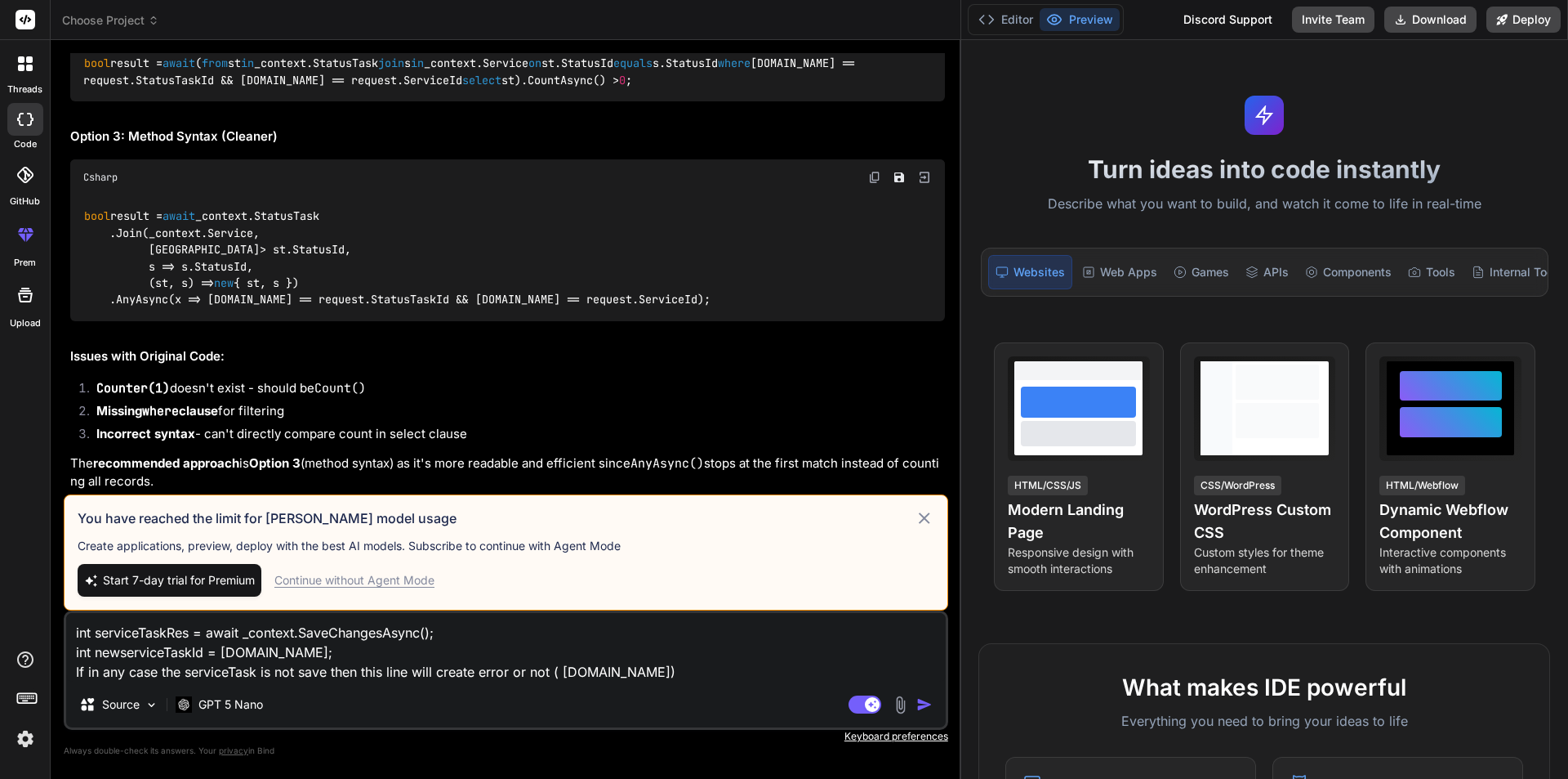
click at [925, 705] on img "button" at bounding box center [925, 705] width 17 height 17
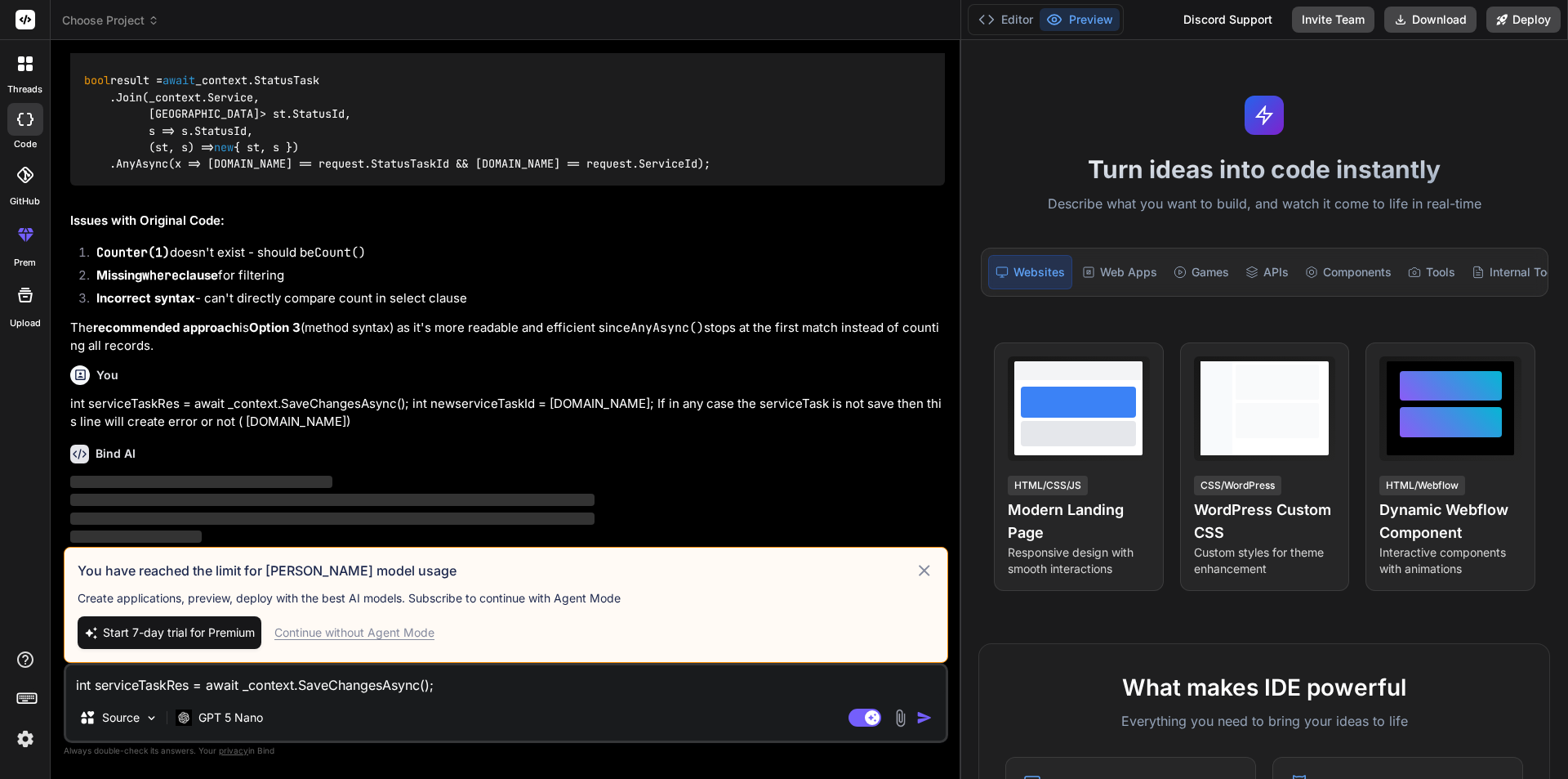
scroll to position [7548, 0]
click at [399, 473] on p "‌" at bounding box center [507, 482] width 875 height 19
click at [324, 638] on div "Continue without Agent Mode" at bounding box center [355, 633] width 160 height 17
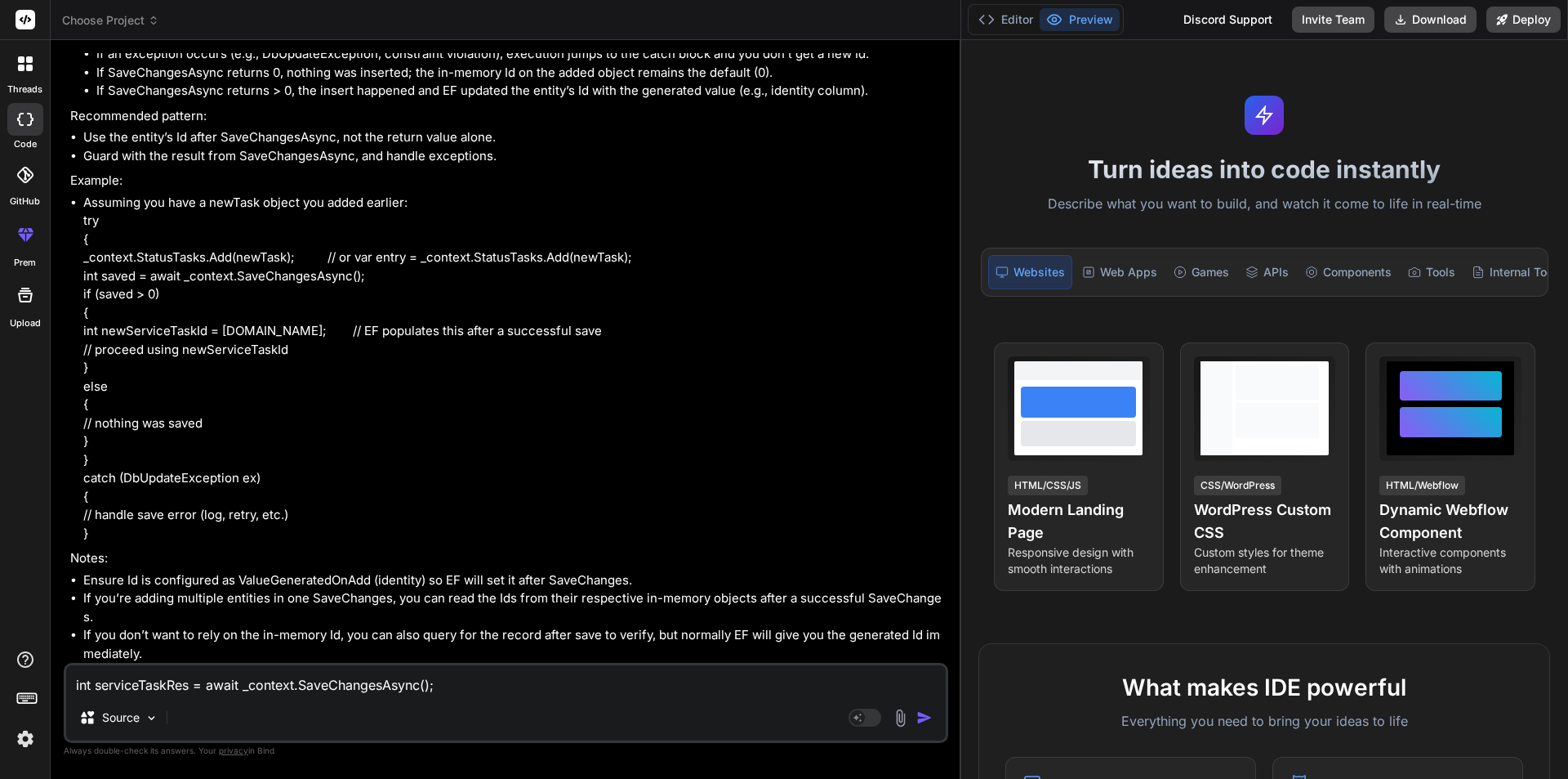
type textarea "x"
